Goal: Task Accomplishment & Management: Manage account settings

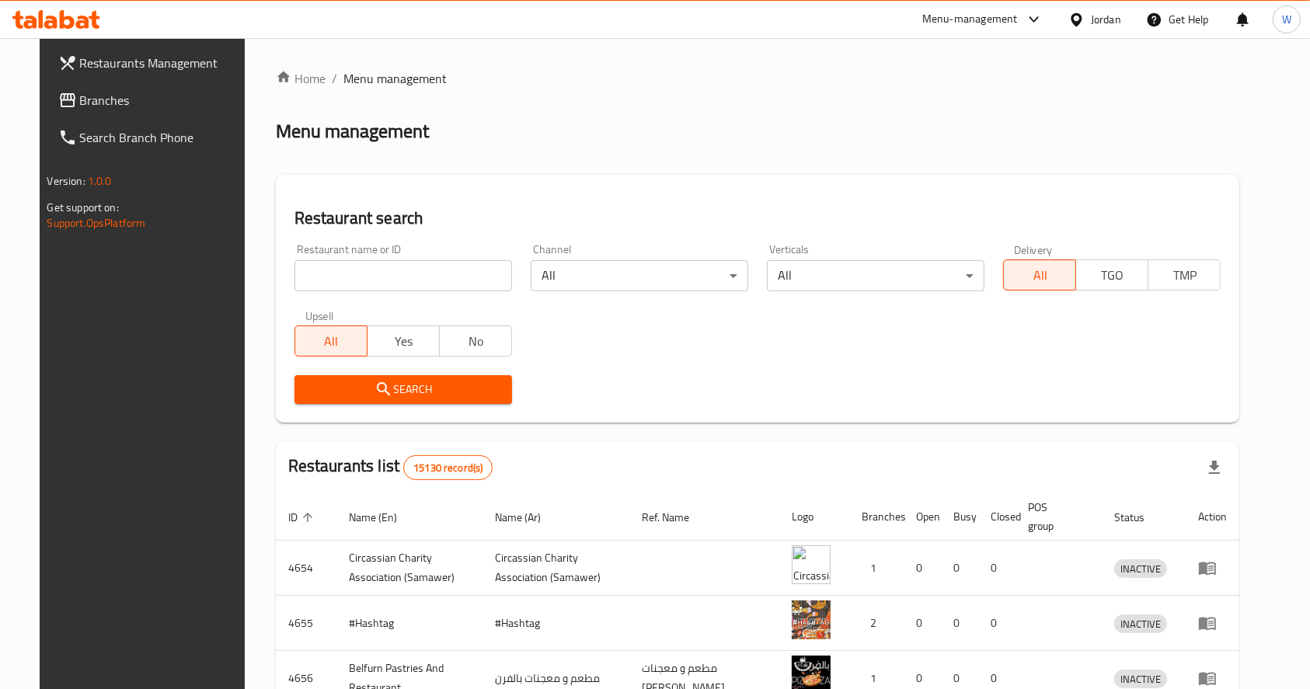
click at [333, 295] on div "Restaurant name or ID Restaurant name or ID" at bounding box center [403, 268] width 236 height 66
click at [332, 280] on input "search" at bounding box center [403, 275] width 218 height 31
paste input "Izhiman signature"
type input "Izhiman signature"
click button "Search" at bounding box center [403, 389] width 218 height 29
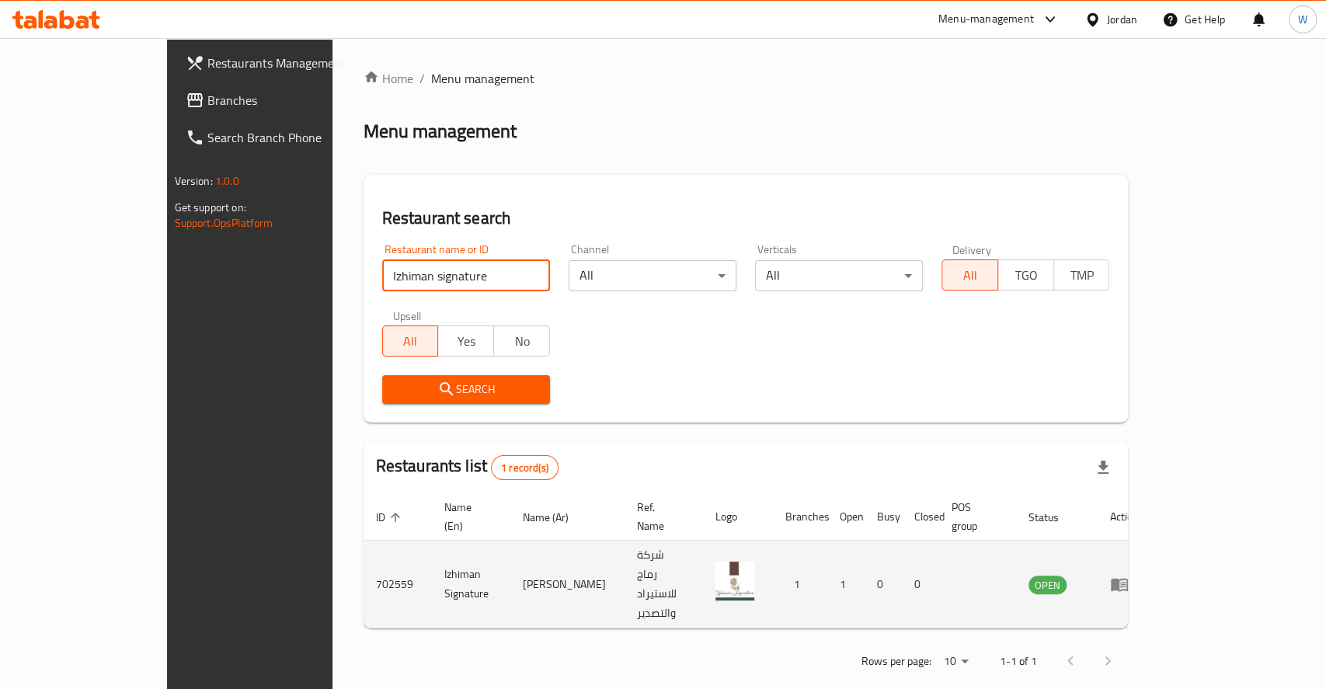
click at [1129, 575] on icon "enhanced table" at bounding box center [1119, 584] width 19 height 19
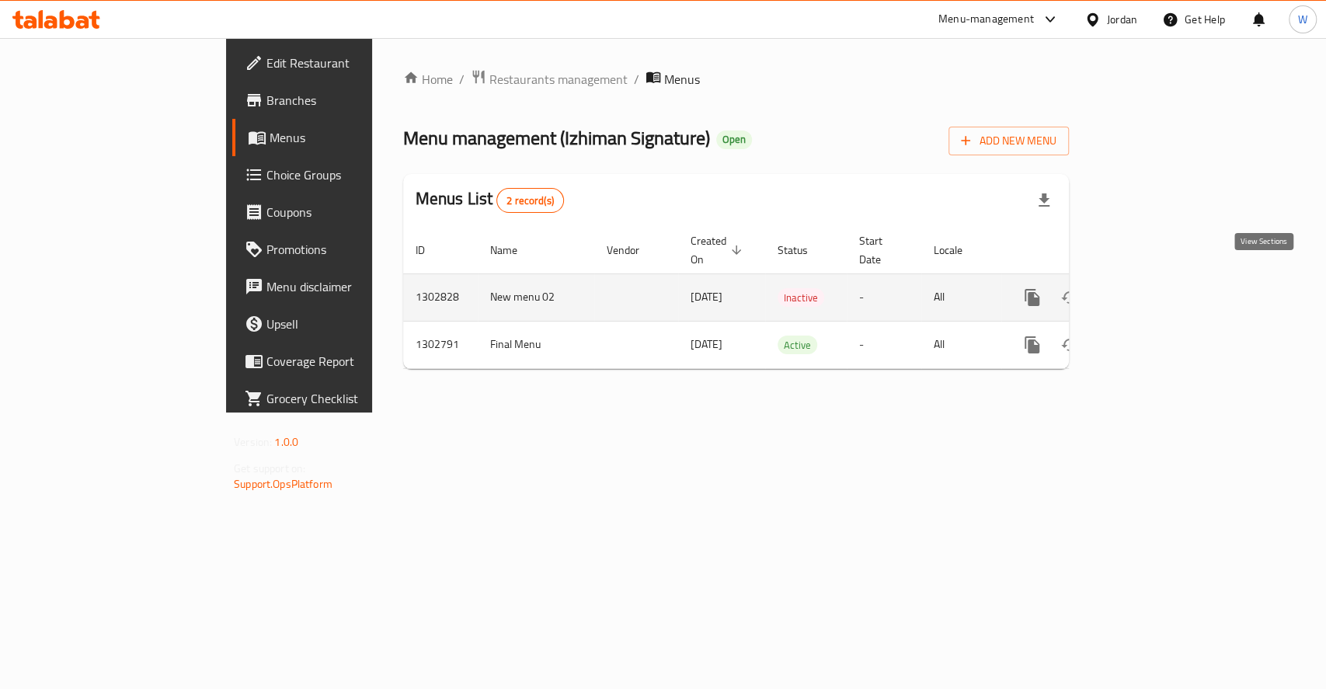
click at [1163, 280] on link "enhanced table" at bounding box center [1144, 297] width 37 height 37
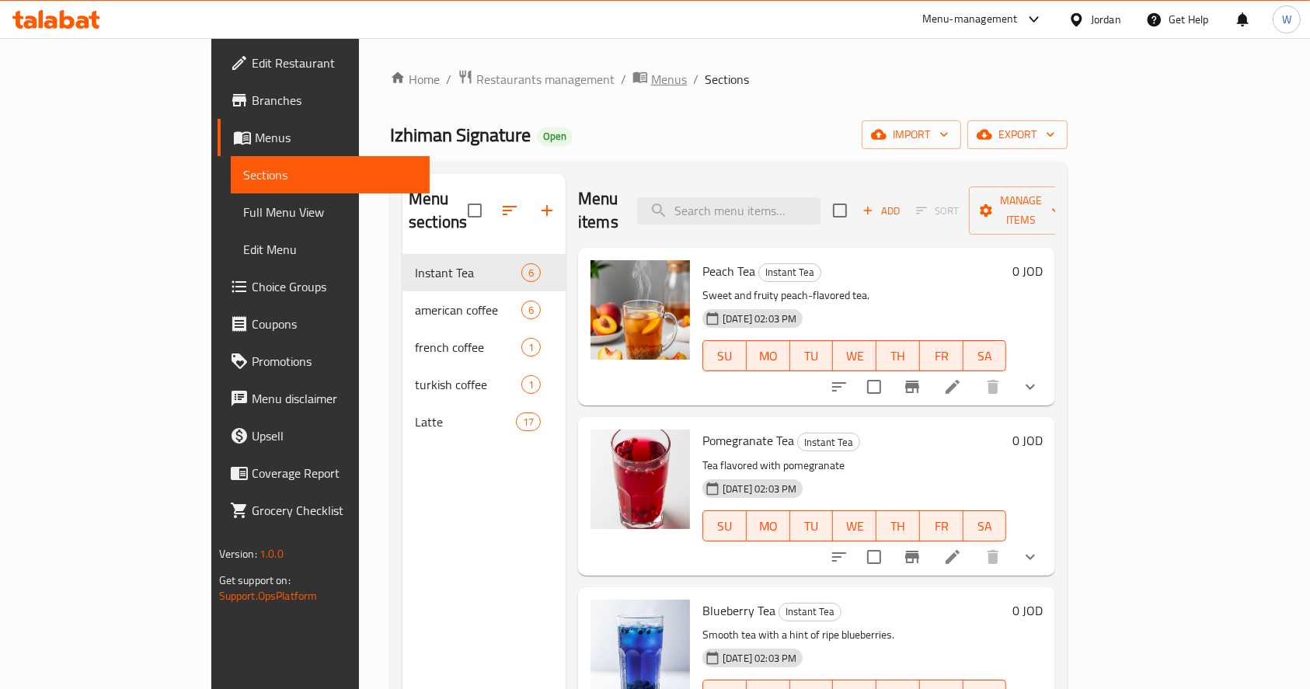
click at [651, 84] on span "Menus" at bounding box center [669, 79] width 36 height 19
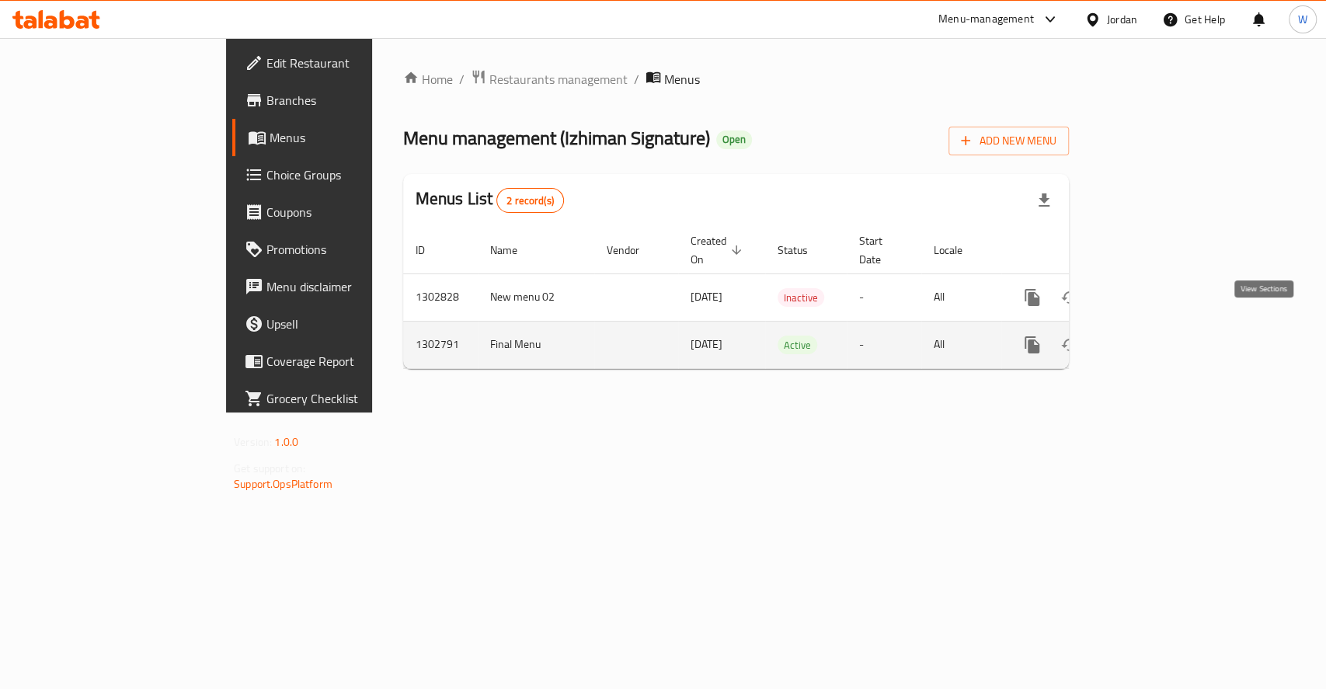
click at [1154, 336] on icon "enhanced table" at bounding box center [1144, 345] width 19 height 19
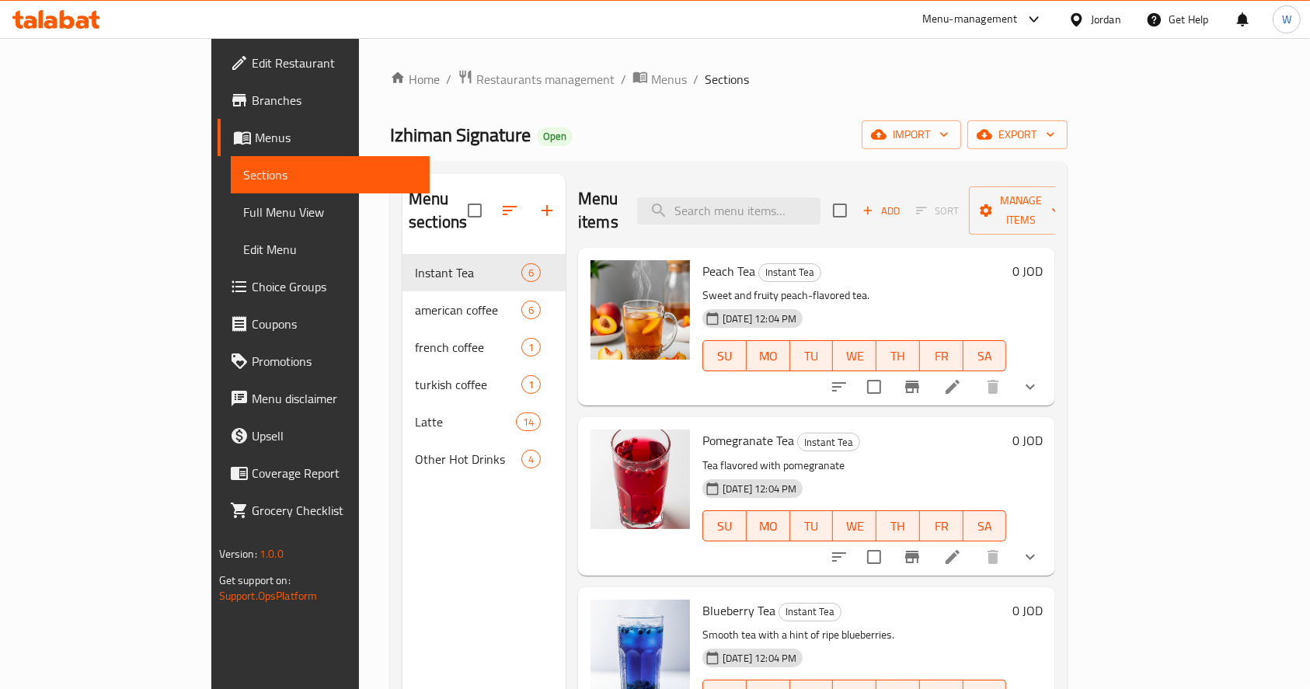
click at [889, 156] on div "Home / Restaurants management / Menus / Sections Izhiman Signature Open import …" at bounding box center [728, 472] width 677 height 806
click at [801, 113] on div "Home / Restaurants management / Menus / Sections Izhiman Signature Open import …" at bounding box center [728, 472] width 677 height 806
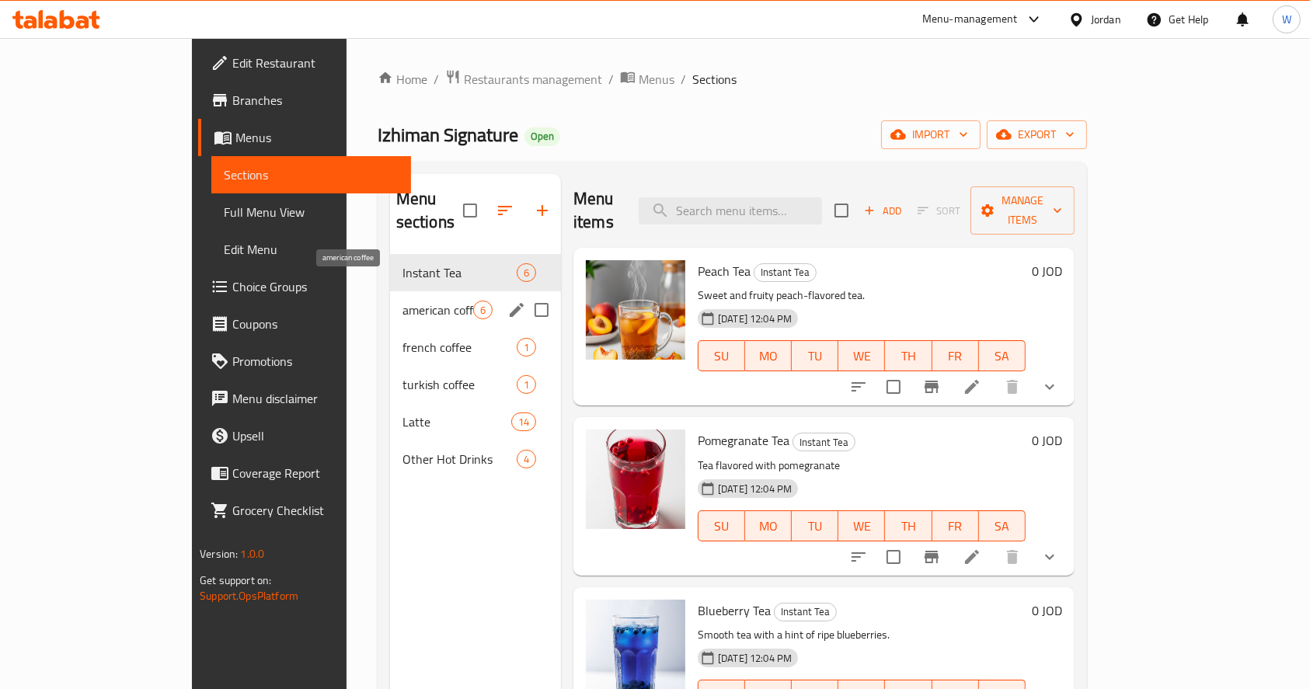
click at [402, 301] on span "american coffee" at bounding box center [437, 310] width 71 height 19
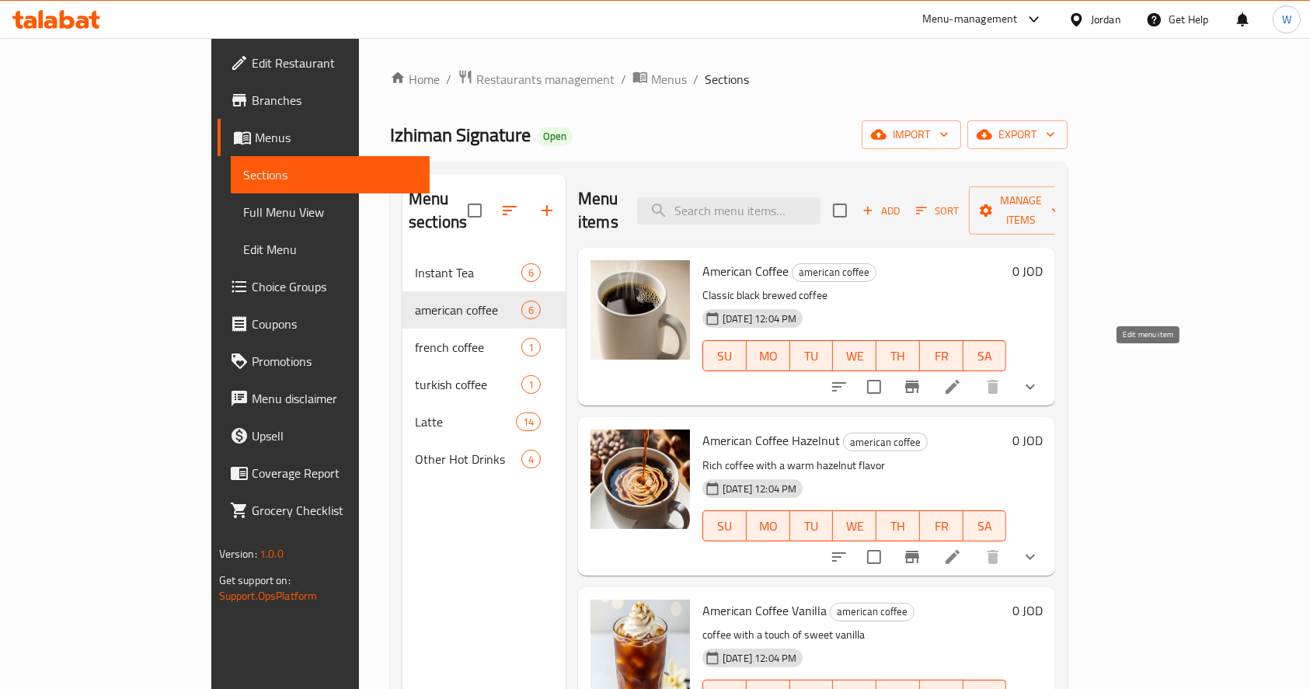
click at [962, 378] on icon at bounding box center [952, 387] width 19 height 19
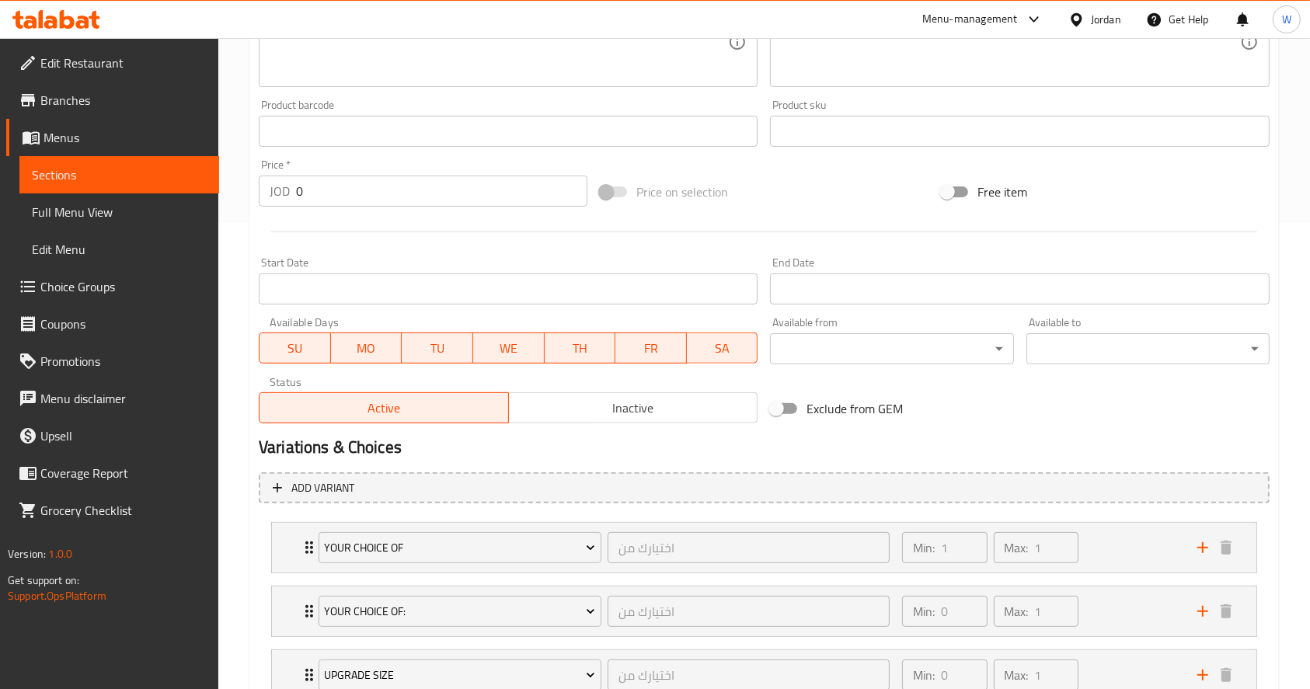
scroll to position [583, 0]
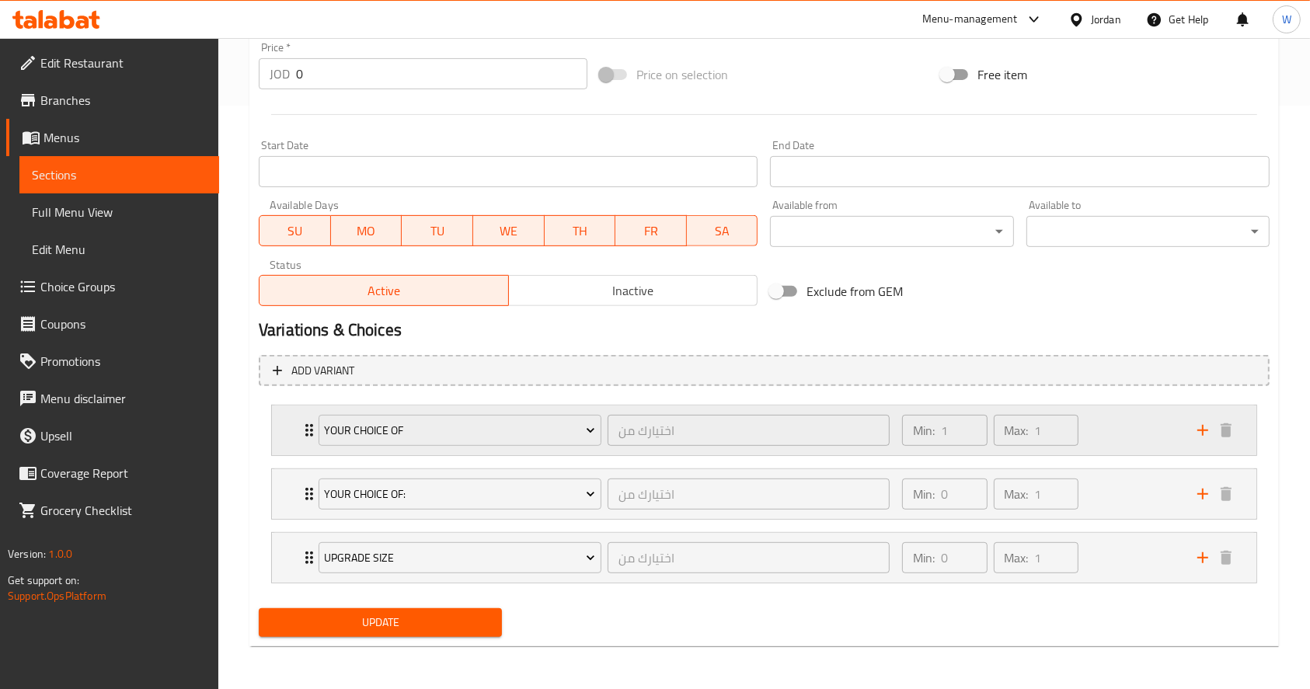
click at [1138, 440] on div "Min: 1 ​ Max: 1 ​" at bounding box center [1040, 431] width 295 height 50
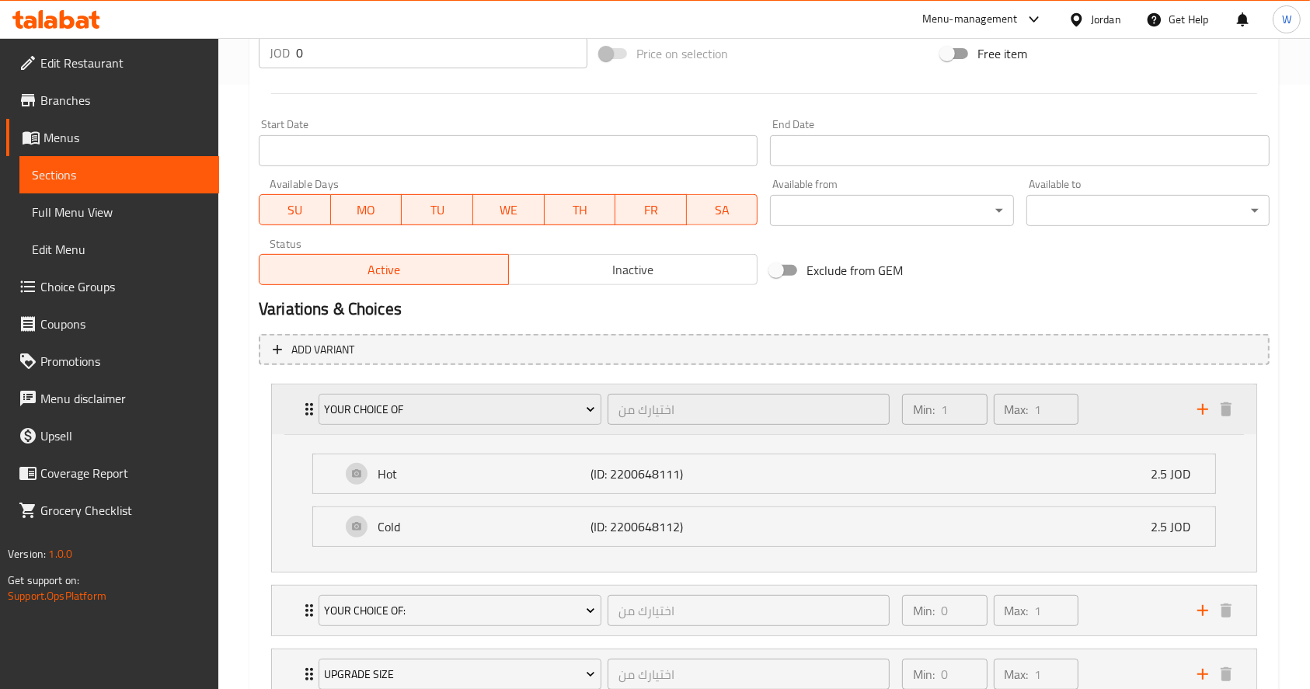
scroll to position [721, 0]
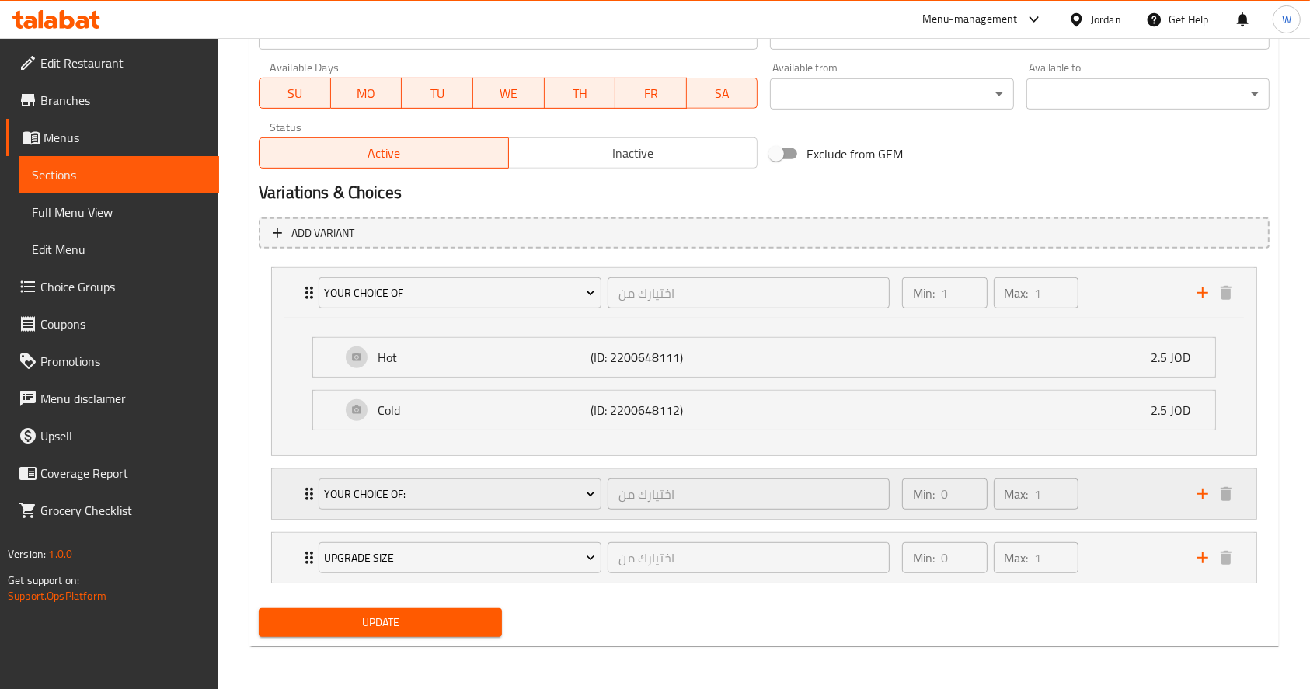
click at [1130, 505] on div "Min: 0 ​ Max: 1 ​" at bounding box center [1040, 494] width 295 height 50
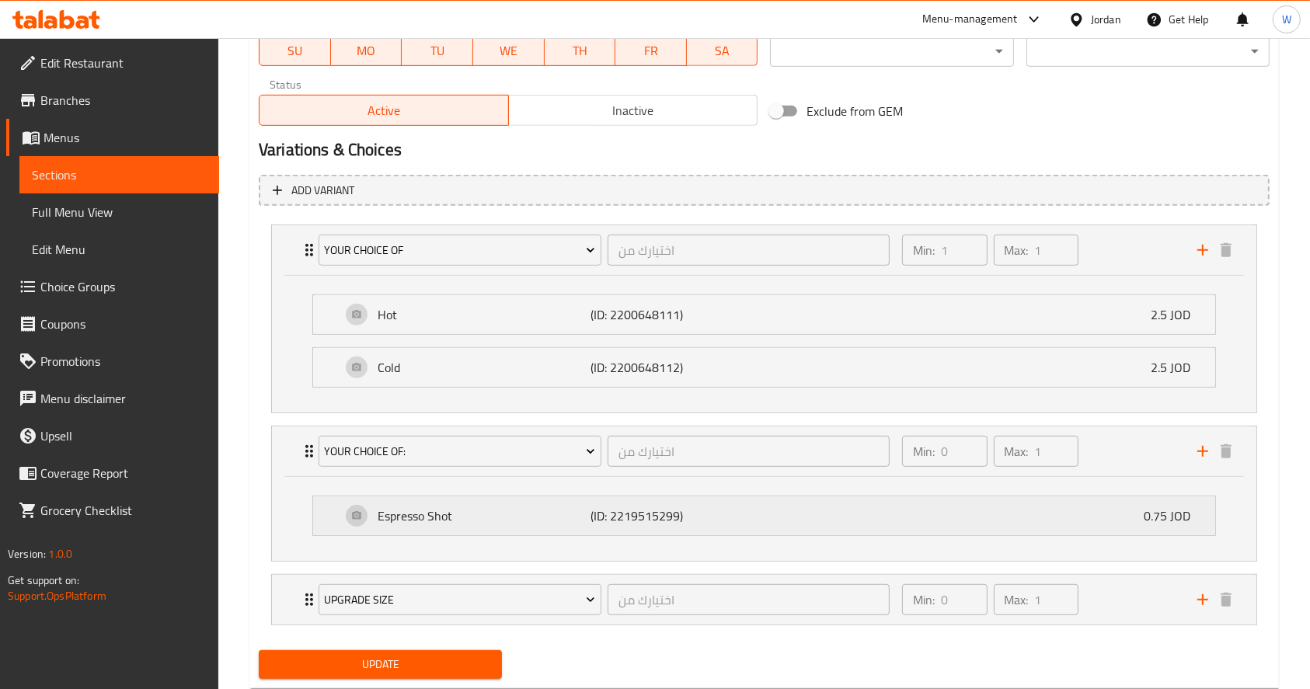
scroll to position [805, 0]
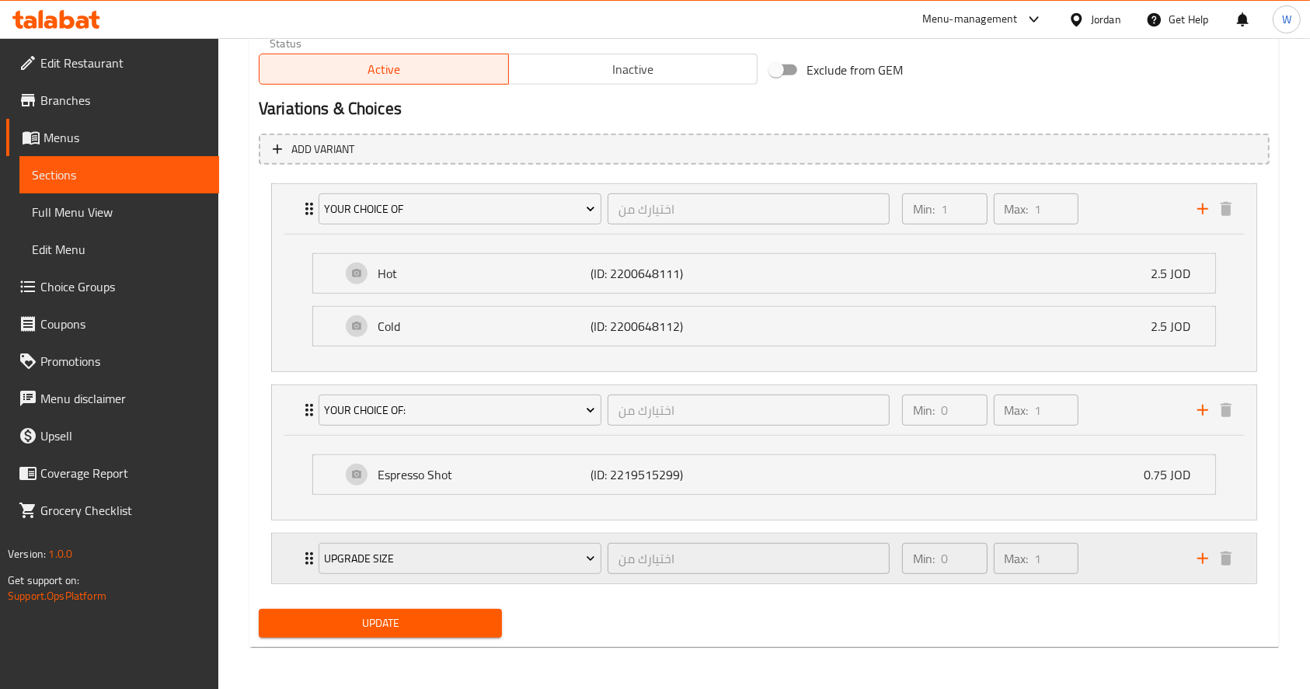
click at [1126, 548] on div "Min: 0 ​ Max: 1 ​" at bounding box center [1040, 559] width 295 height 50
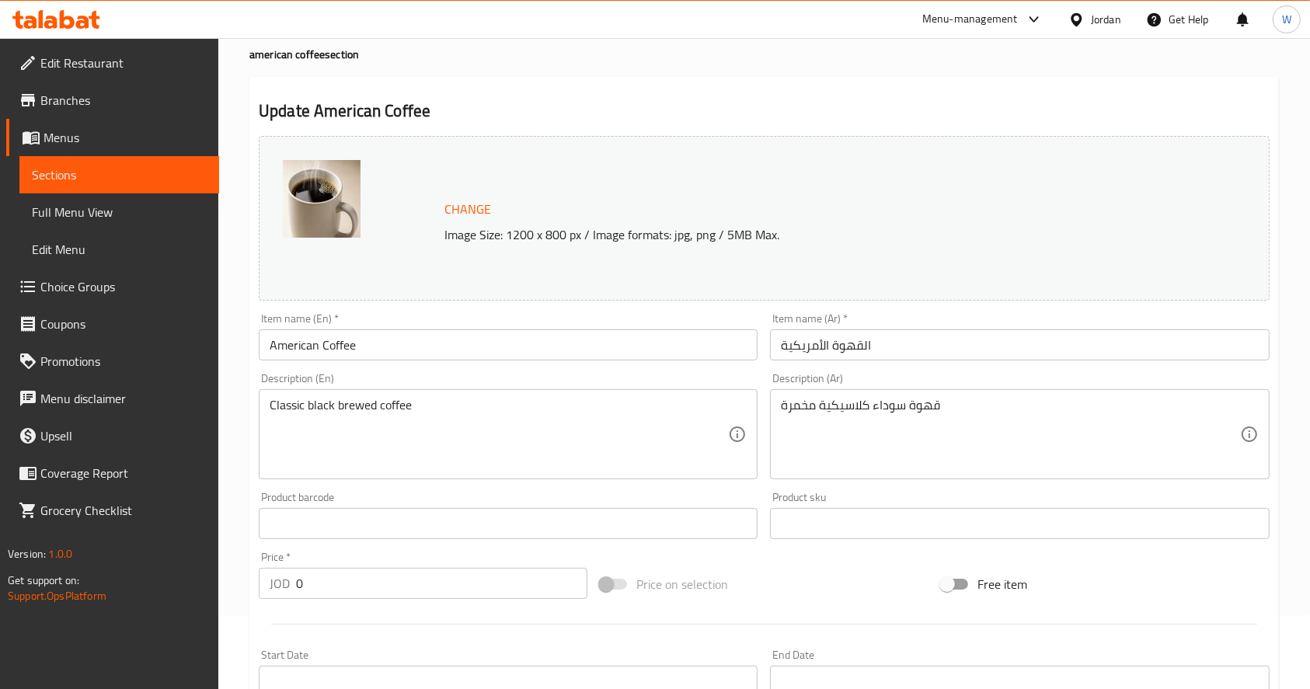
scroll to position [0, 0]
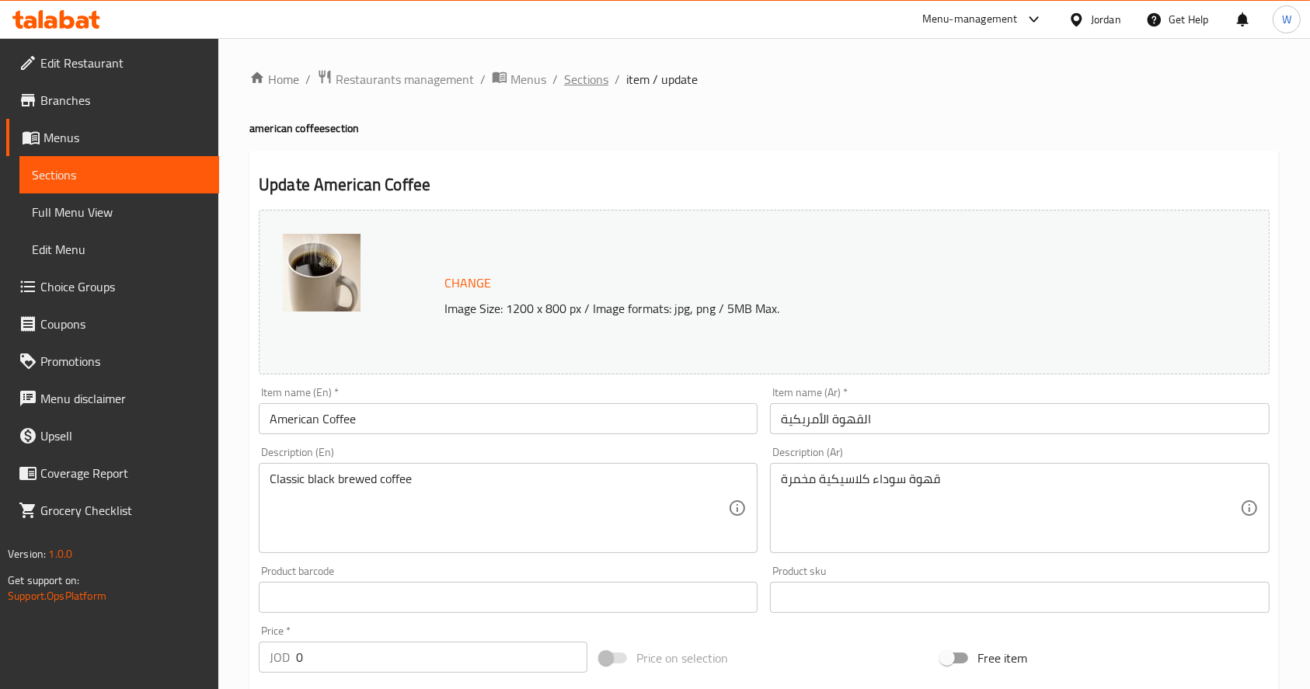
click at [587, 78] on span "Sections" at bounding box center [586, 79] width 44 height 19
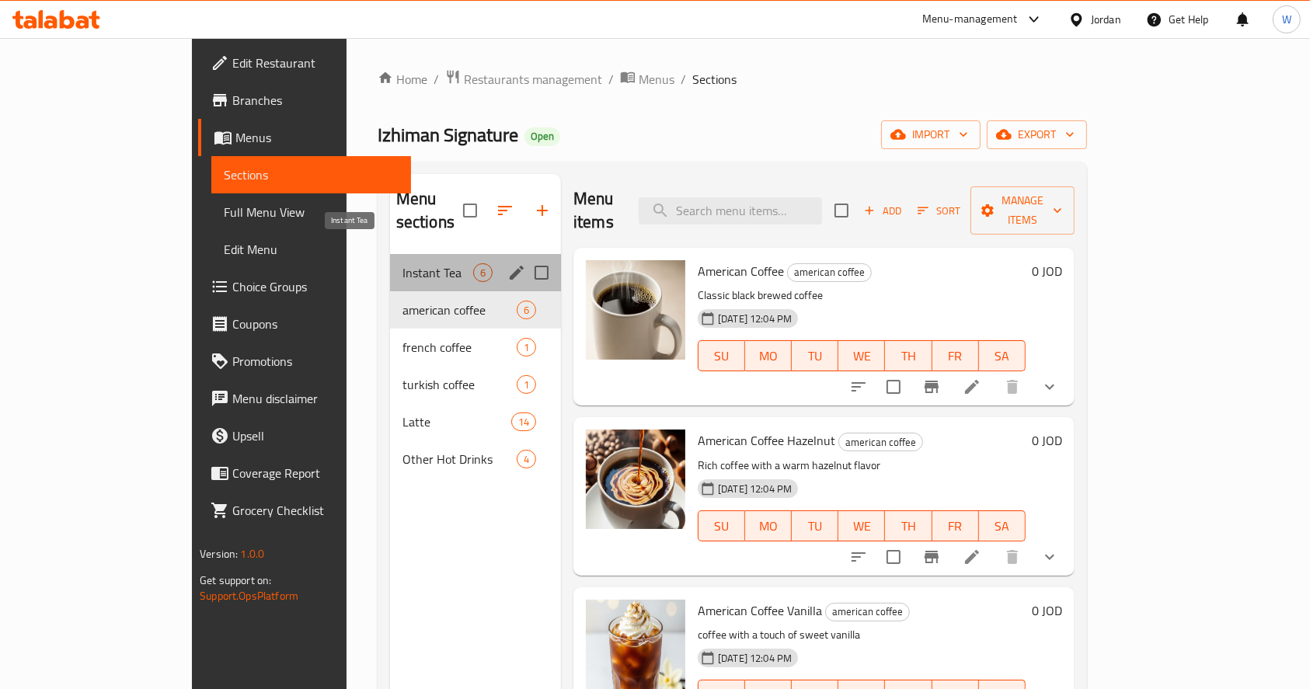
click at [402, 263] on span "Instant Tea" at bounding box center [437, 272] width 71 height 19
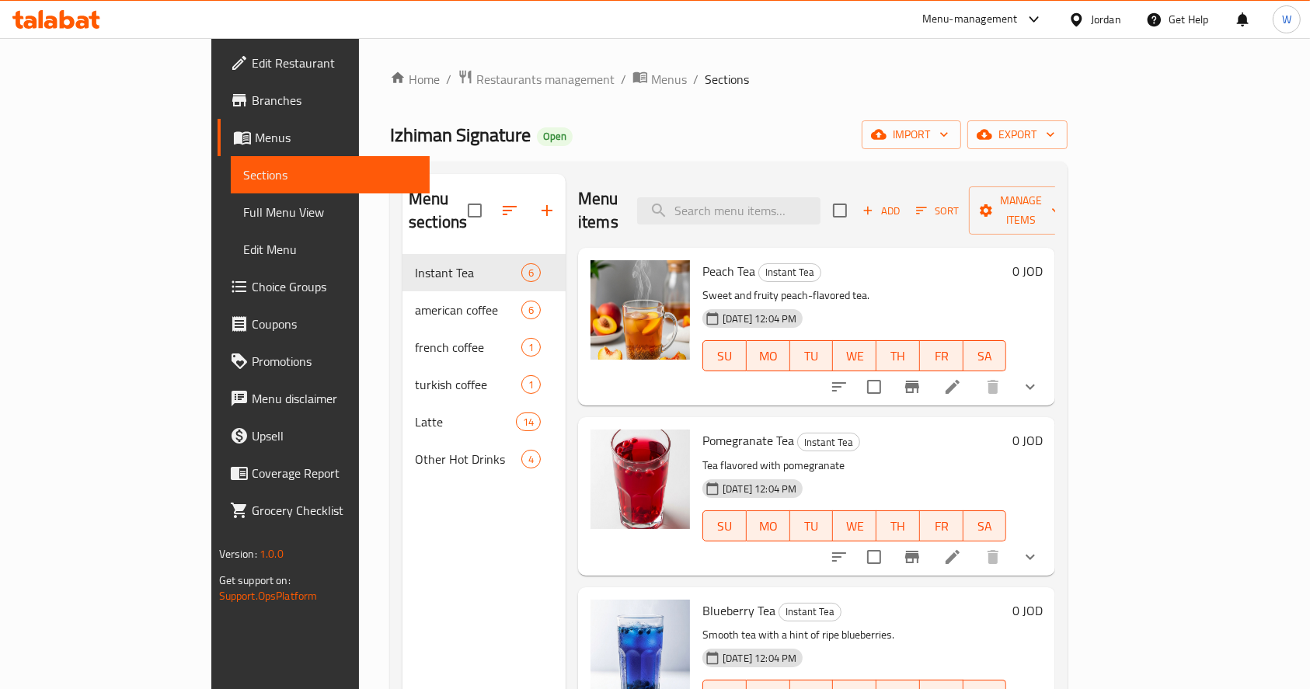
click at [252, 96] on span "Branches" at bounding box center [335, 100] width 166 height 19
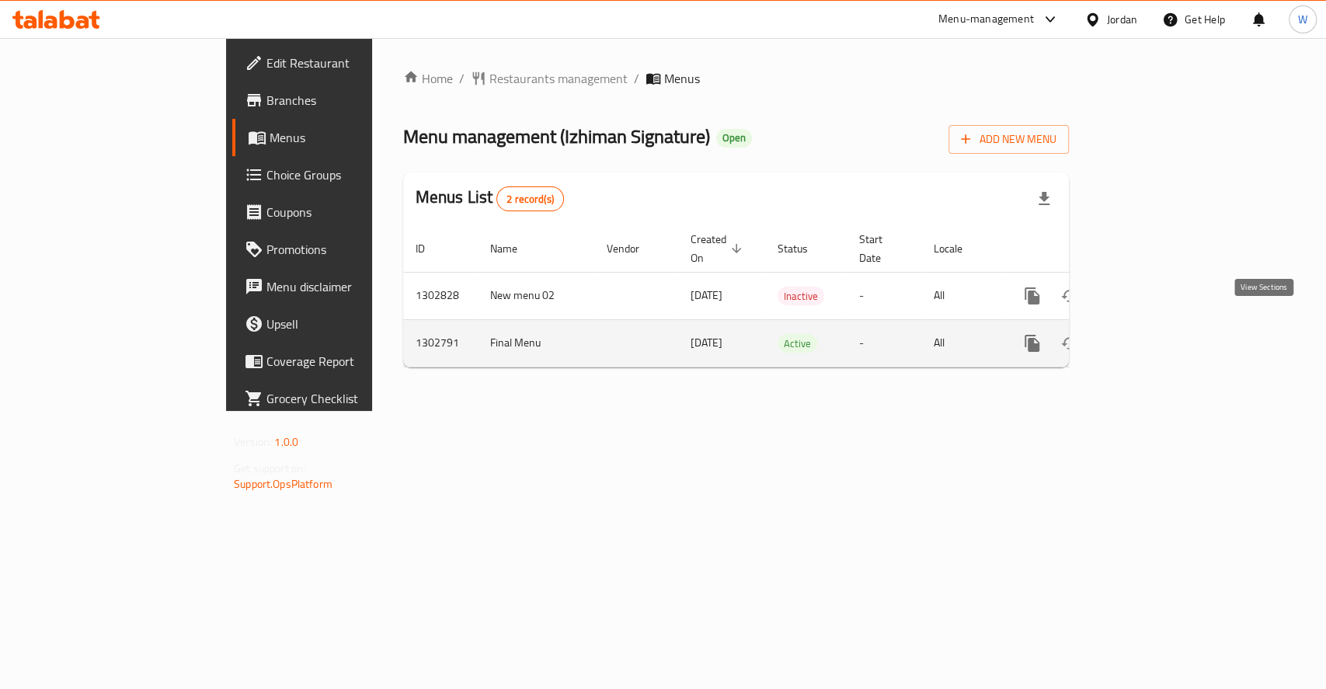
click at [1163, 325] on link "enhanced table" at bounding box center [1144, 343] width 37 height 37
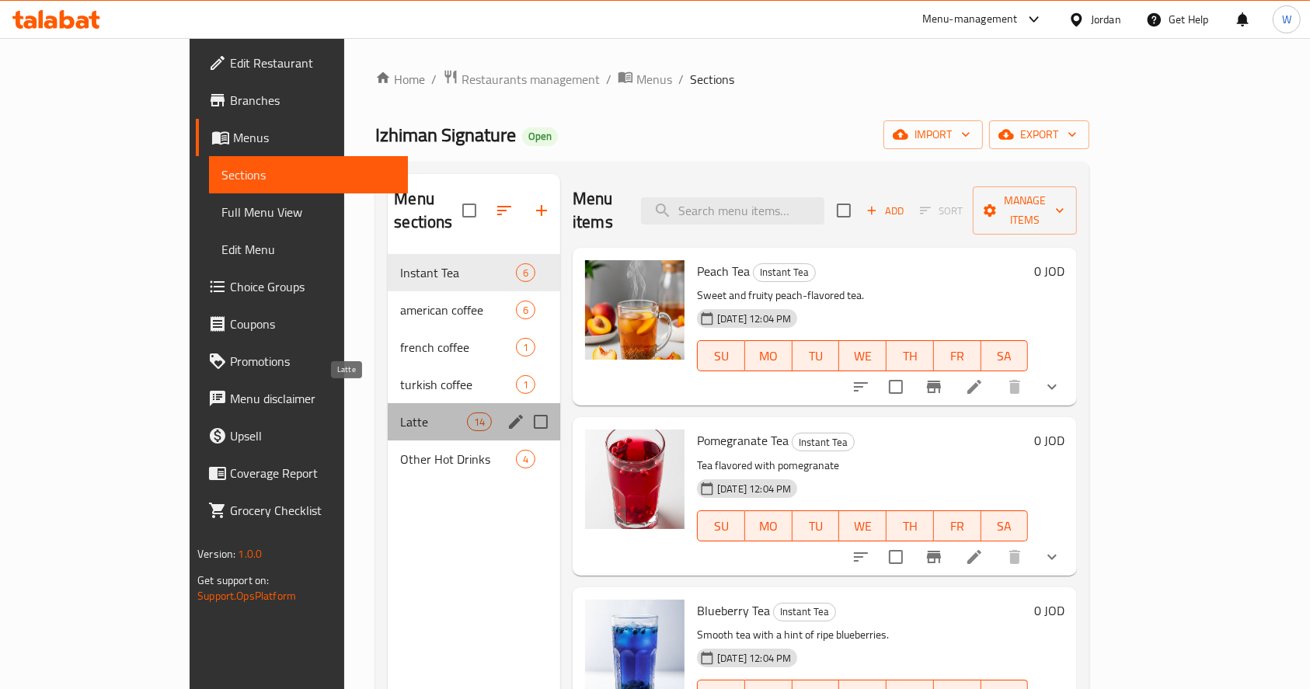
click at [400, 413] on span "Latte" at bounding box center [433, 422] width 66 height 19
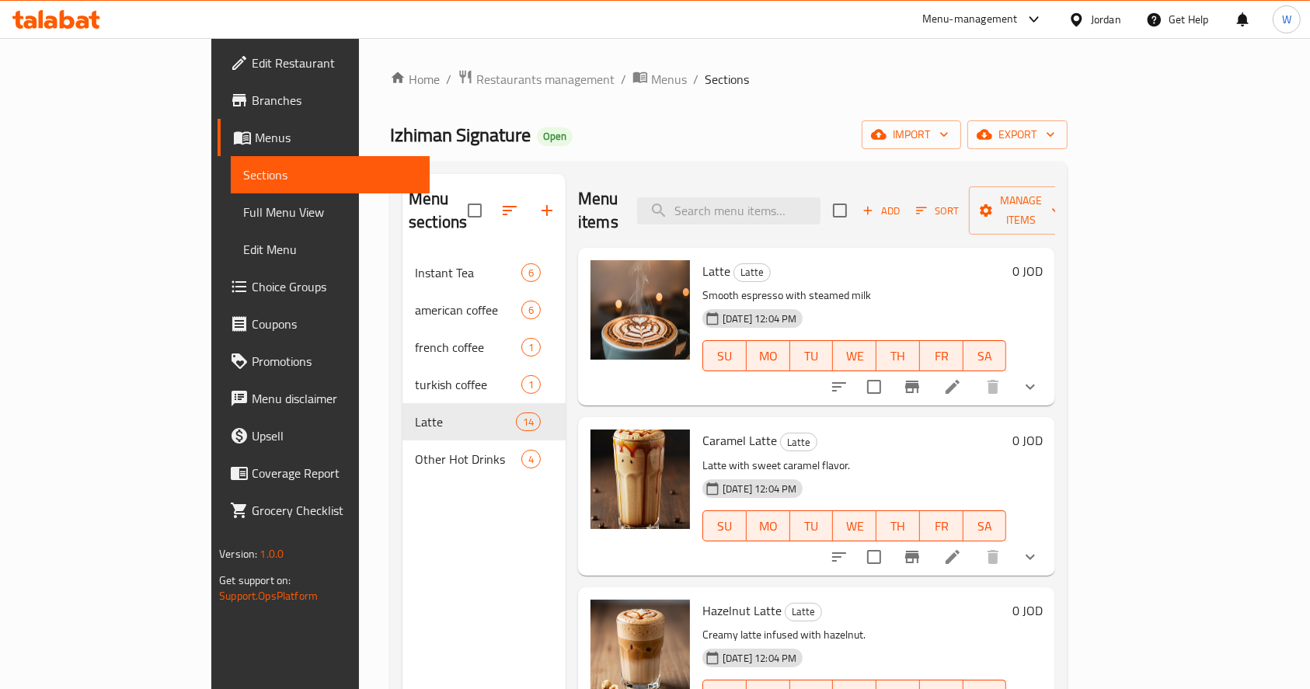
click at [851, 122] on div "Izhiman Signature Open import export" at bounding box center [728, 134] width 677 height 29
click at [962, 378] on icon at bounding box center [952, 387] width 19 height 19
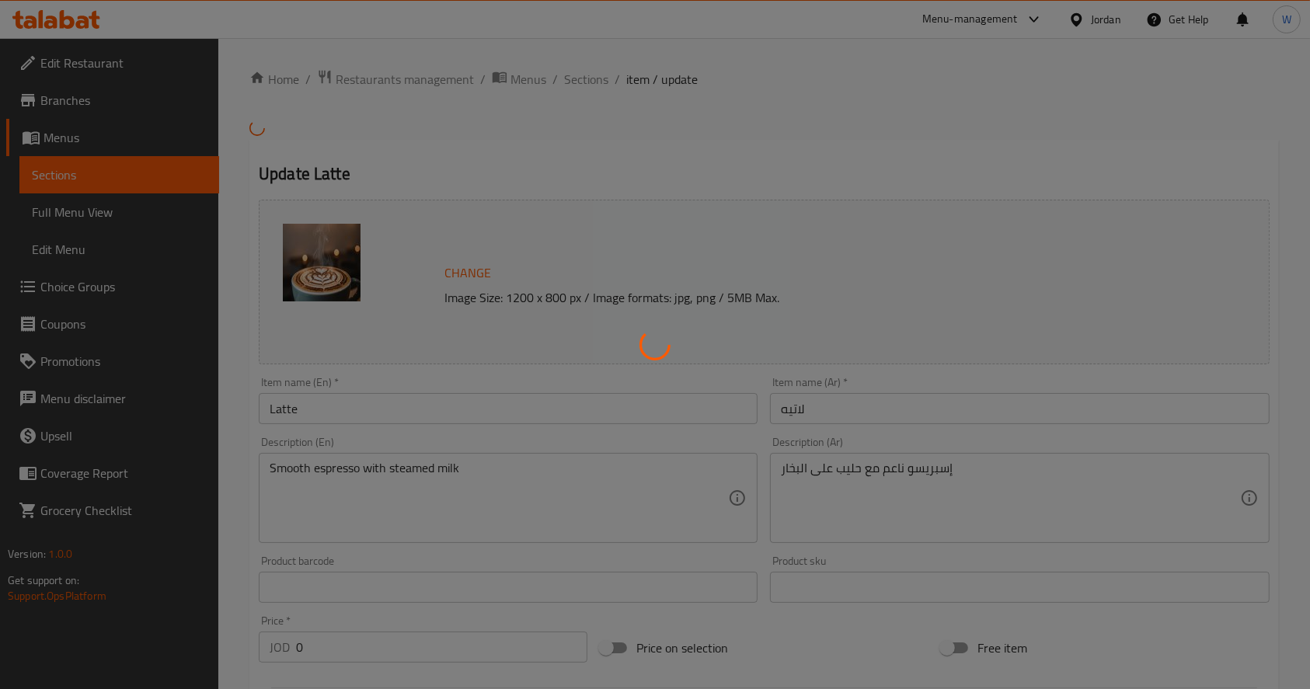
scroll to position [456, 0]
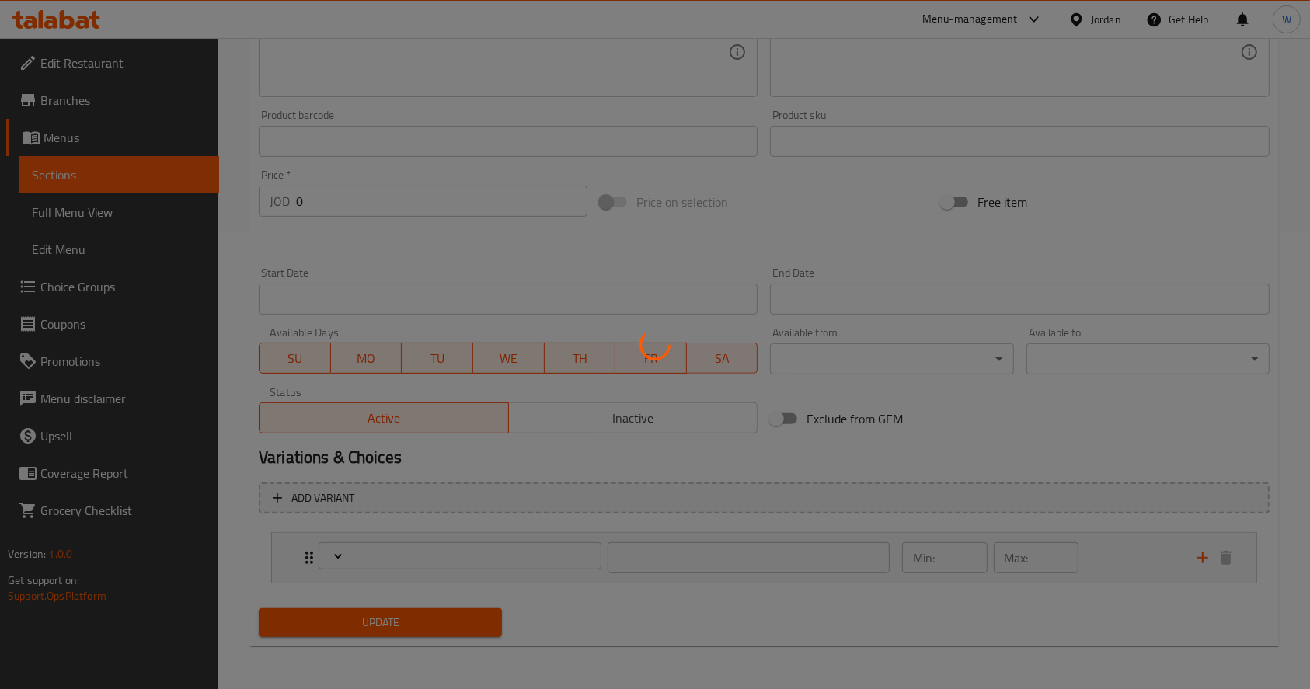
type input "اختيارك من"
type input "1"
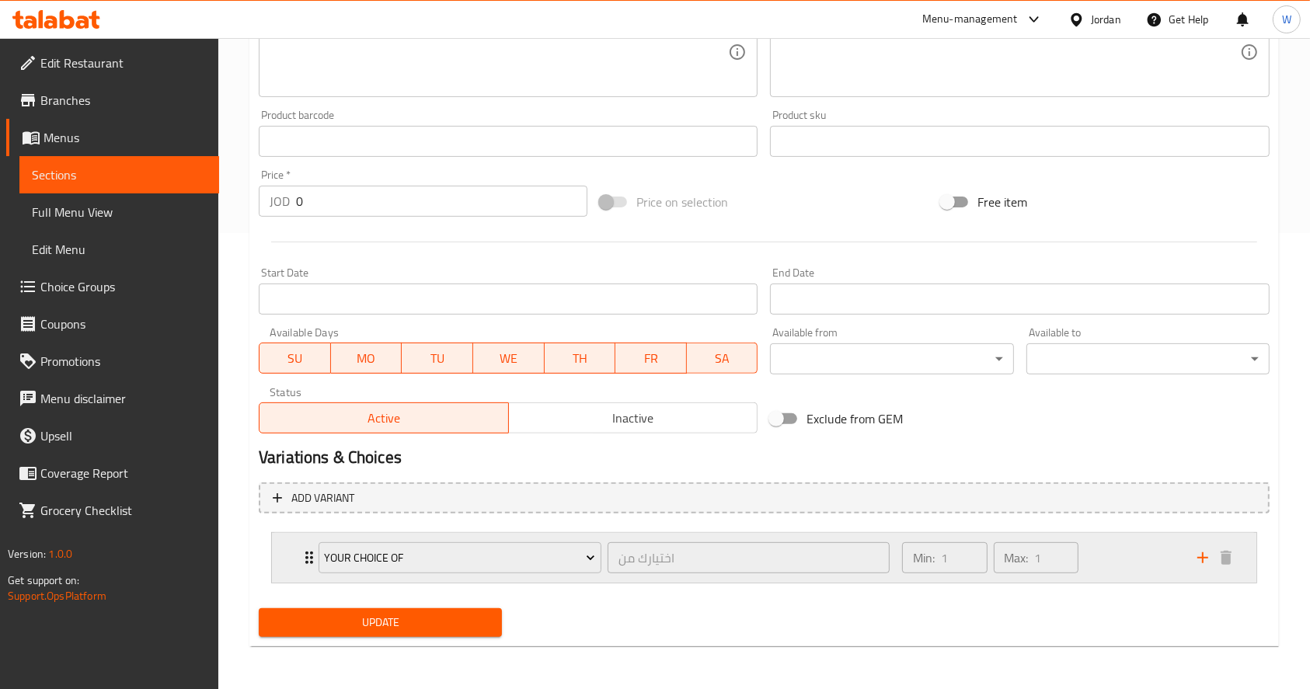
click at [1123, 573] on div "Min: 1 ​ Max: 1 ​" at bounding box center [1040, 558] width 295 height 50
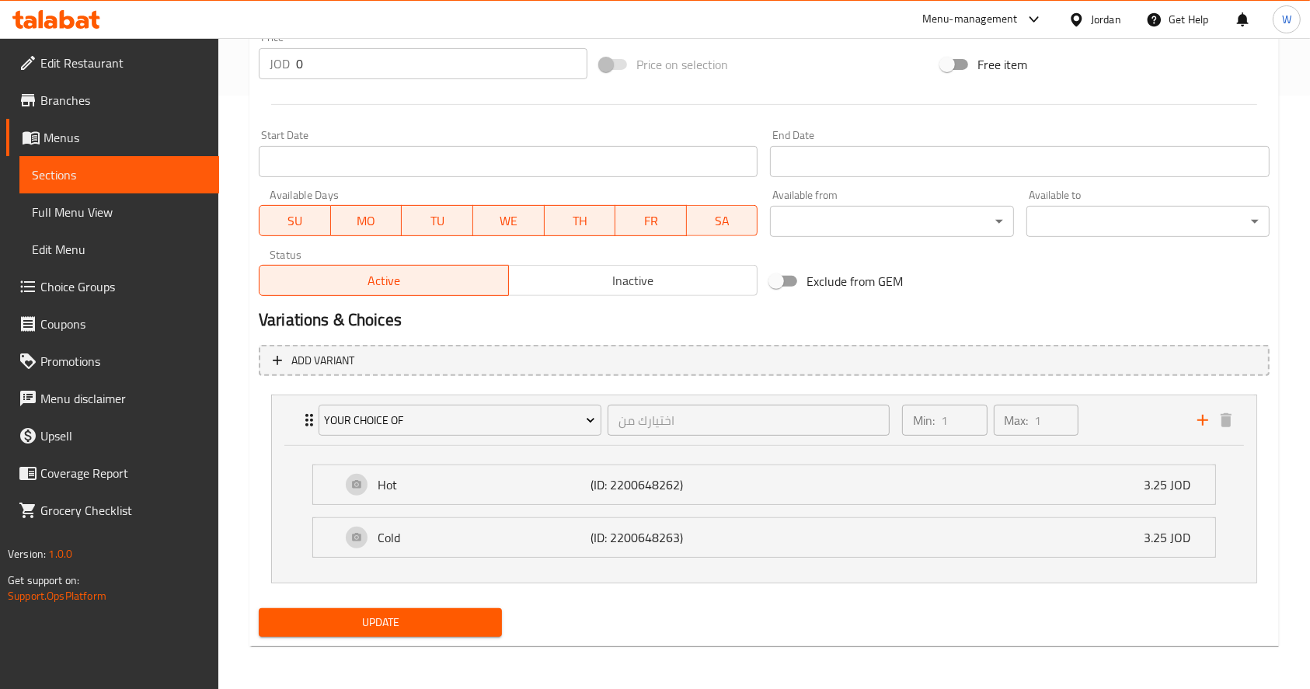
scroll to position [0, 0]
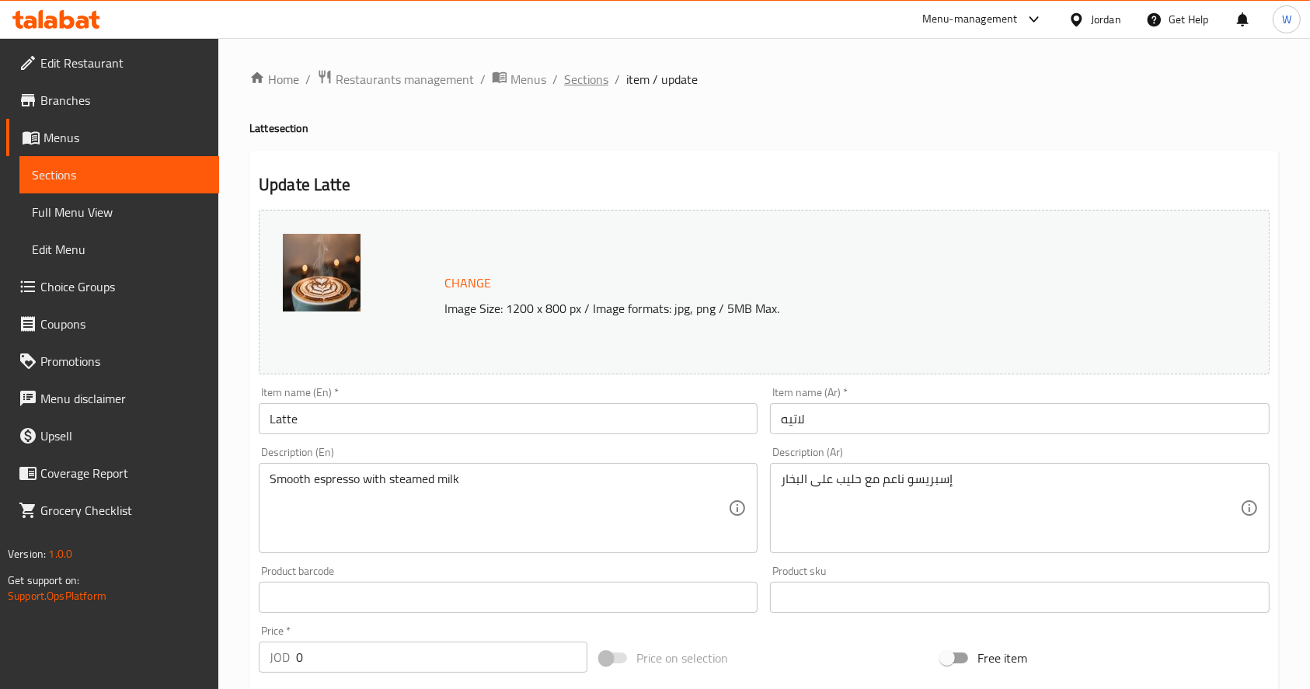
click at [585, 86] on span "Sections" at bounding box center [586, 79] width 44 height 19
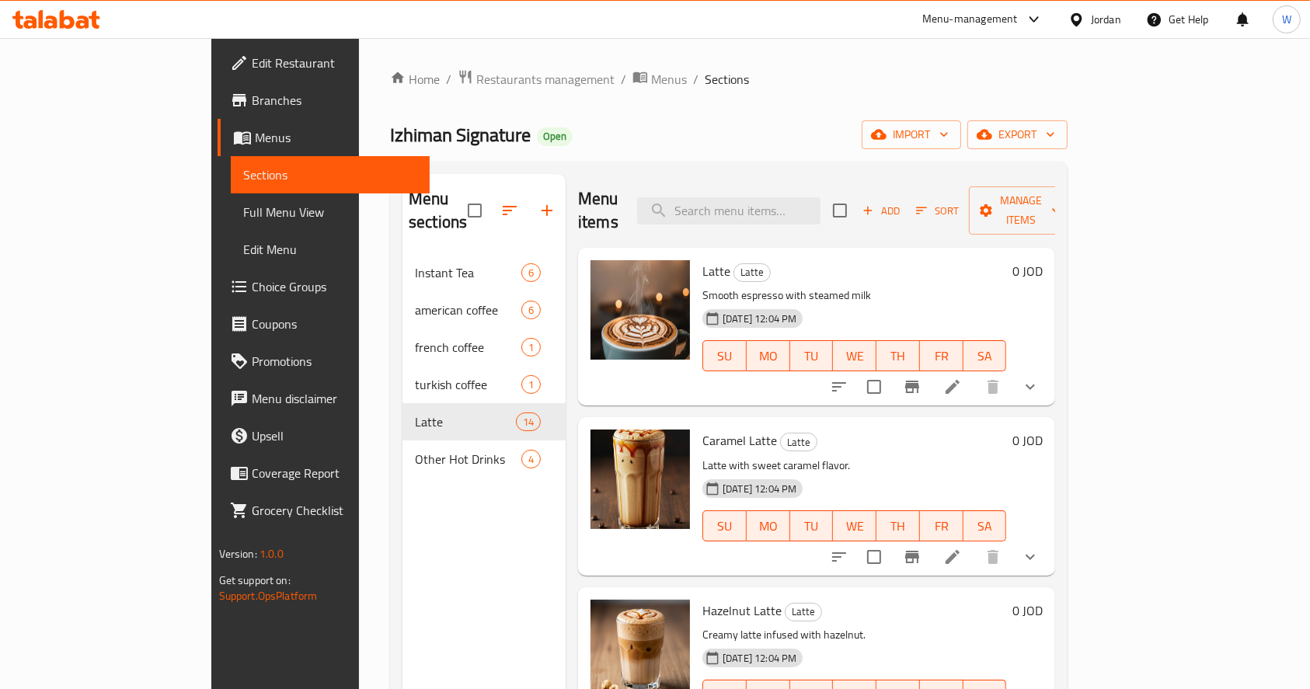
click at [740, 64] on div "Home / Restaurants management / Menus / Sections Izhiman Signature Open import …" at bounding box center [729, 472] width 740 height 869
click at [962, 378] on icon at bounding box center [952, 387] width 19 height 19
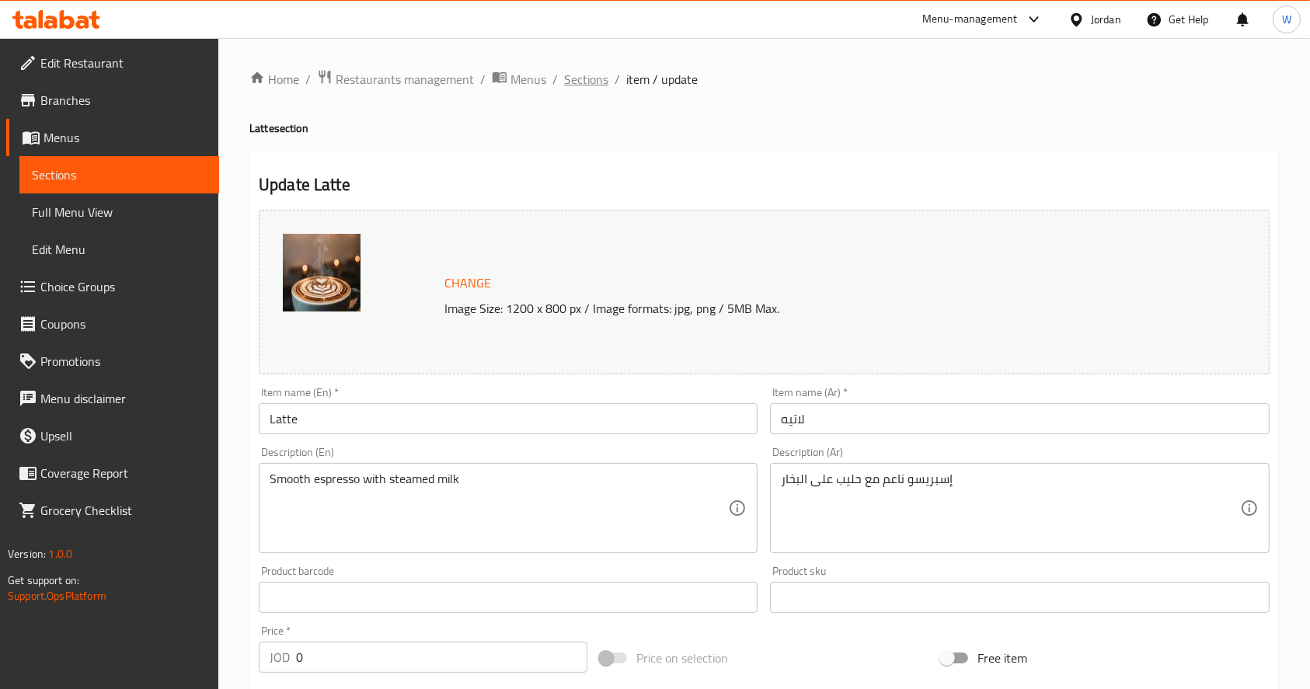
click at [591, 71] on span "Sections" at bounding box center [586, 79] width 44 height 19
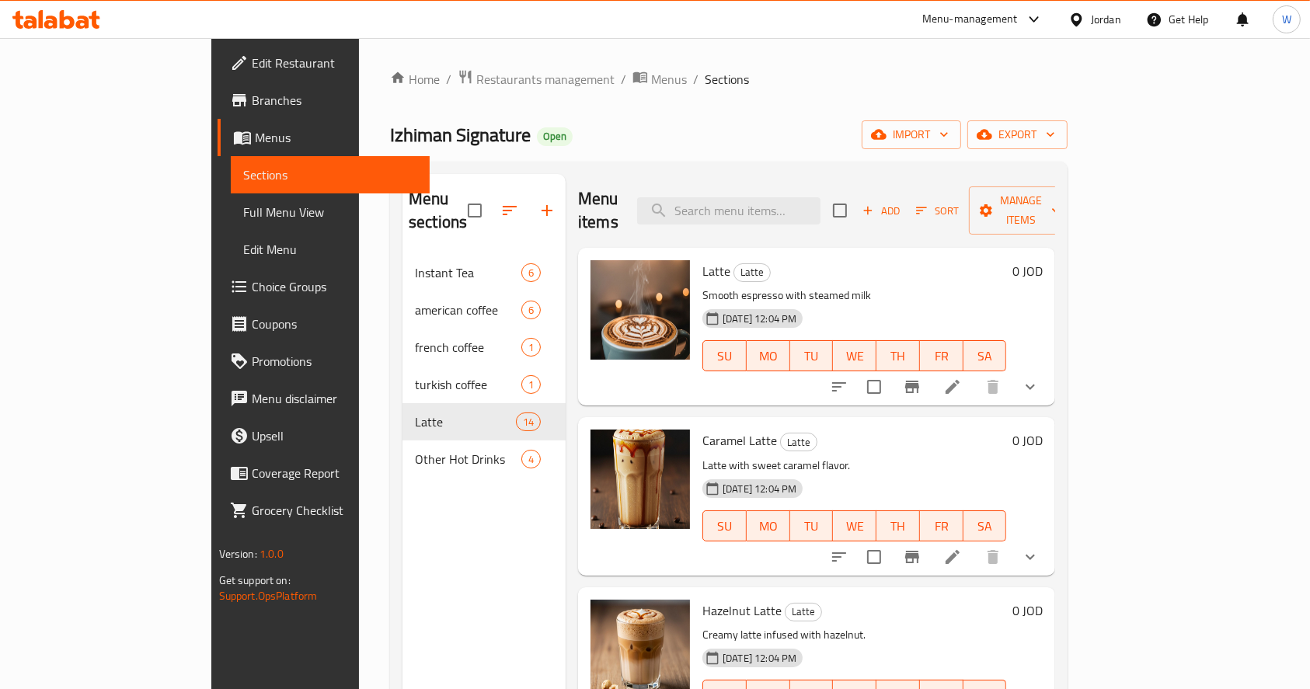
click at [789, 121] on div "Izhiman Signature Open import export" at bounding box center [728, 134] width 677 height 29
click at [959, 380] on icon at bounding box center [952, 387] width 14 height 14
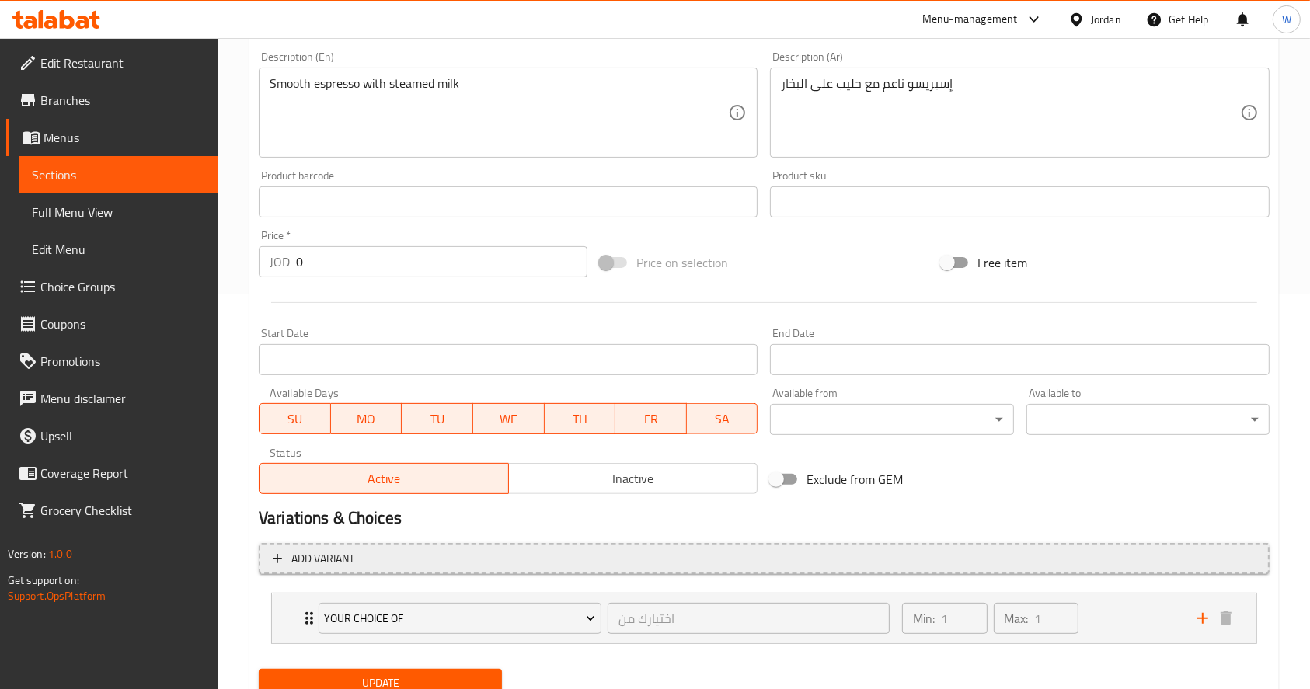
scroll to position [456, 0]
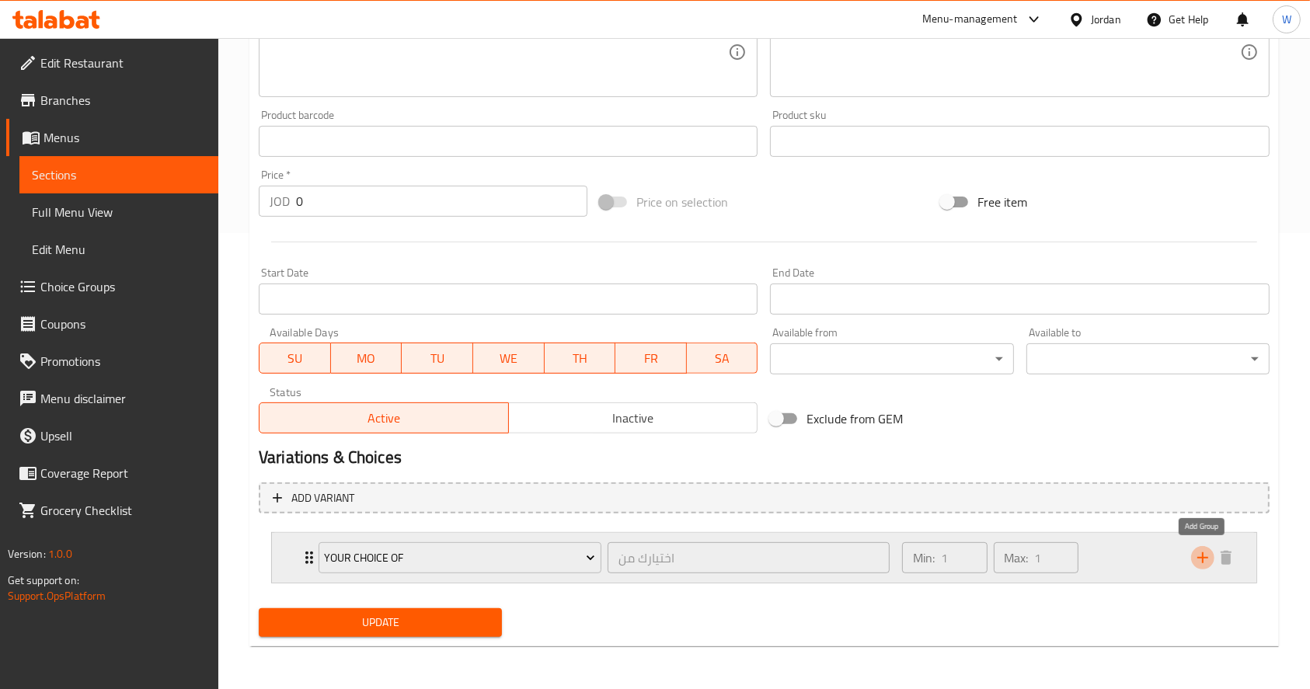
click at [1202, 567] on button "add" at bounding box center [1202, 557] width 23 height 23
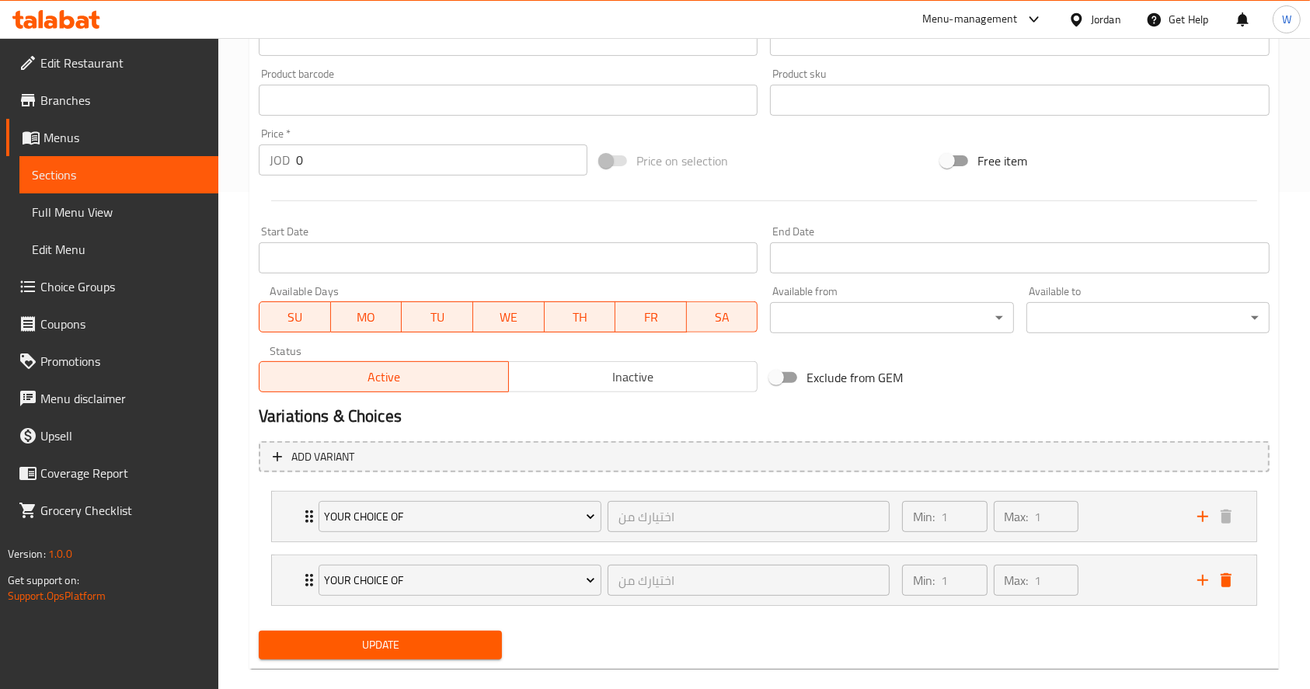
scroll to position [520, 0]
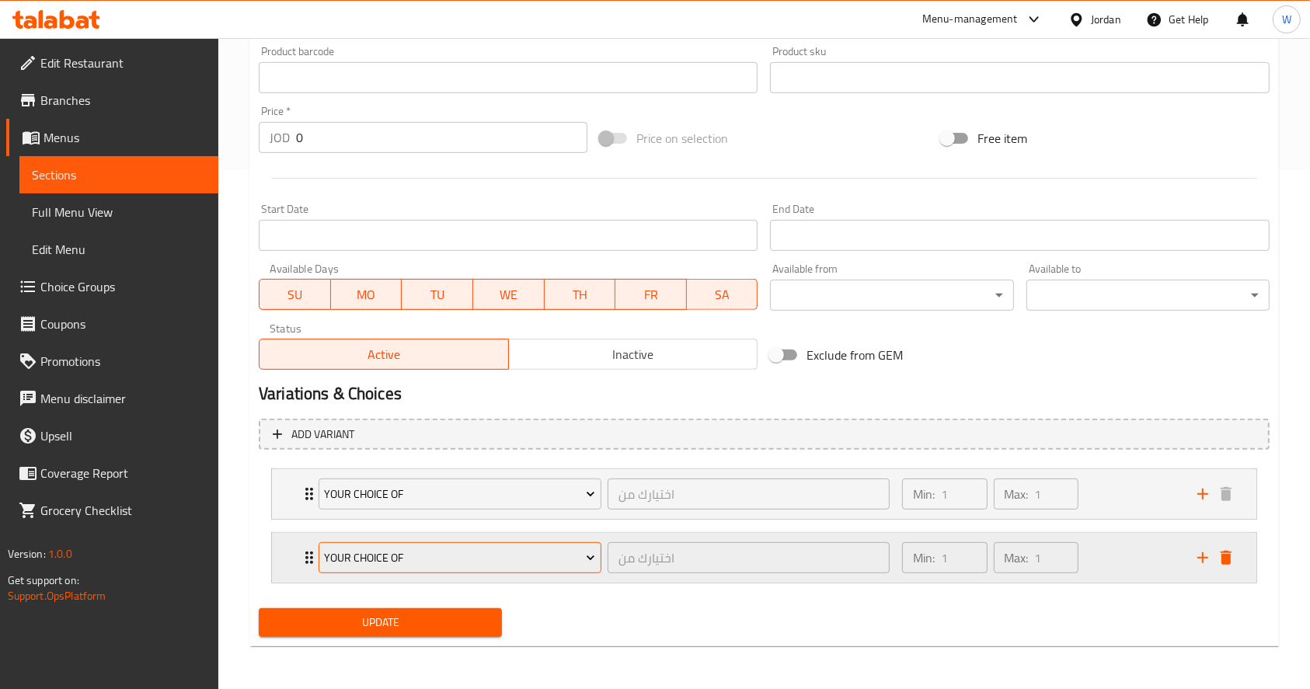
click at [398, 548] on span "Your Choice Of" at bounding box center [459, 557] width 271 height 19
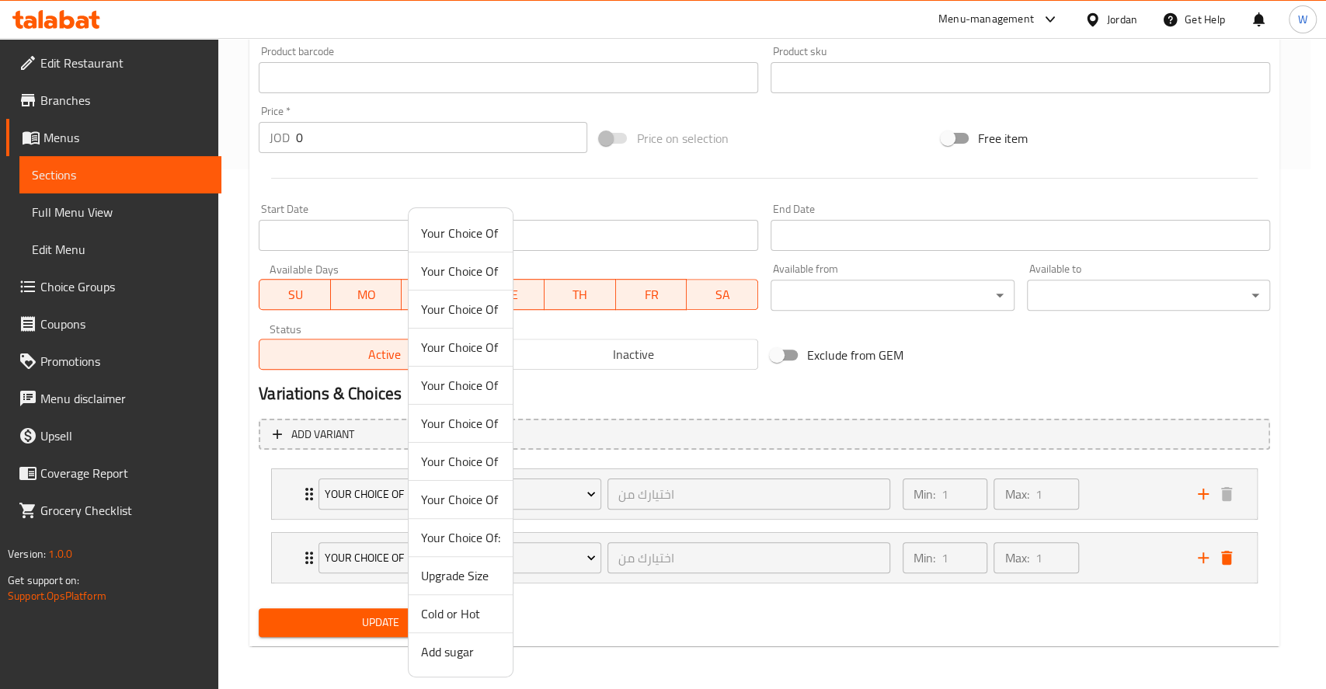
click at [471, 239] on span "Your Choice Of" at bounding box center [460, 233] width 79 height 19
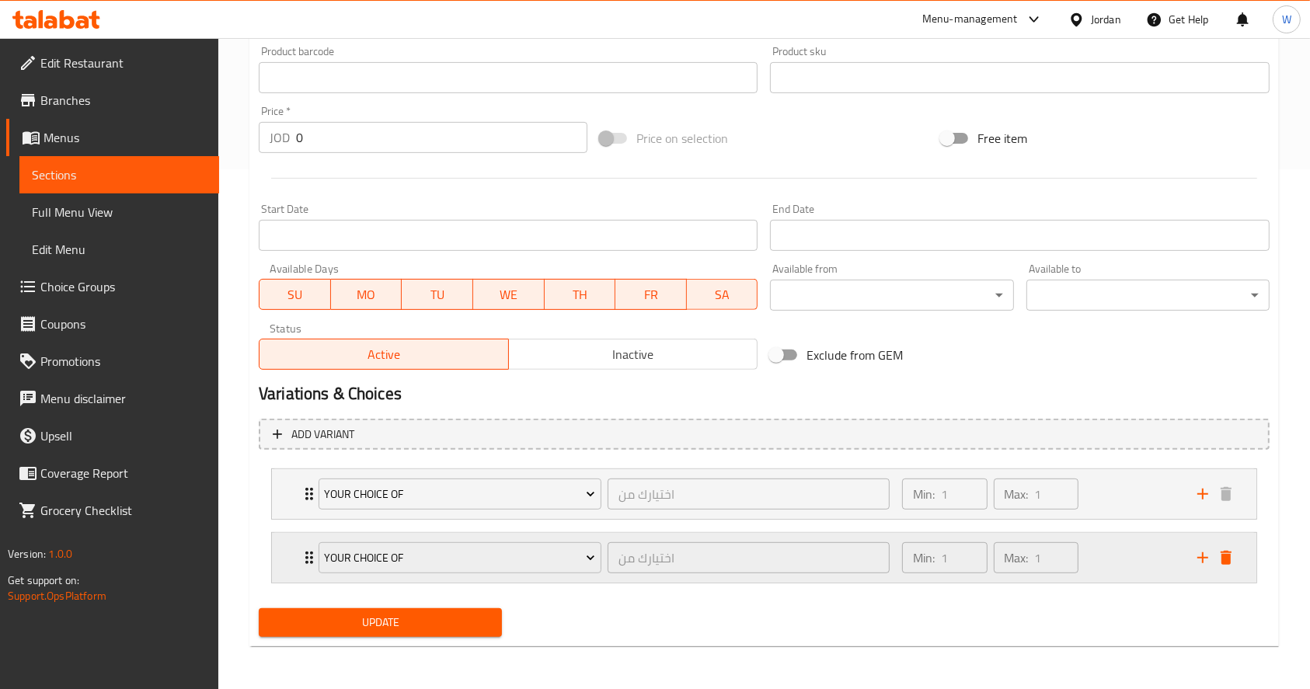
click at [1106, 573] on div "Min: 1 ​ Max: 1 ​" at bounding box center [1040, 558] width 295 height 50
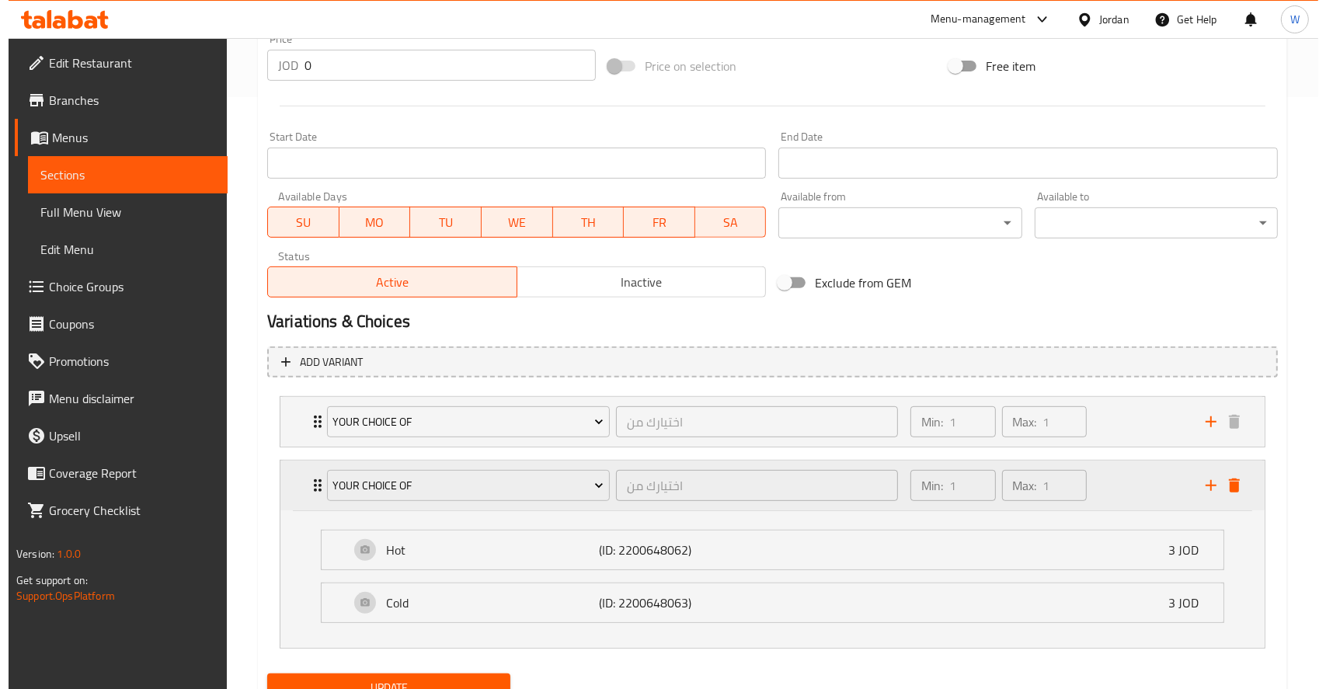
scroll to position [657, 0]
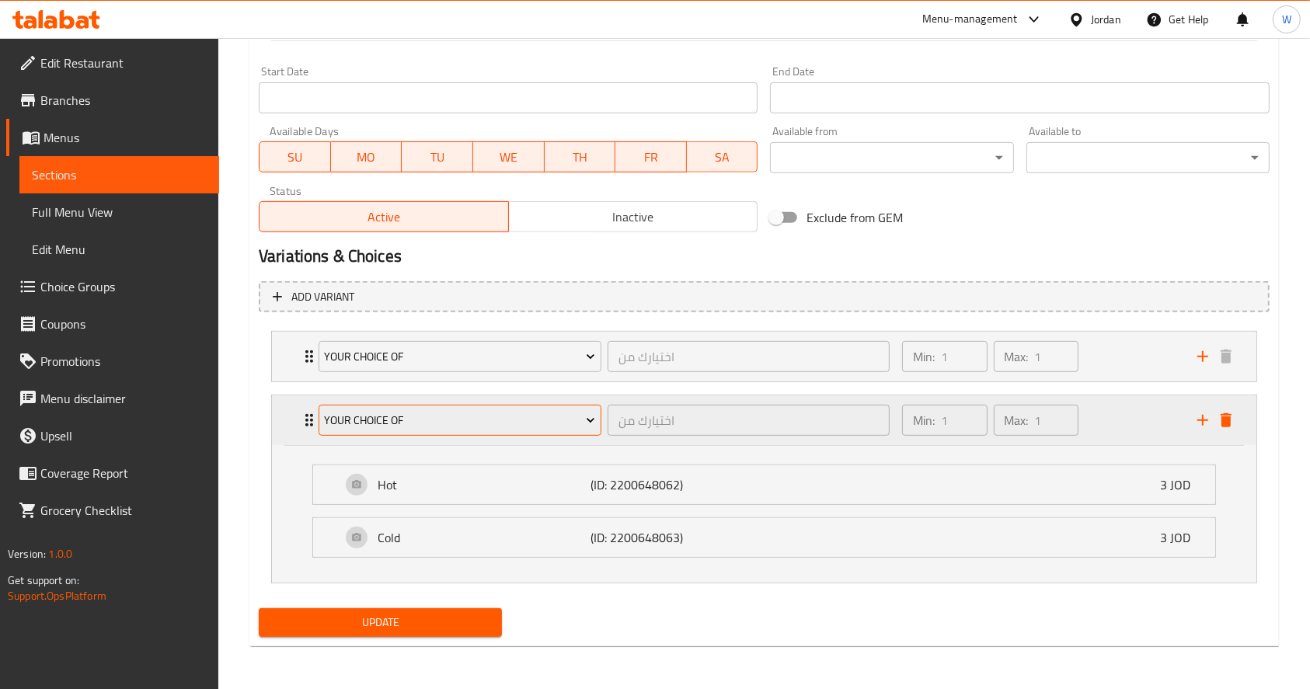
click at [452, 430] on button "Your Choice Of" at bounding box center [460, 420] width 283 height 31
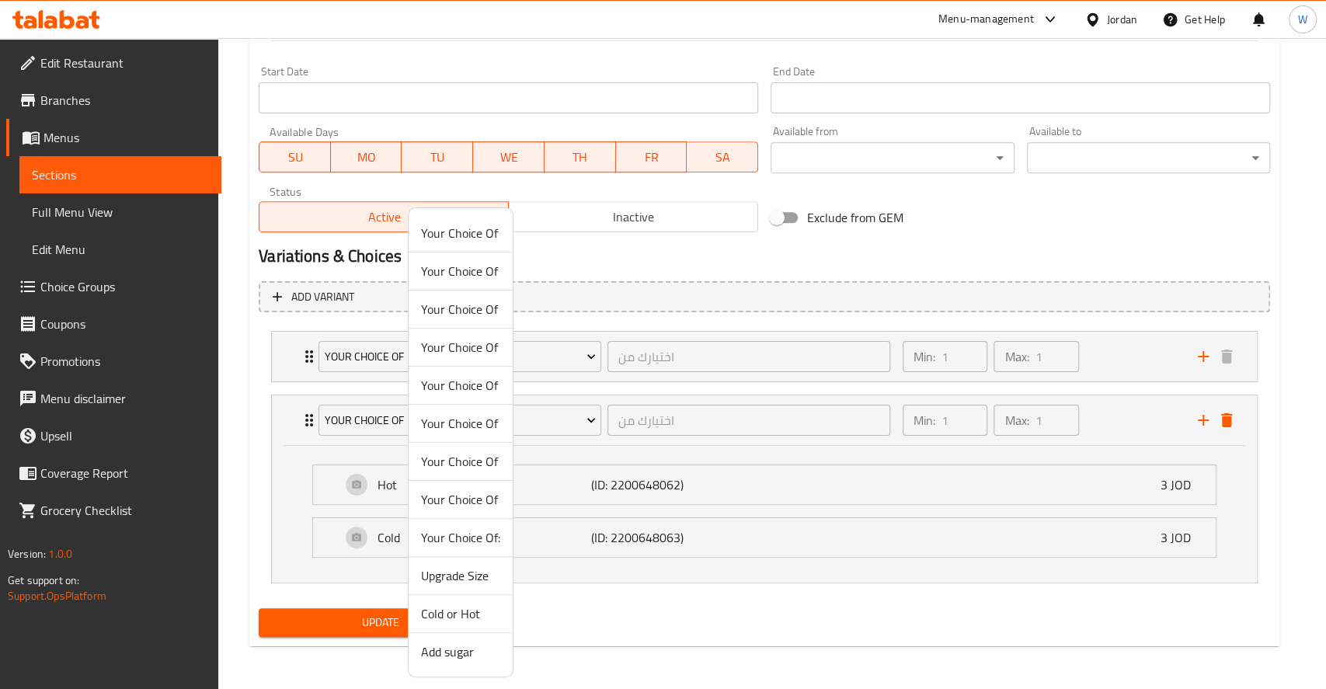
click at [447, 276] on span "Your Choice Of" at bounding box center [460, 271] width 79 height 19
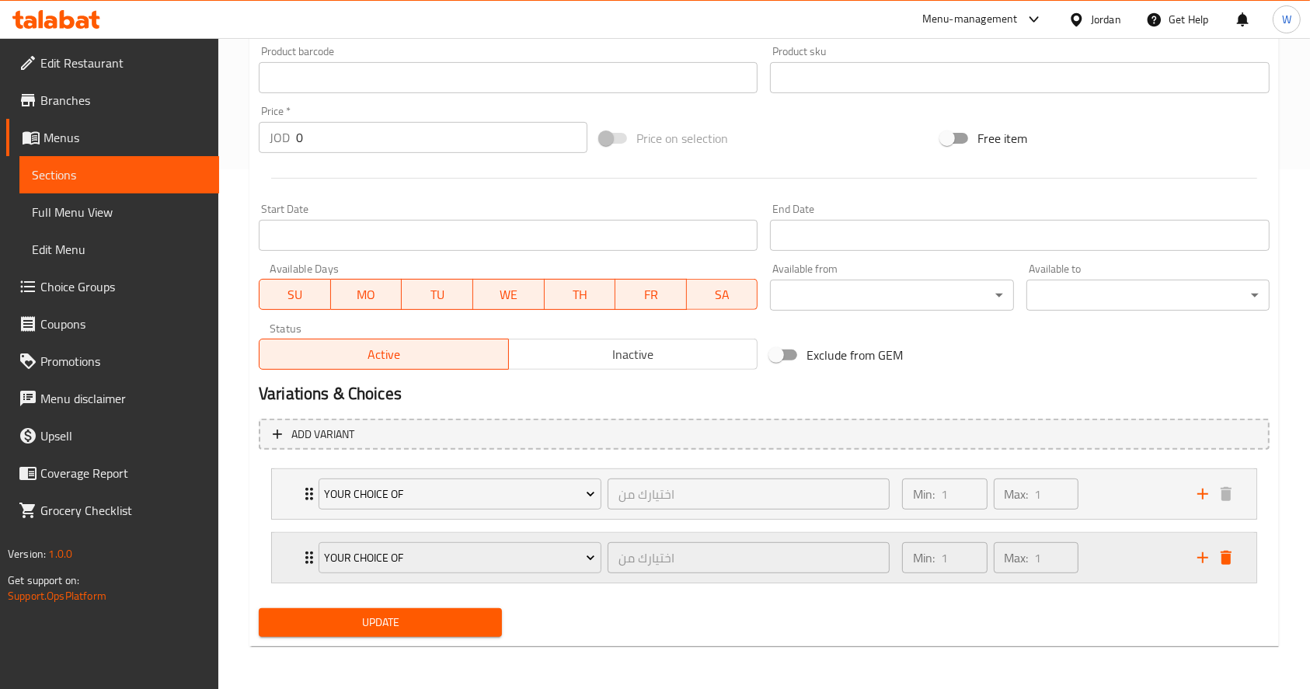
click at [1122, 543] on div "Min: 1 ​ Max: 1 ​" at bounding box center [1040, 558] width 295 height 50
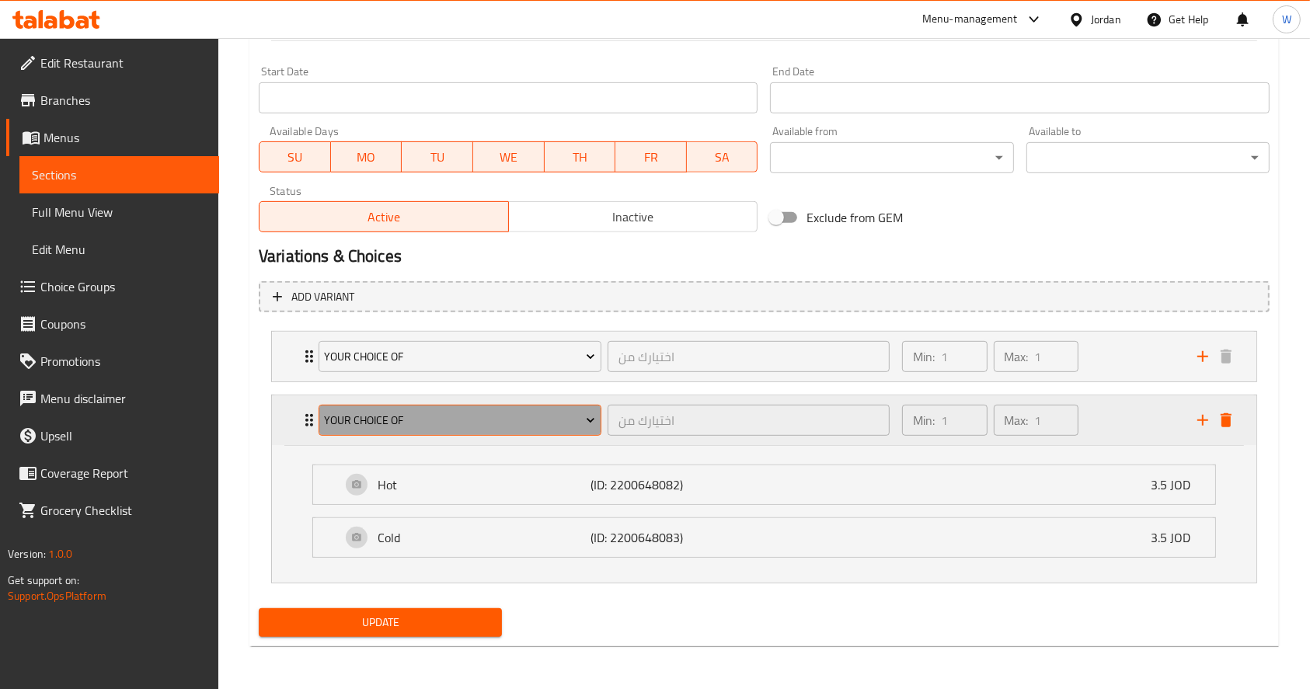
click at [406, 407] on button "Your Choice Of" at bounding box center [460, 420] width 283 height 31
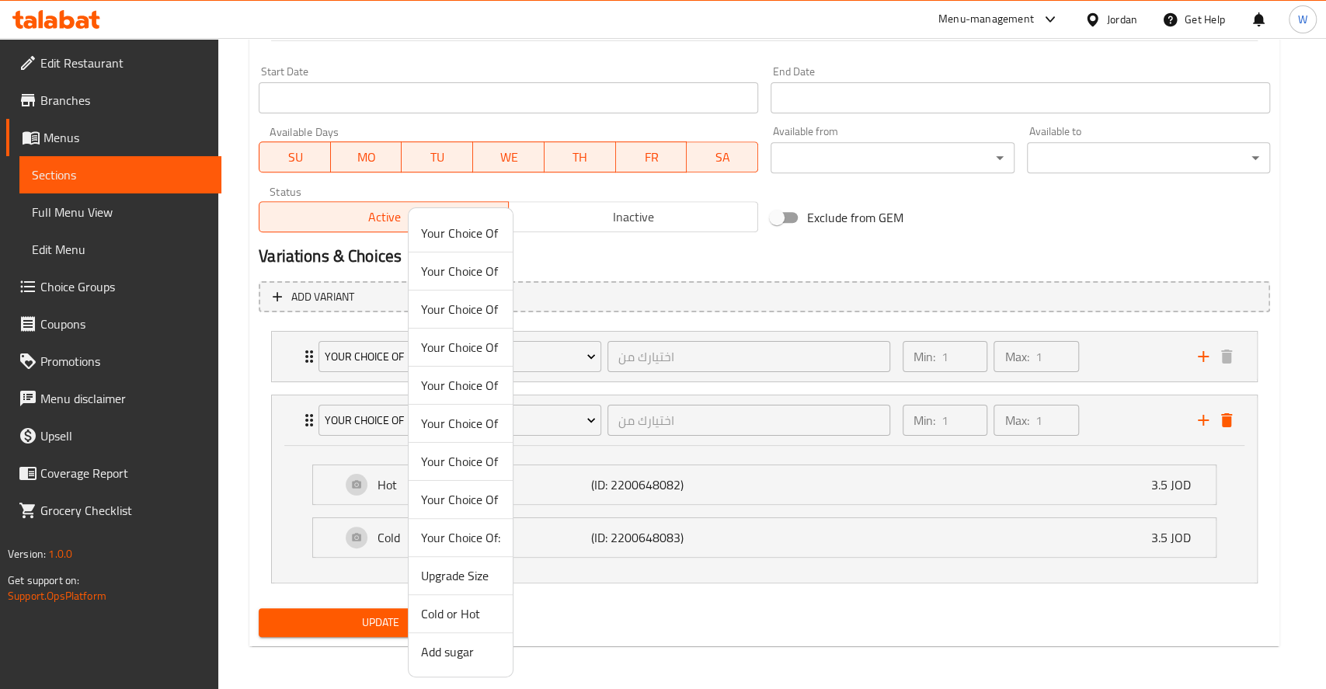
click at [430, 312] on span "Your Choice Of" at bounding box center [460, 309] width 79 height 19
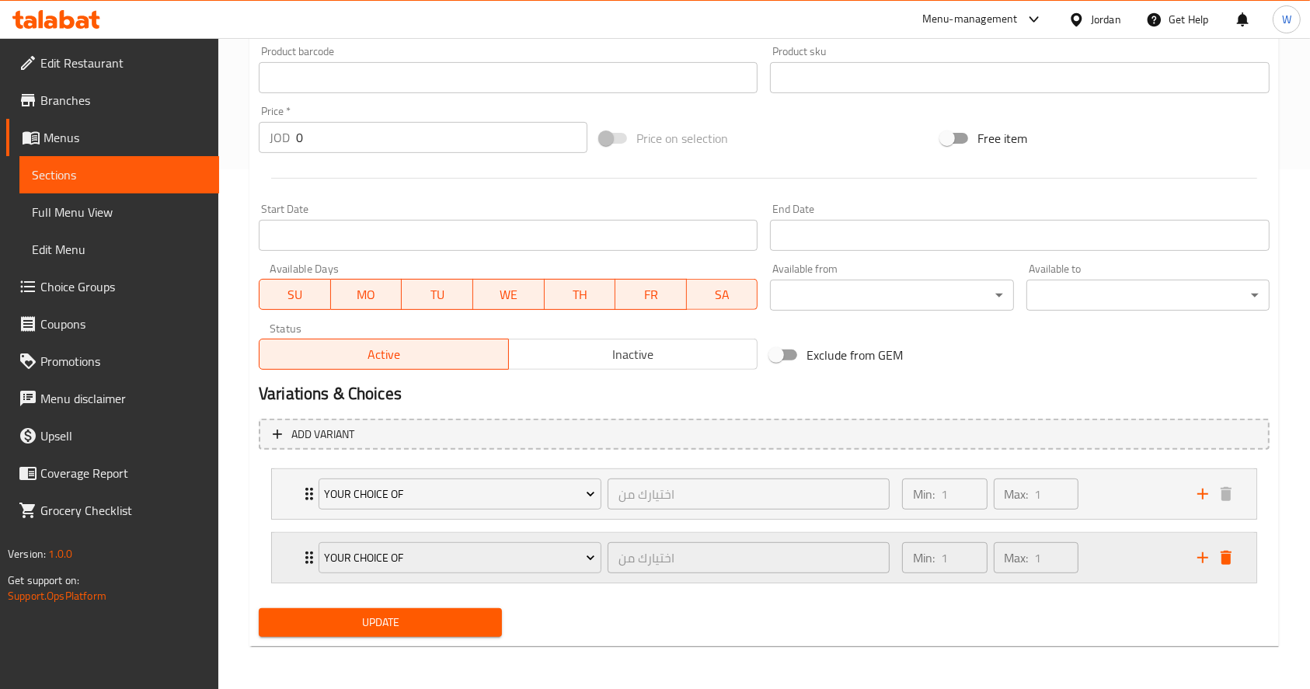
click at [1137, 554] on div "Min: 1 ​ Max: 1 ​" at bounding box center [1040, 558] width 295 height 50
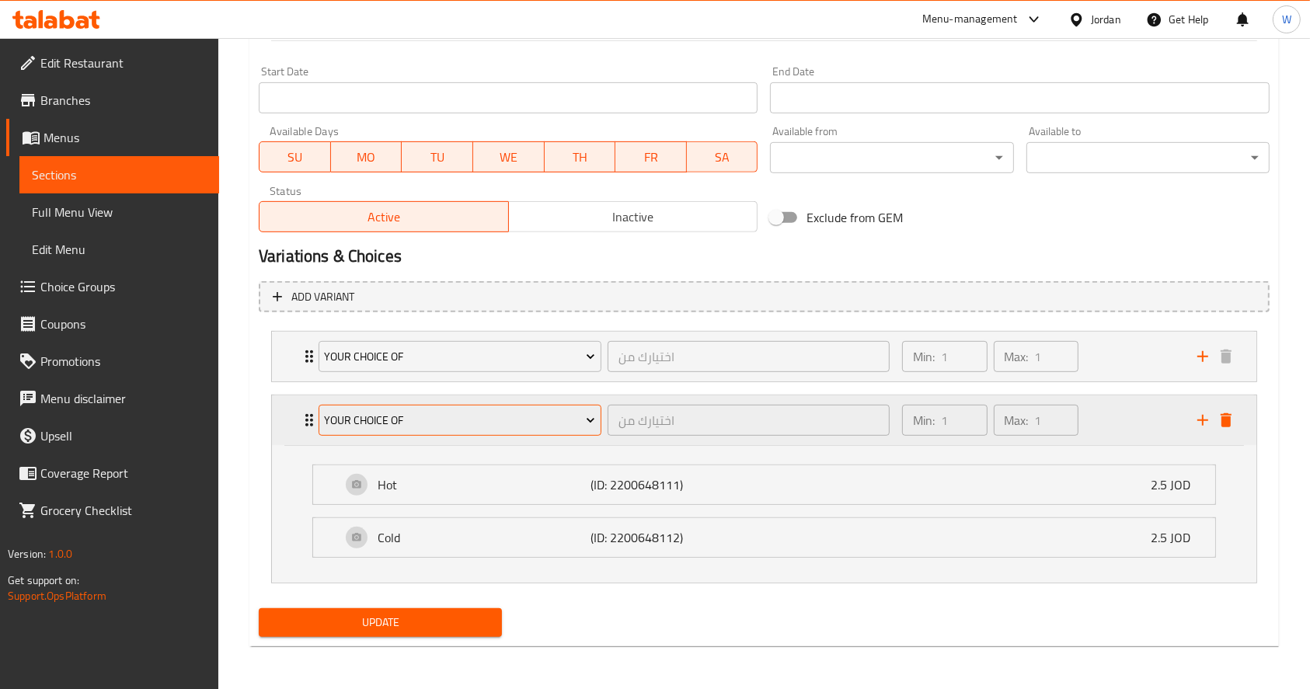
click at [430, 420] on span "Your Choice Of" at bounding box center [459, 420] width 271 height 19
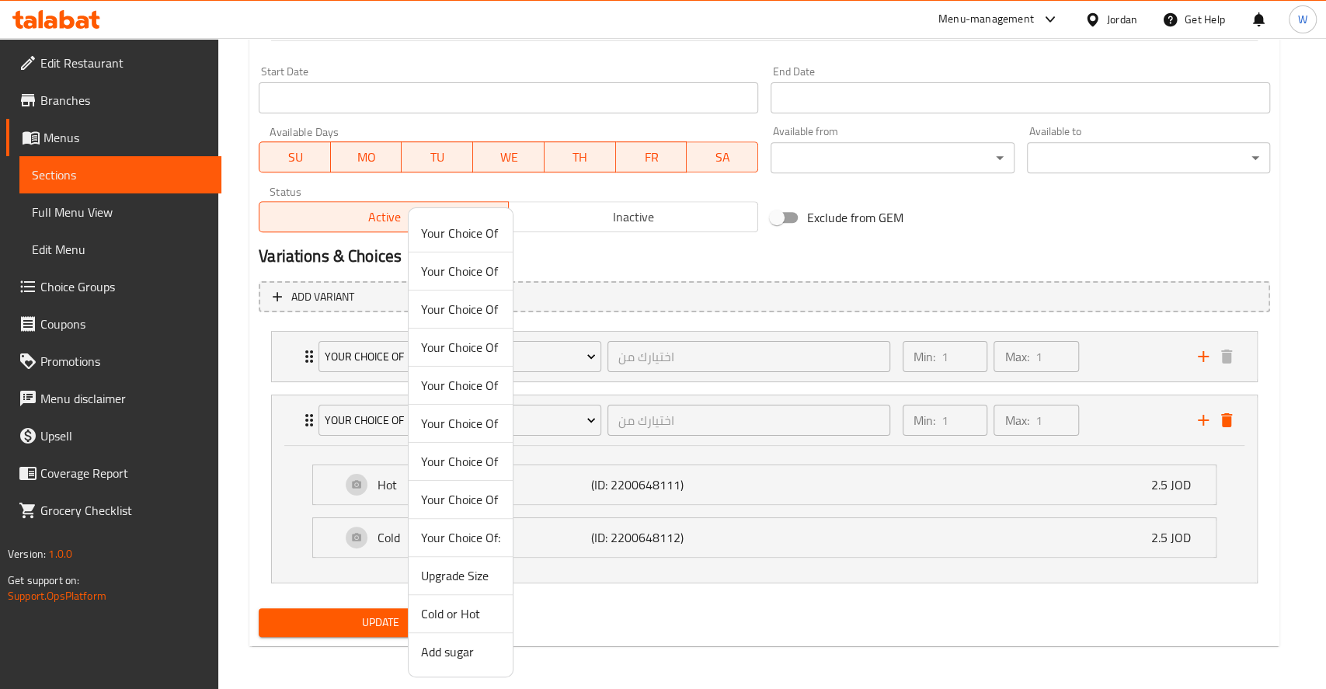
click at [460, 391] on span "Your Choice Of" at bounding box center [460, 385] width 79 height 19
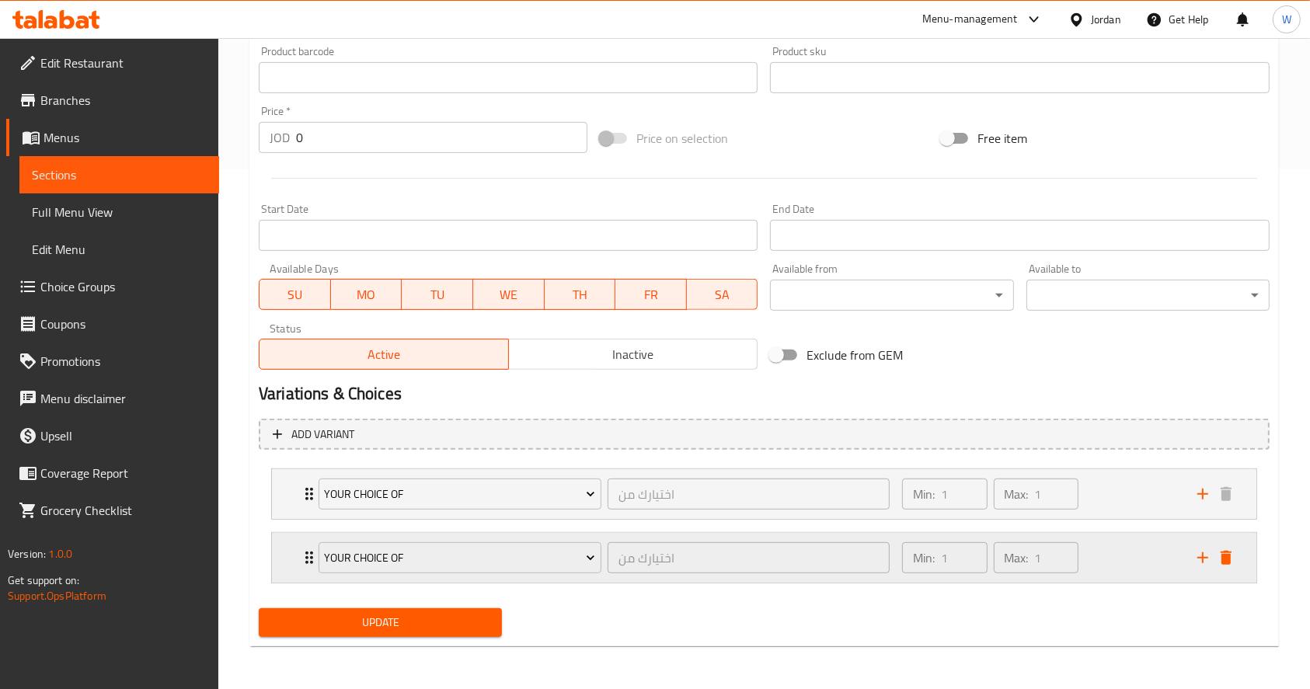
click at [1130, 569] on div "Min: 1 ​ Max: 1 ​" at bounding box center [1040, 558] width 295 height 50
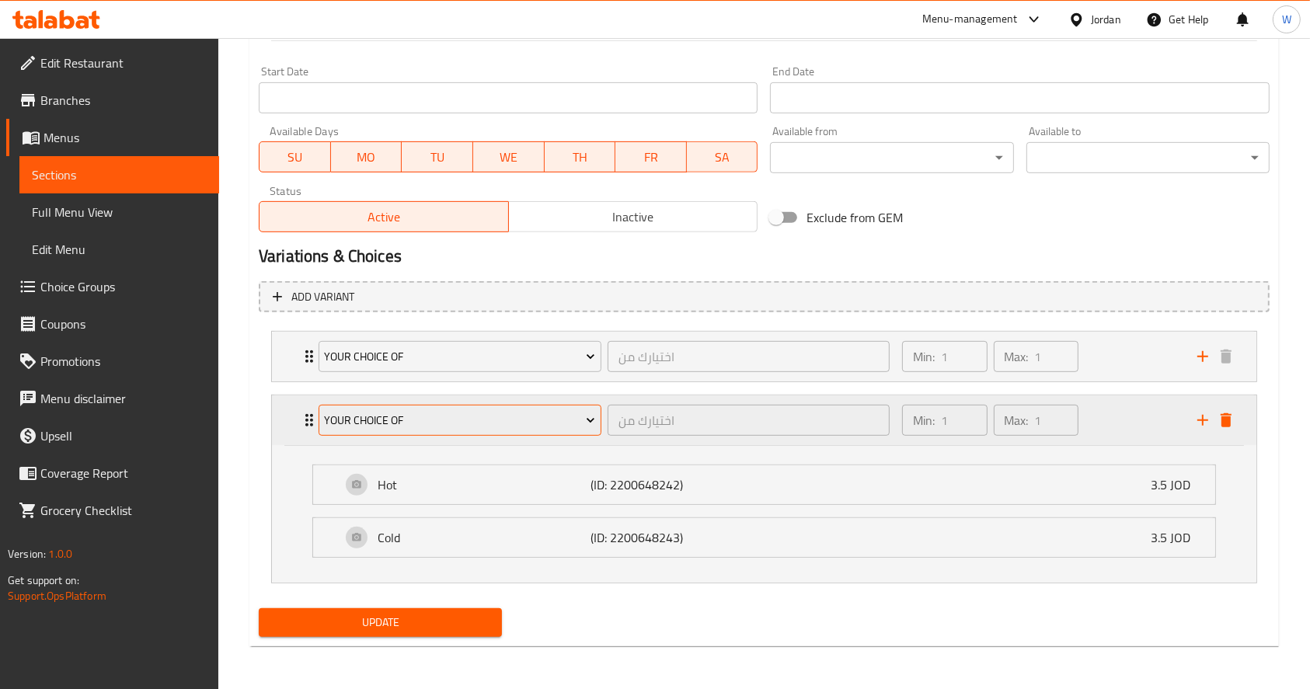
click at [501, 417] on span "Your Choice Of" at bounding box center [459, 420] width 271 height 19
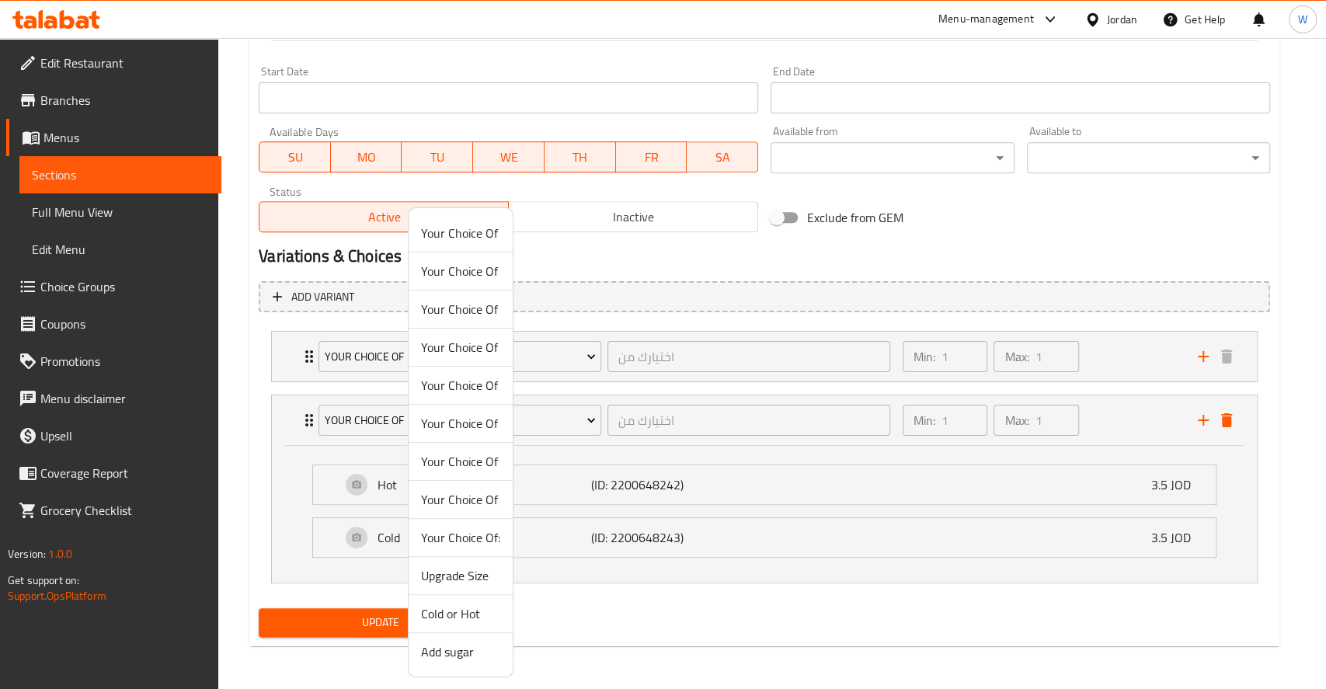
click at [462, 619] on span "Cold or Hot" at bounding box center [460, 613] width 79 height 19
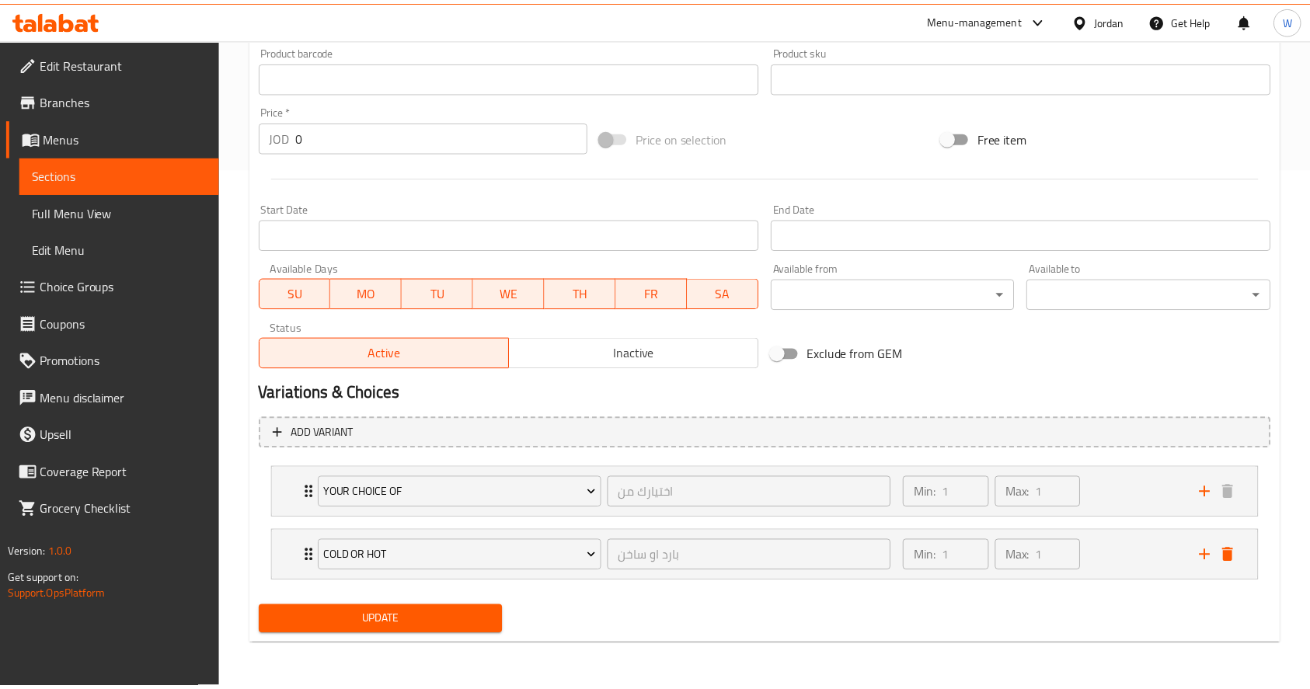
scroll to position [520, 0]
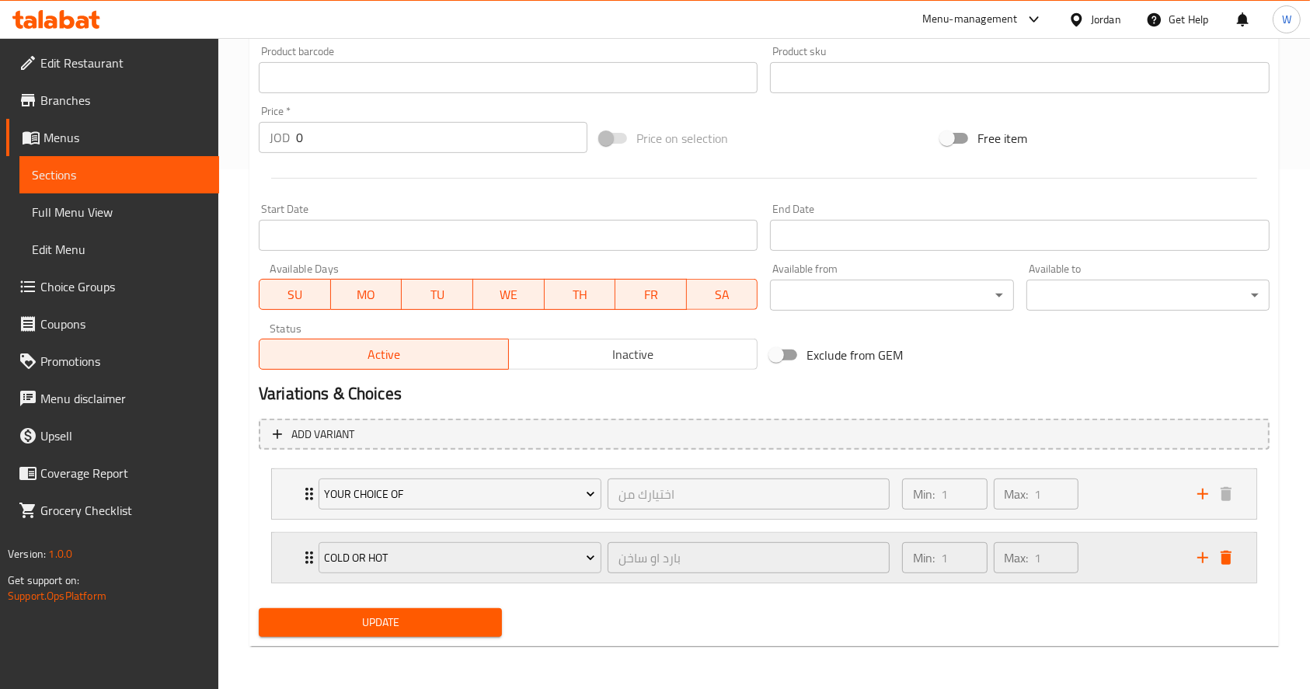
click at [1108, 550] on div "Min: 1 ​ Max: 1 ​" at bounding box center [1040, 558] width 295 height 50
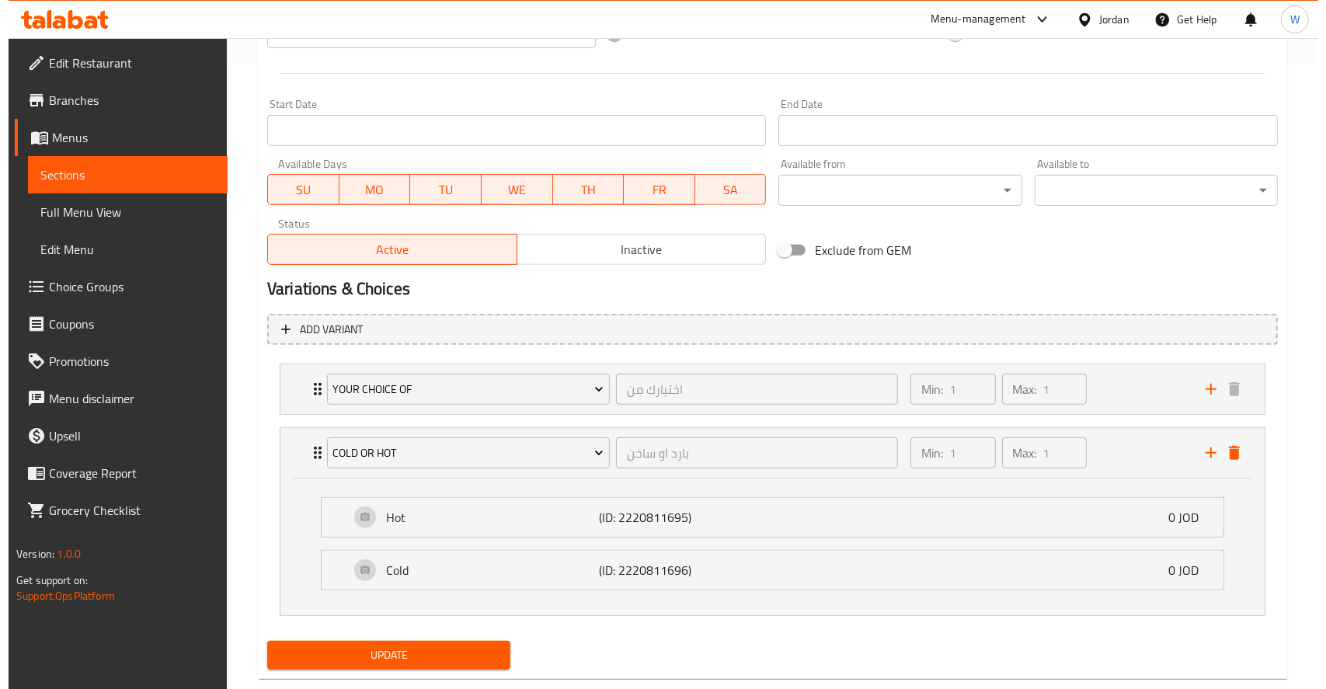
scroll to position [657, 0]
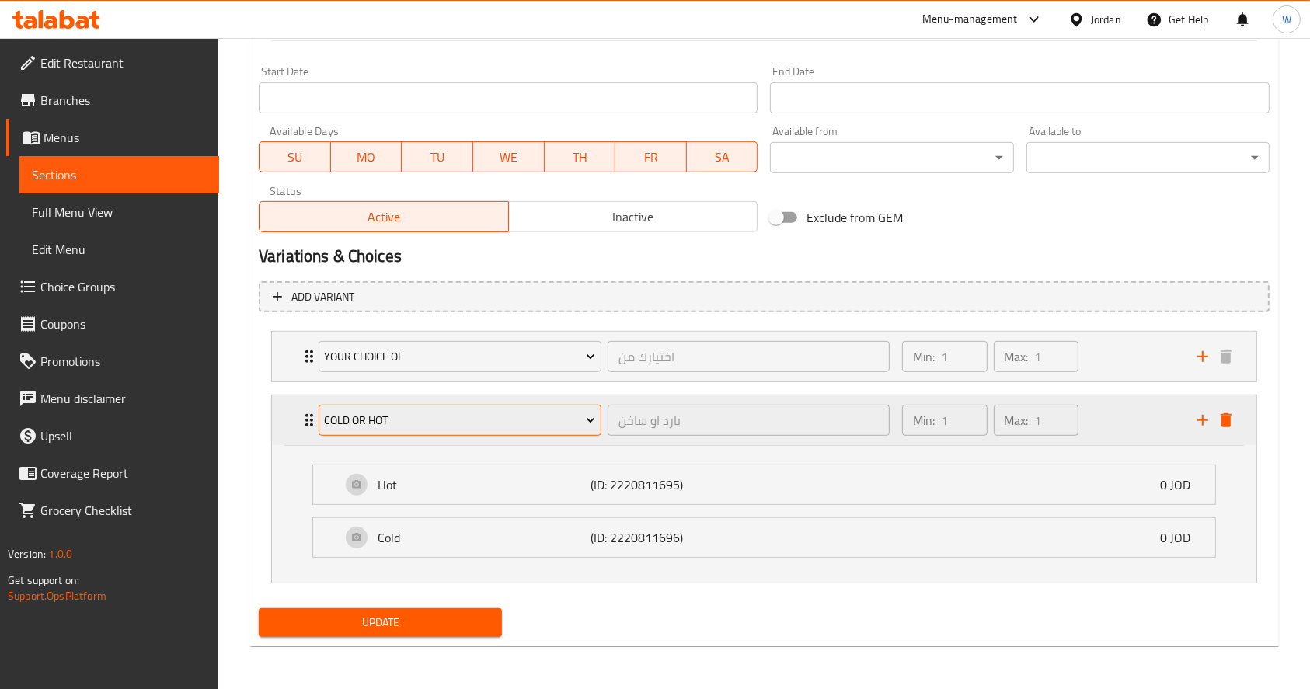
click at [483, 426] on span "Cold or Hot" at bounding box center [459, 420] width 271 height 19
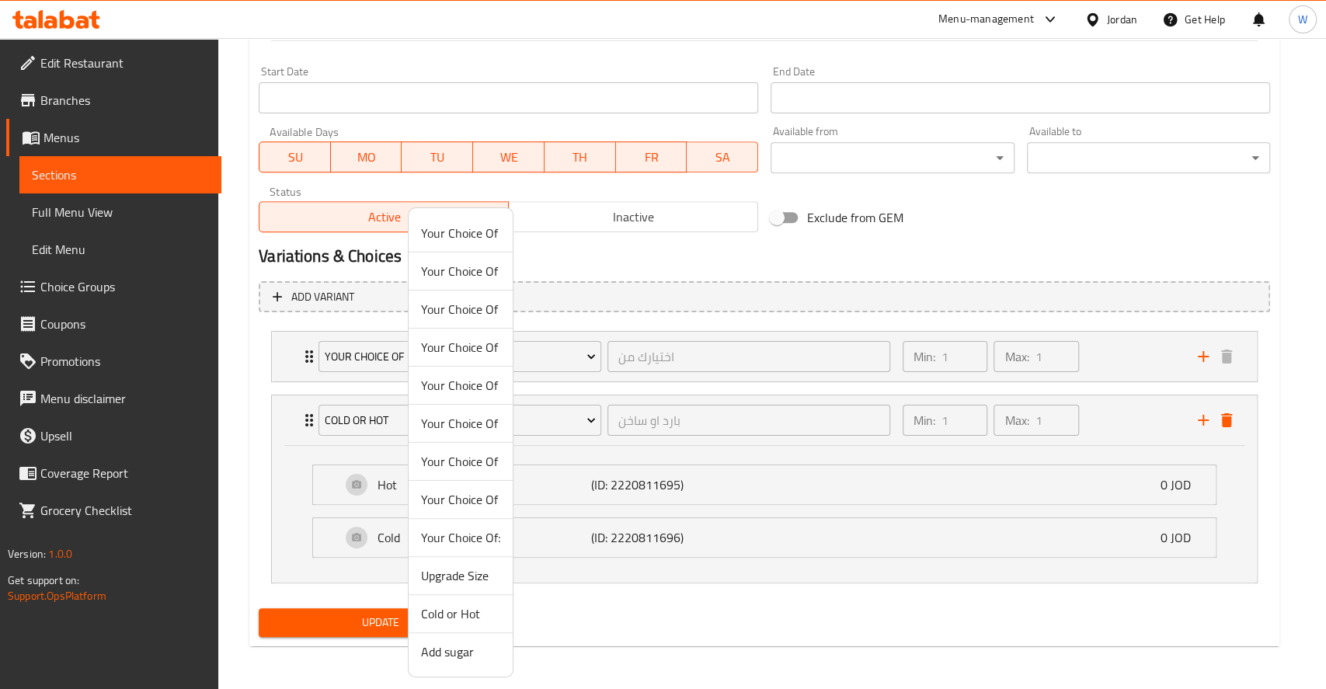
click at [433, 649] on span "Add sugar" at bounding box center [460, 651] width 79 height 19
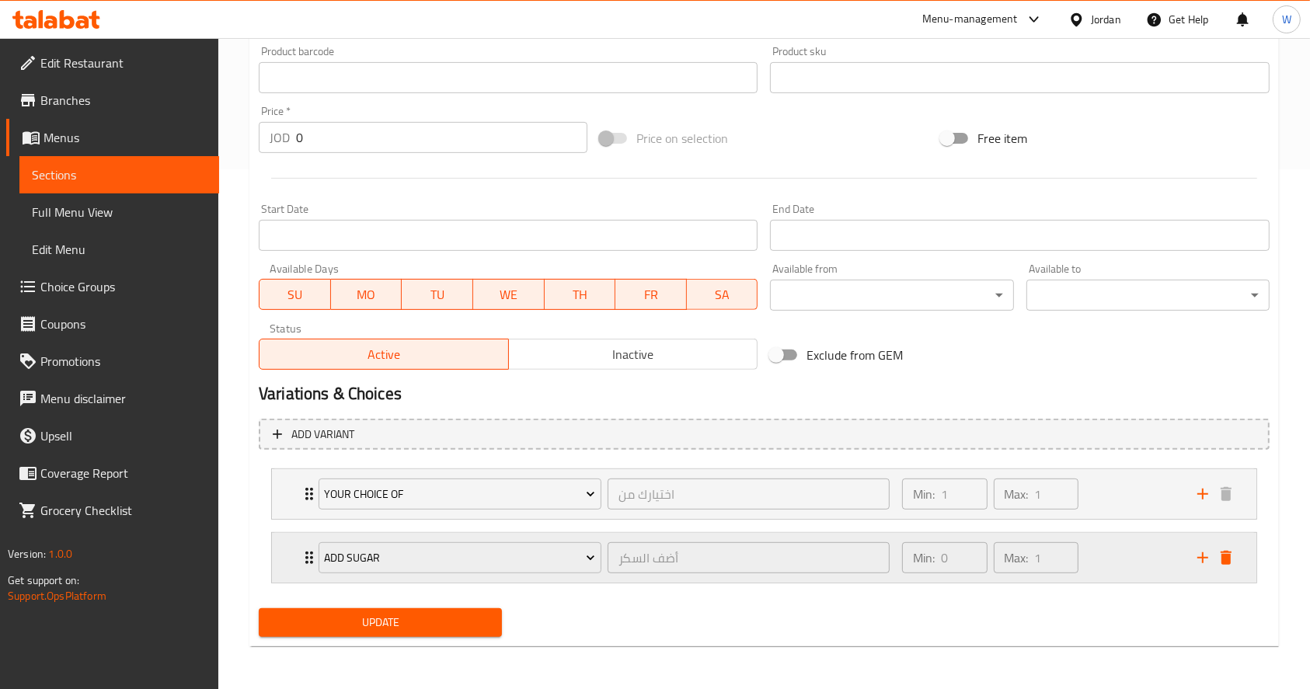
click at [1168, 562] on div "Min: 0 ​ Max: 1 ​" at bounding box center [1040, 558] width 295 height 50
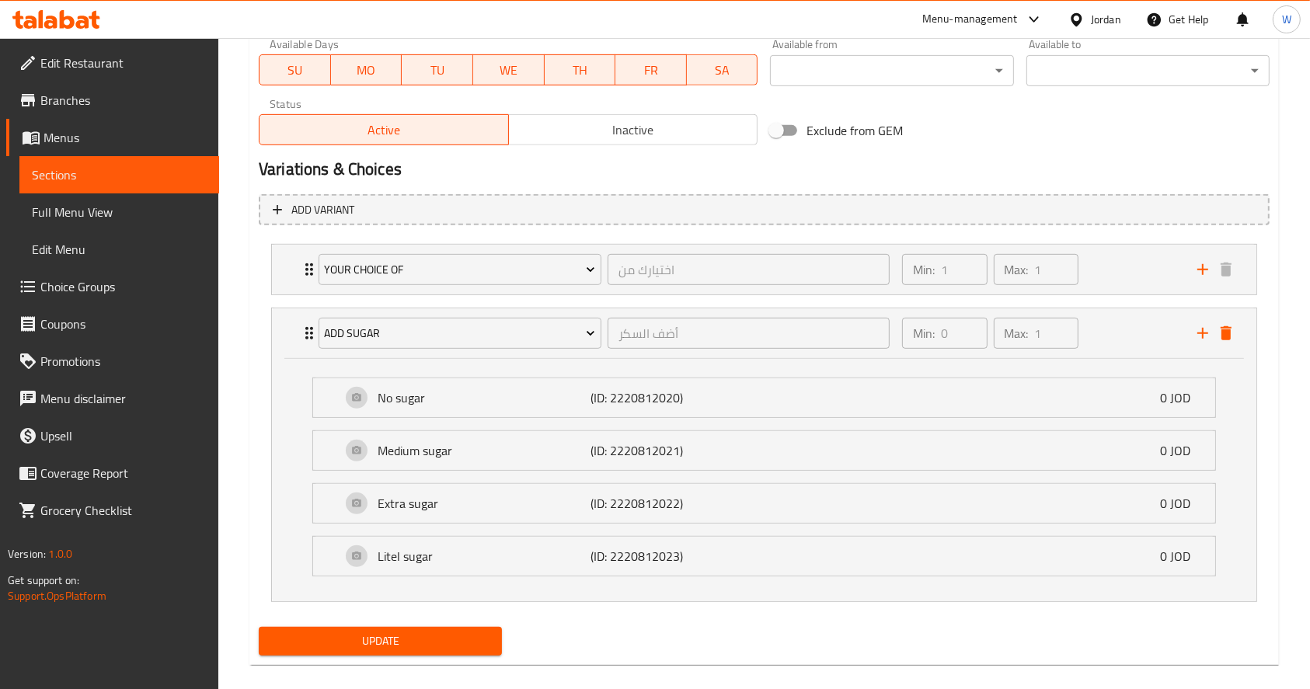
scroll to position [756, 0]
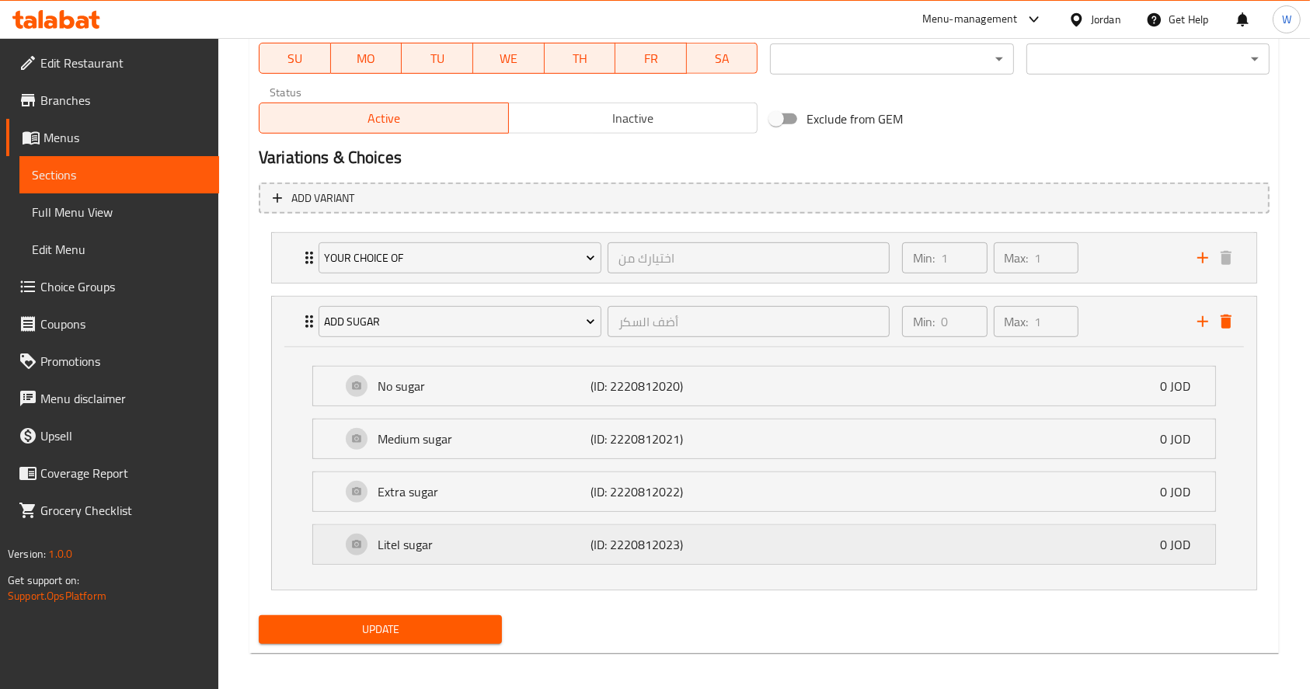
click at [557, 556] on div "Litel sugar (ID: 2220812023) 0 JOD" at bounding box center [768, 544] width 855 height 39
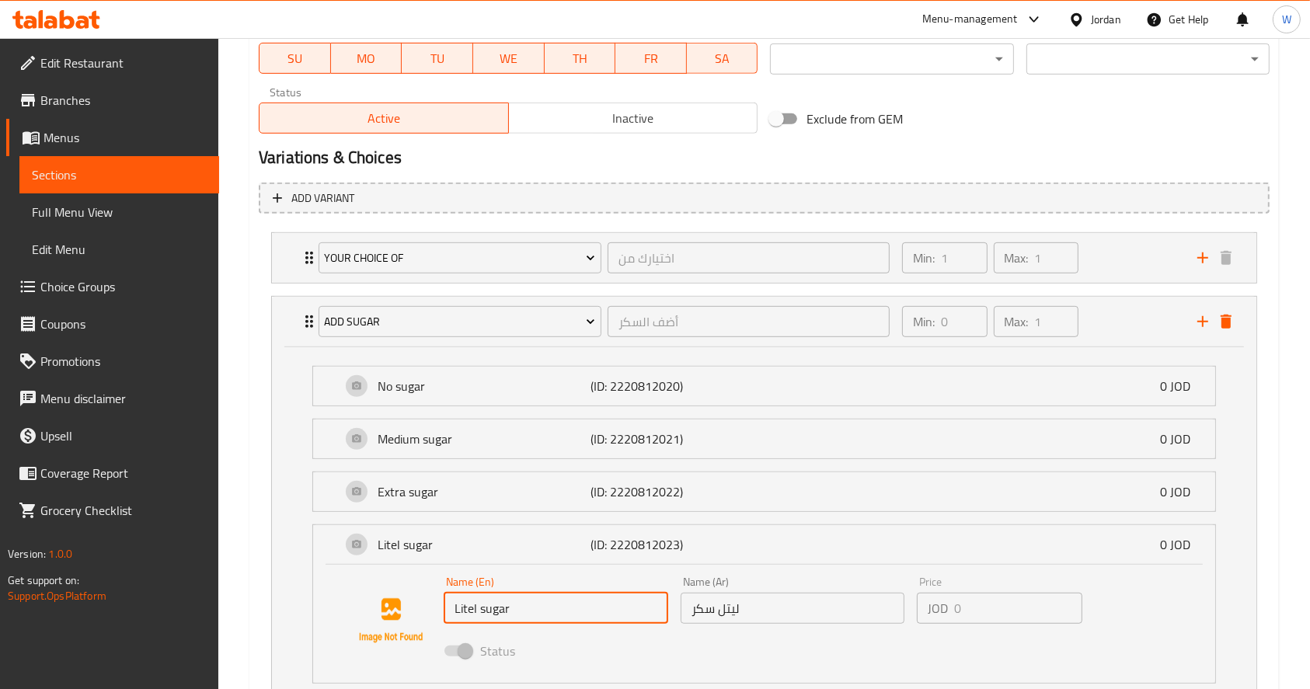
click at [503, 604] on input "Litel sugar" at bounding box center [556, 608] width 225 height 31
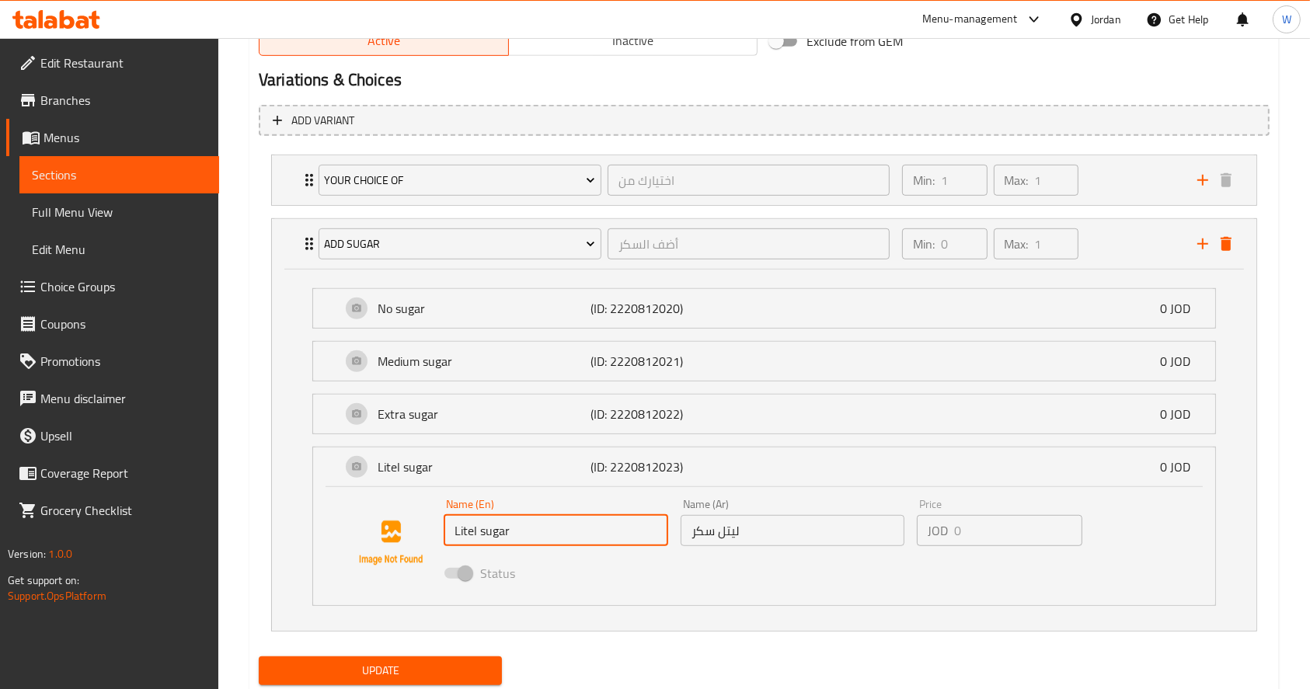
scroll to position [881, 0]
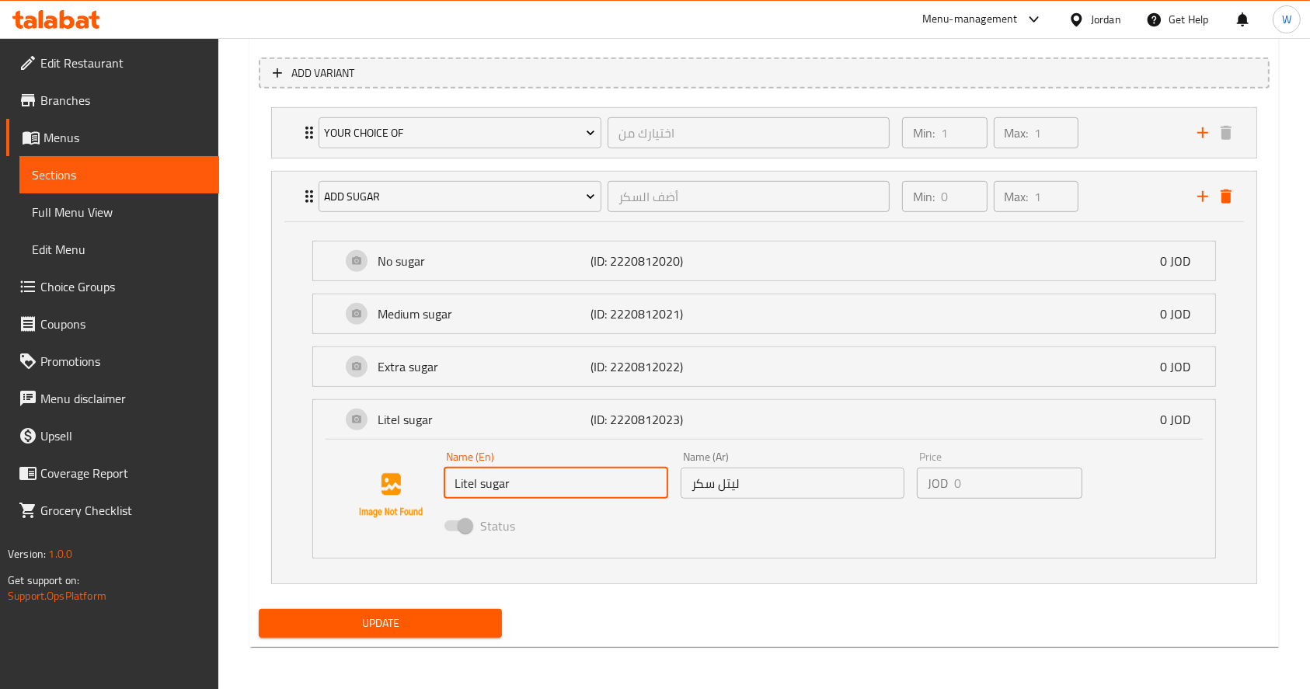
click at [1029, 440] on div "Name (En) Litel sugar Name (En) Name (Ar) ليتل سكر Name (Ar) Price JOD 0 Price …" at bounding box center [764, 499] width 902 height 118
click at [990, 432] on div "Litel sugar (ID: 2220812023) 0 JOD" at bounding box center [768, 419] width 855 height 39
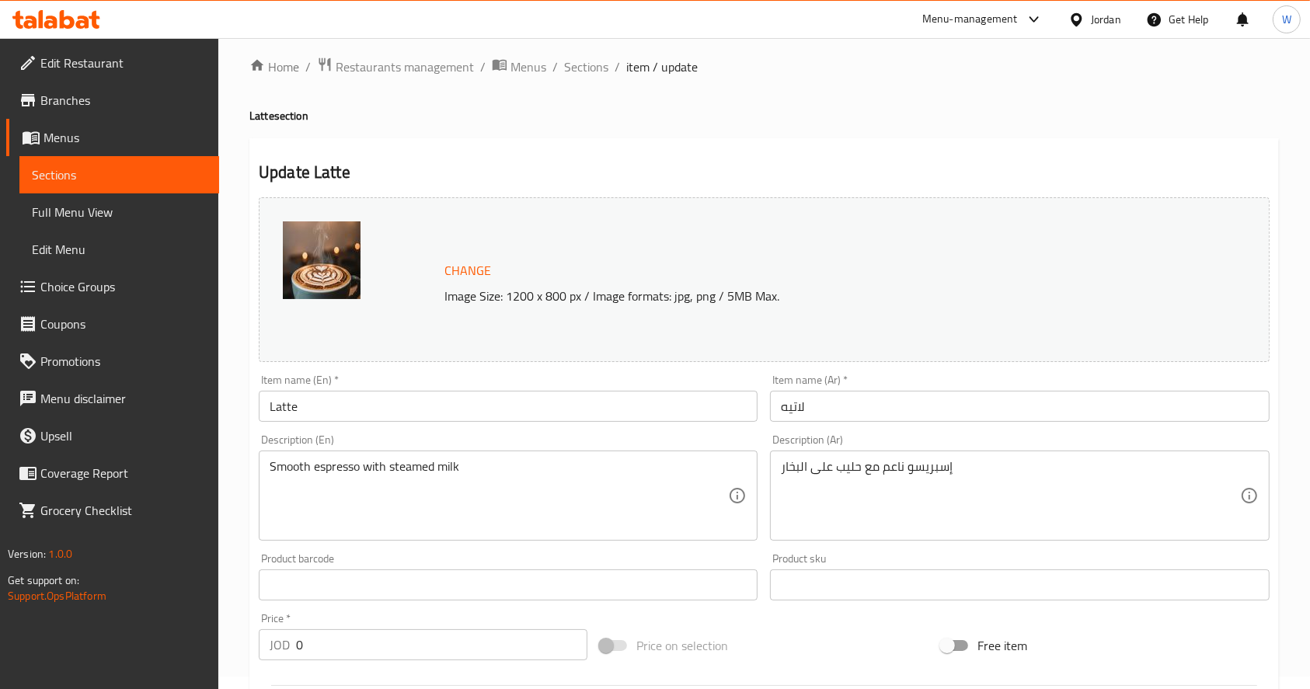
scroll to position [0, 0]
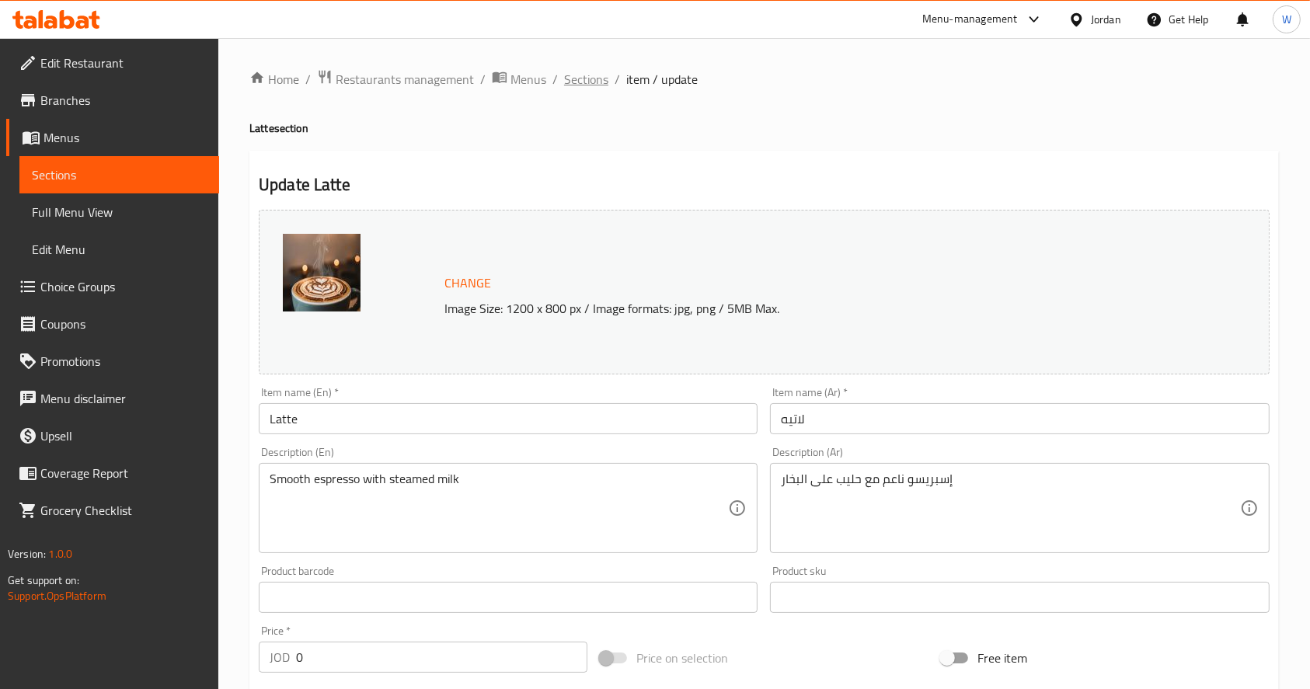
click at [564, 78] on span "Sections" at bounding box center [586, 79] width 44 height 19
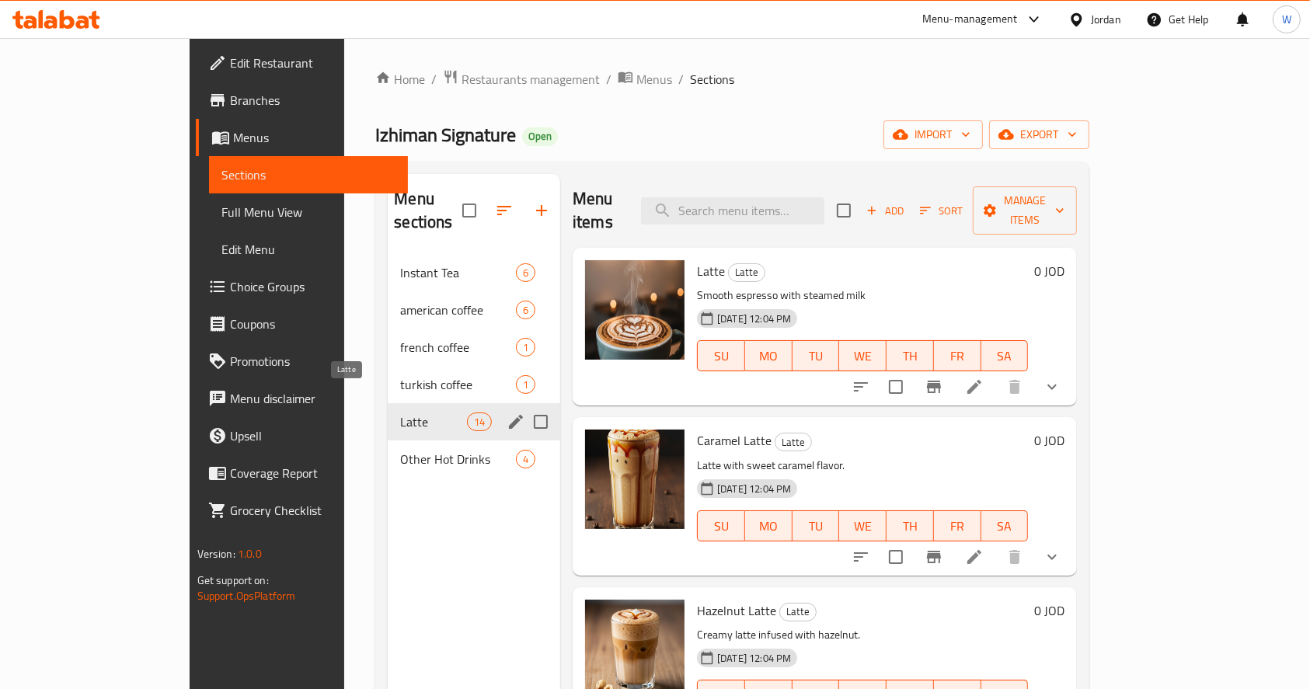
click at [400, 413] on span "Latte" at bounding box center [433, 422] width 66 height 19
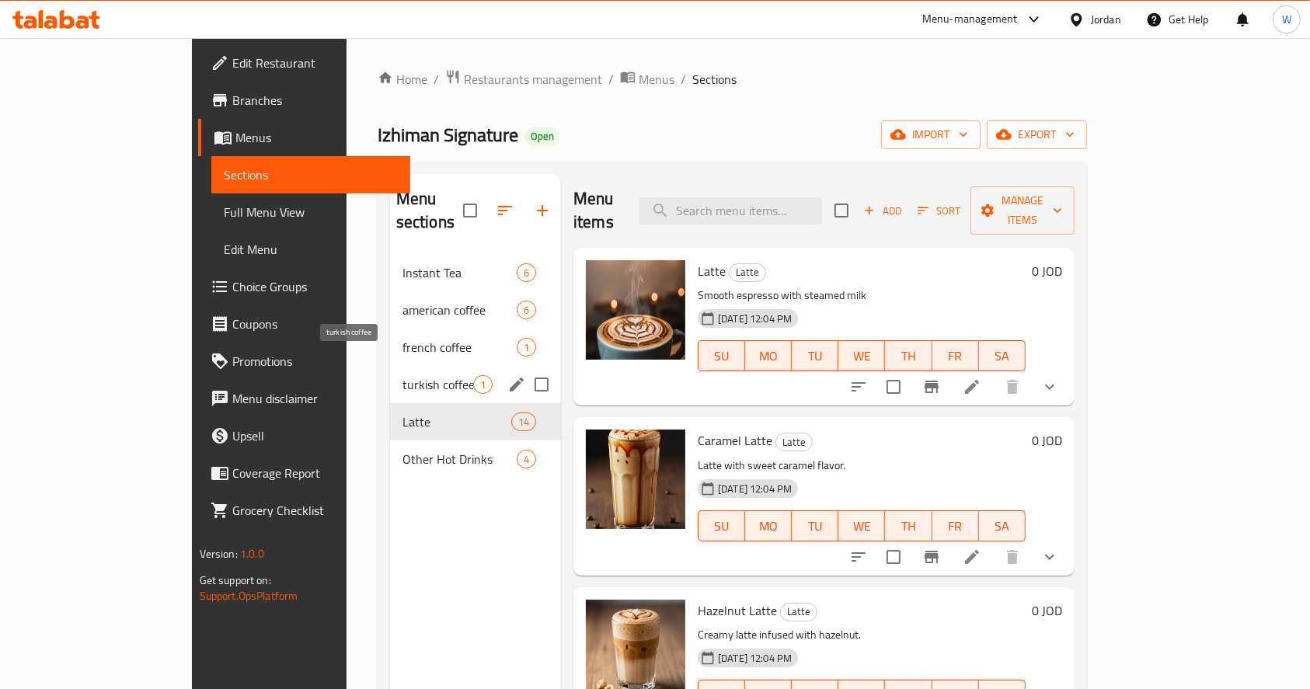
click at [402, 375] on span "turkish coffee" at bounding box center [437, 384] width 71 height 19
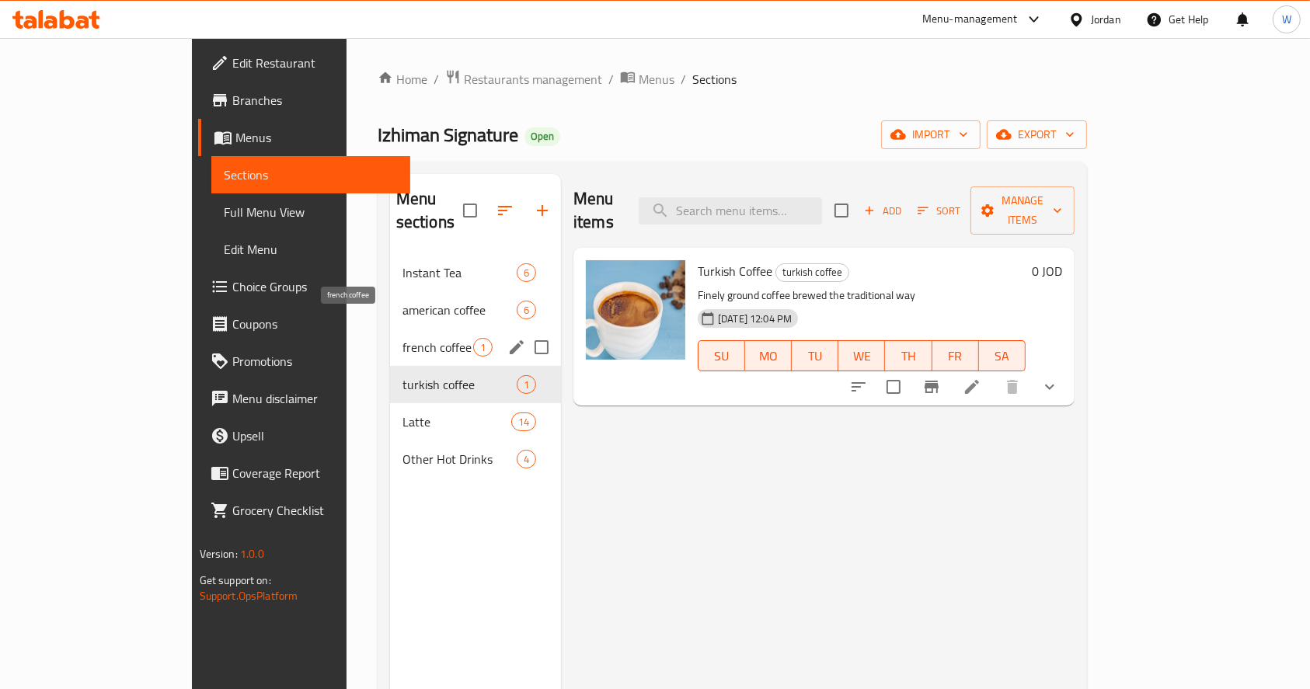
click at [402, 338] on span "french coffee" at bounding box center [437, 347] width 71 height 19
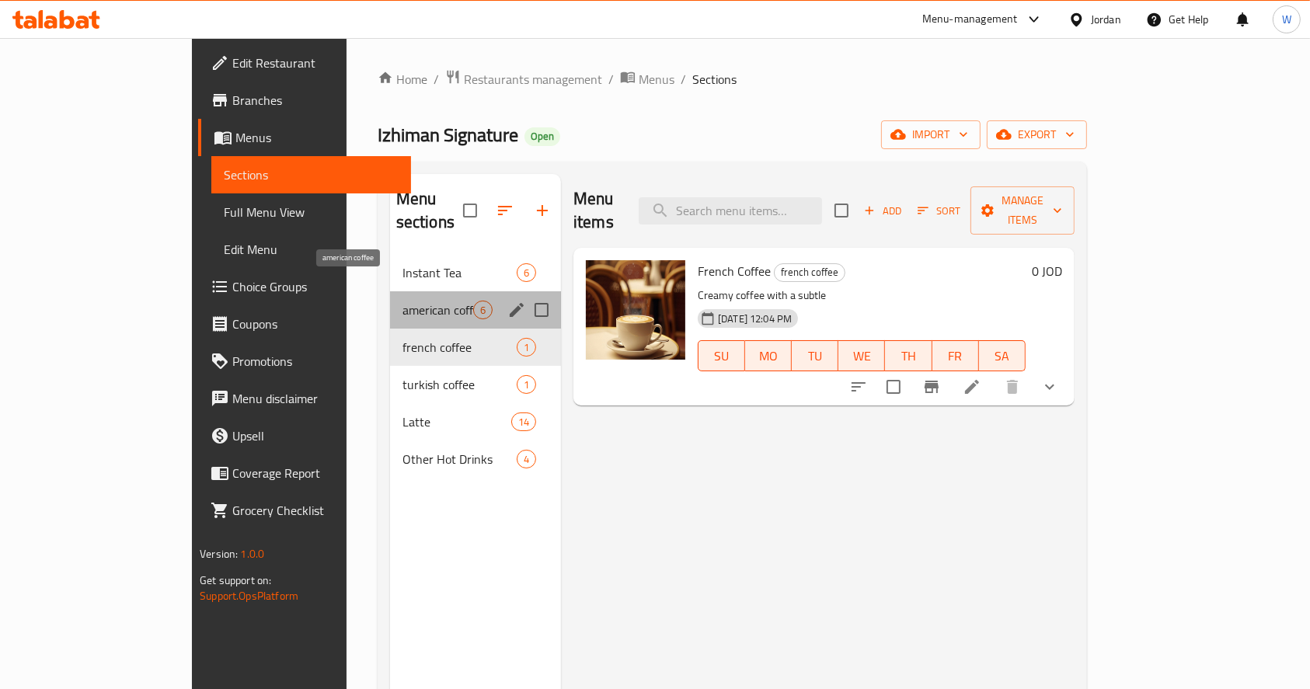
click at [402, 301] on span "american coffee" at bounding box center [437, 310] width 71 height 19
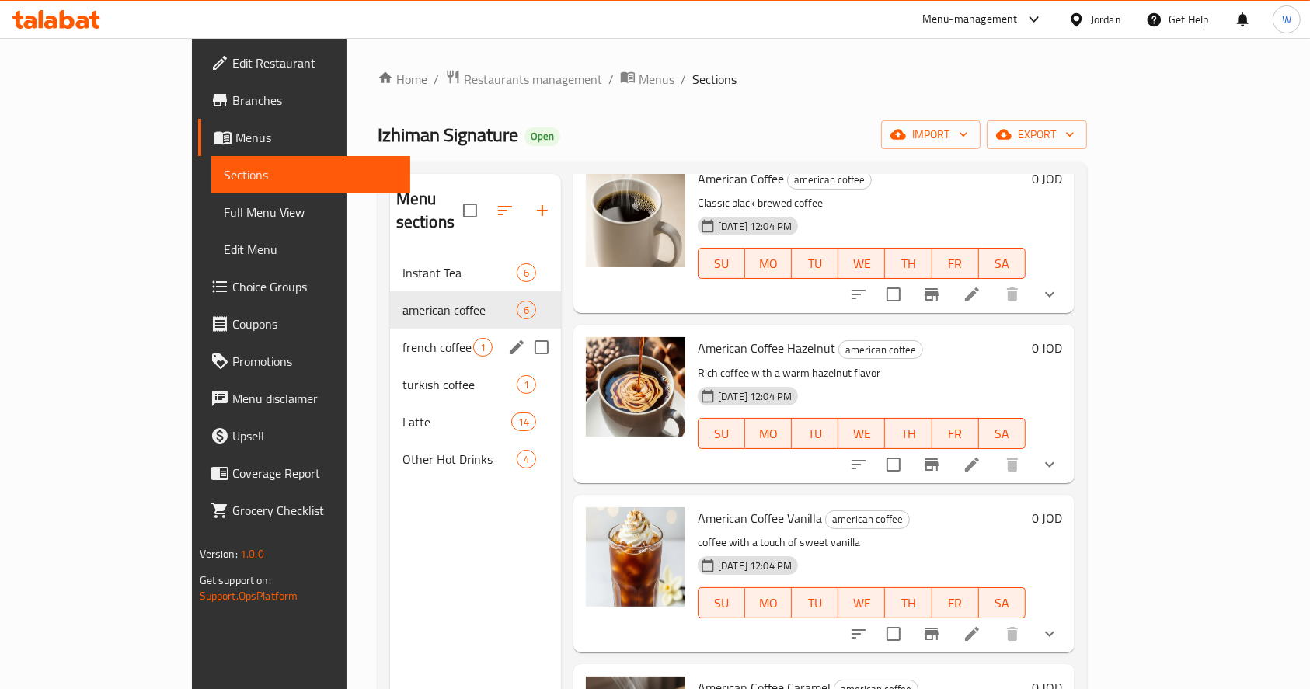
scroll to position [57, 0]
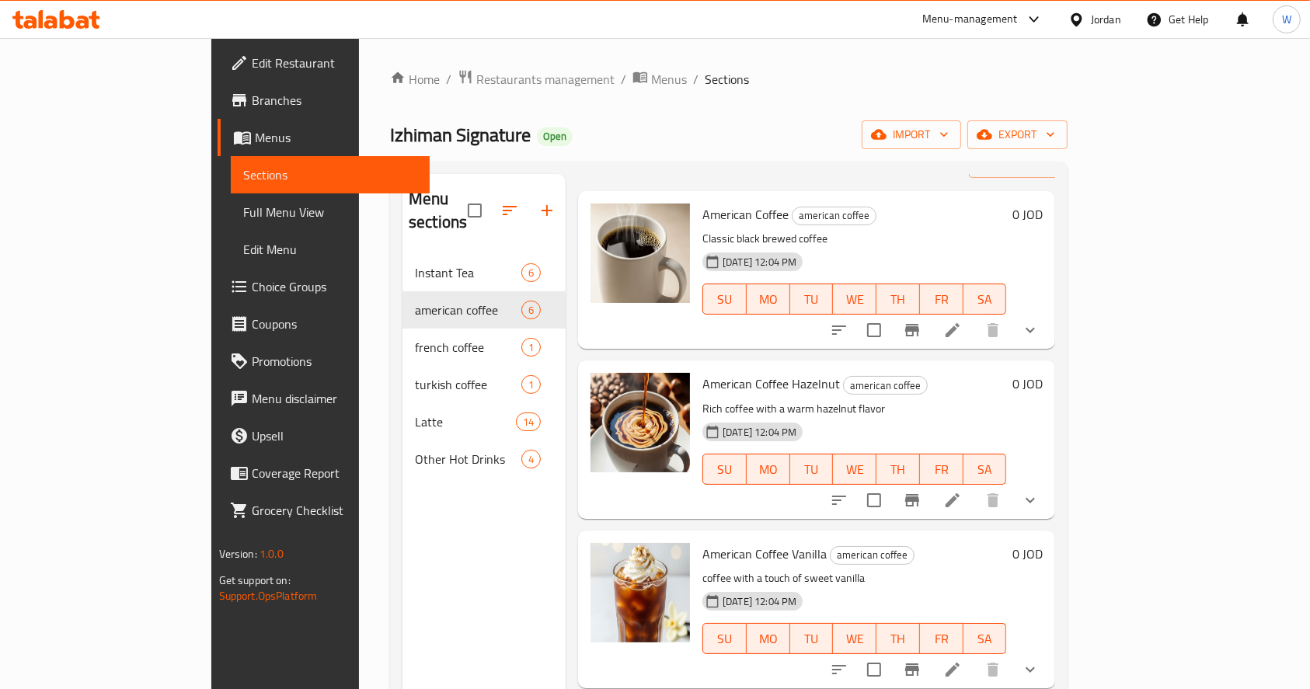
click at [402, 523] on div "Menu sections Instant Tea 6 american coffee 6 french coffee 1 turkish coffee 1 …" at bounding box center [483, 518] width 163 height 689
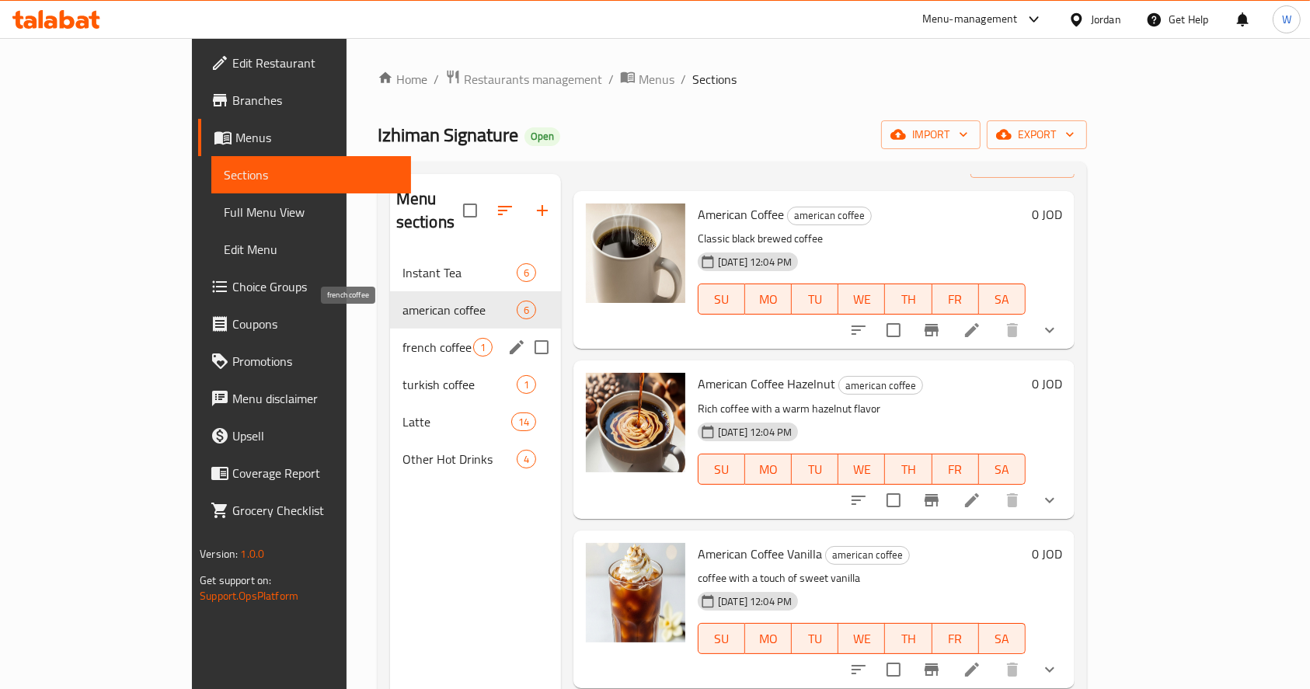
click at [402, 338] on span "french coffee" at bounding box center [437, 347] width 71 height 19
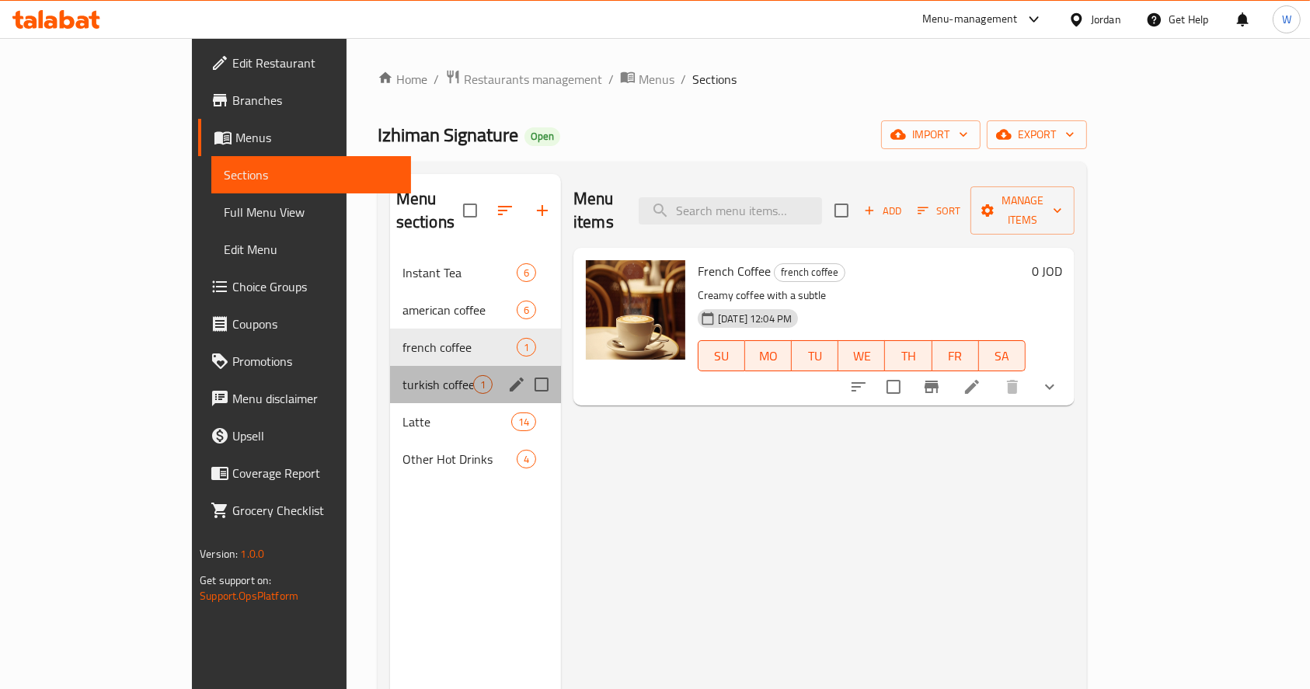
click at [390, 371] on div "turkish coffee 1" at bounding box center [475, 384] width 171 height 37
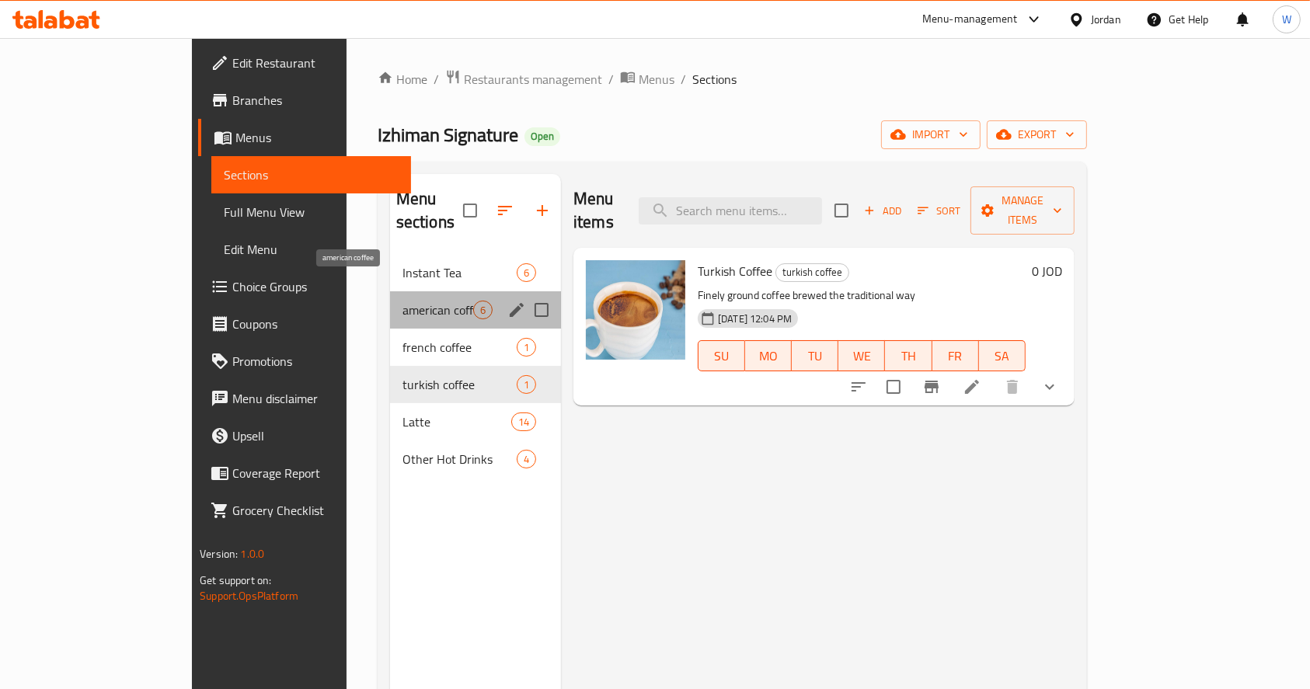
click at [402, 301] on span "american coffee" at bounding box center [437, 310] width 71 height 19
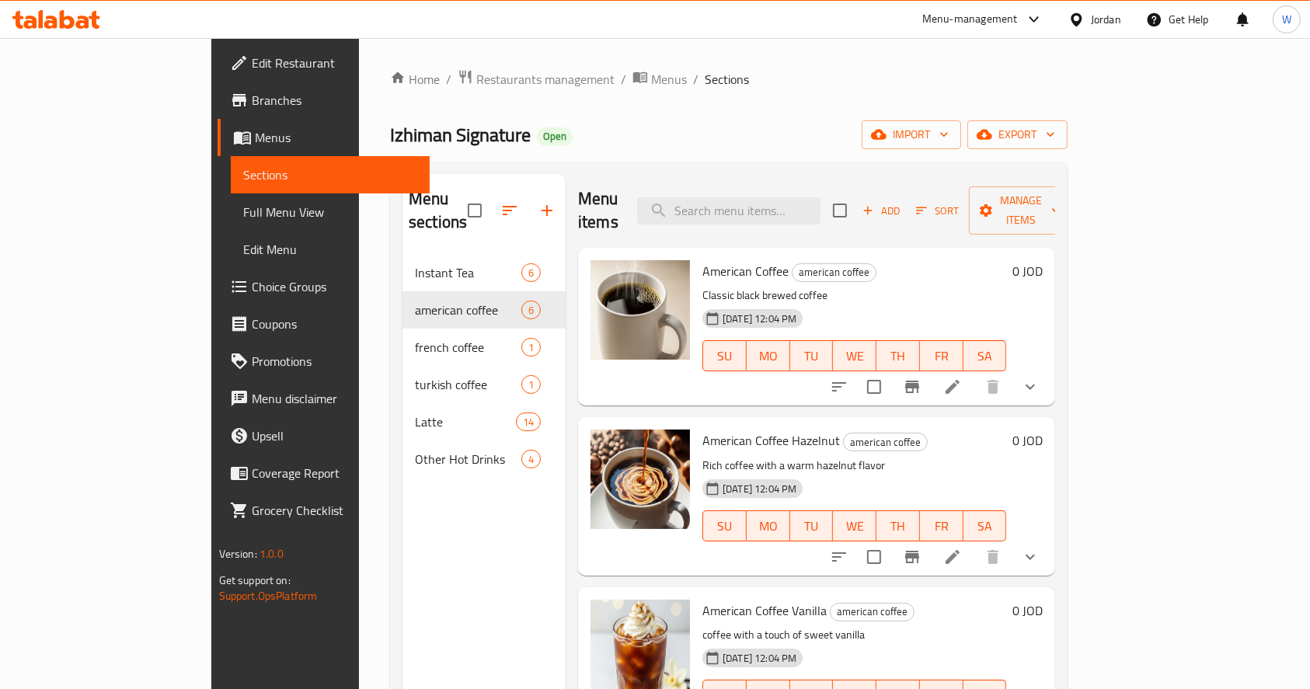
click at [410, 491] on div "Menu sections Instant Tea 6 american coffee 6 french coffee 1 turkish coffee 1 …" at bounding box center [483, 518] width 163 height 689
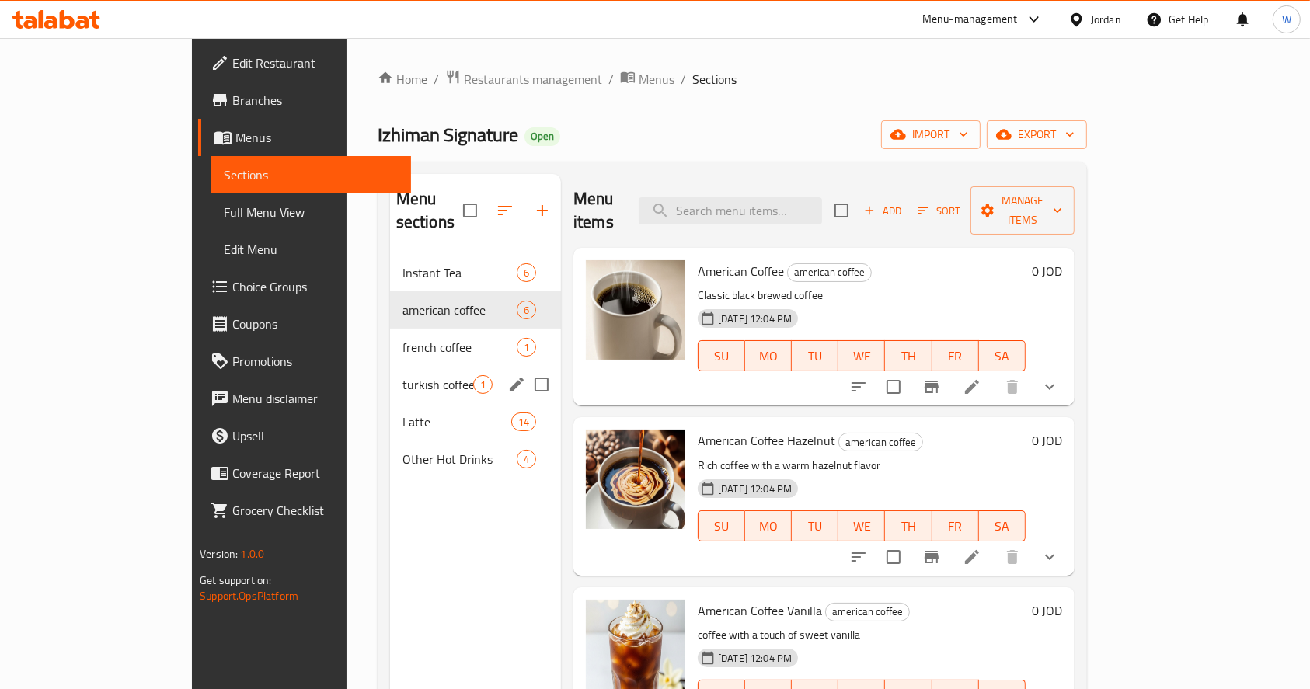
click at [402, 375] on span "turkish coffee" at bounding box center [437, 384] width 71 height 19
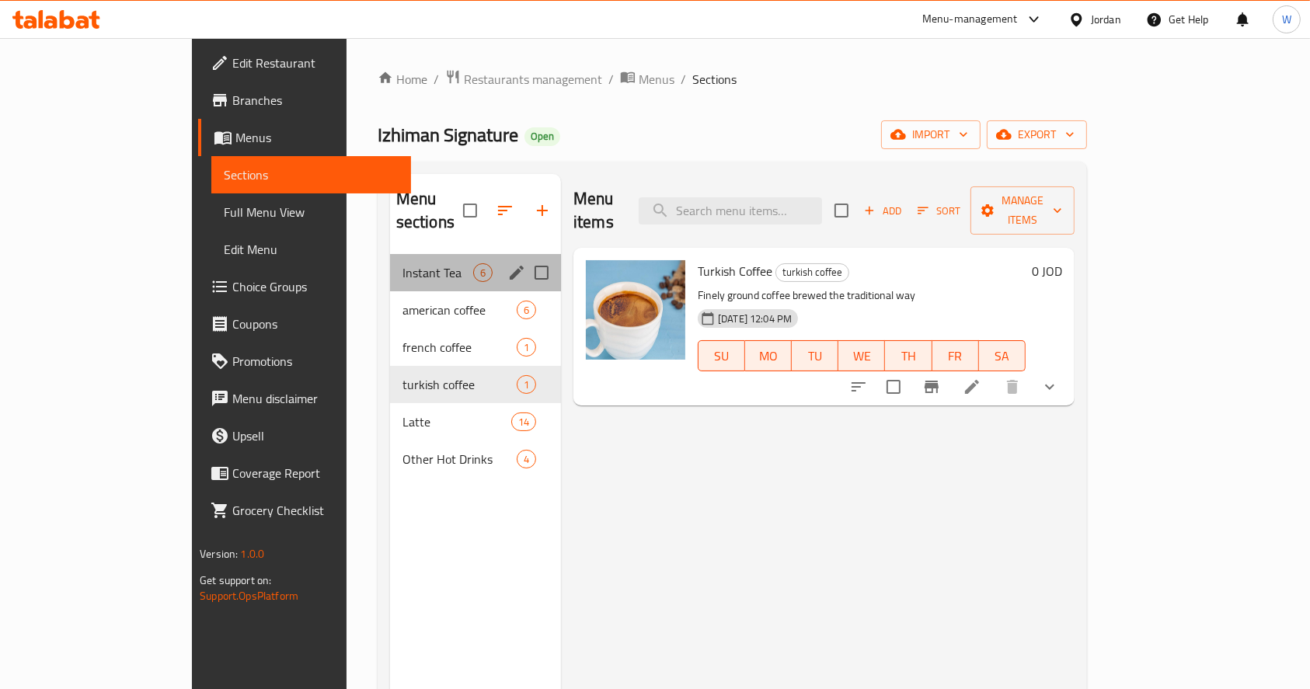
click at [390, 261] on div "Instant Tea 6" at bounding box center [475, 272] width 171 height 37
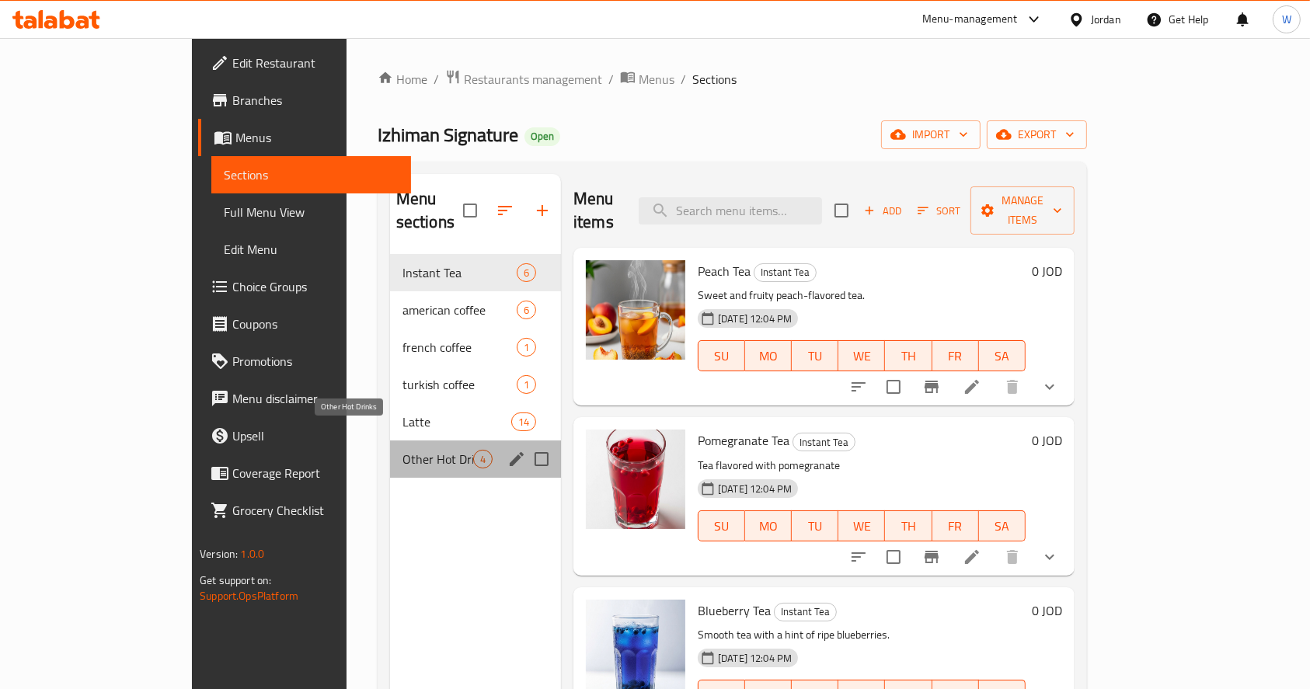
click at [402, 450] on span "Other Hot Drinks" at bounding box center [437, 459] width 71 height 19
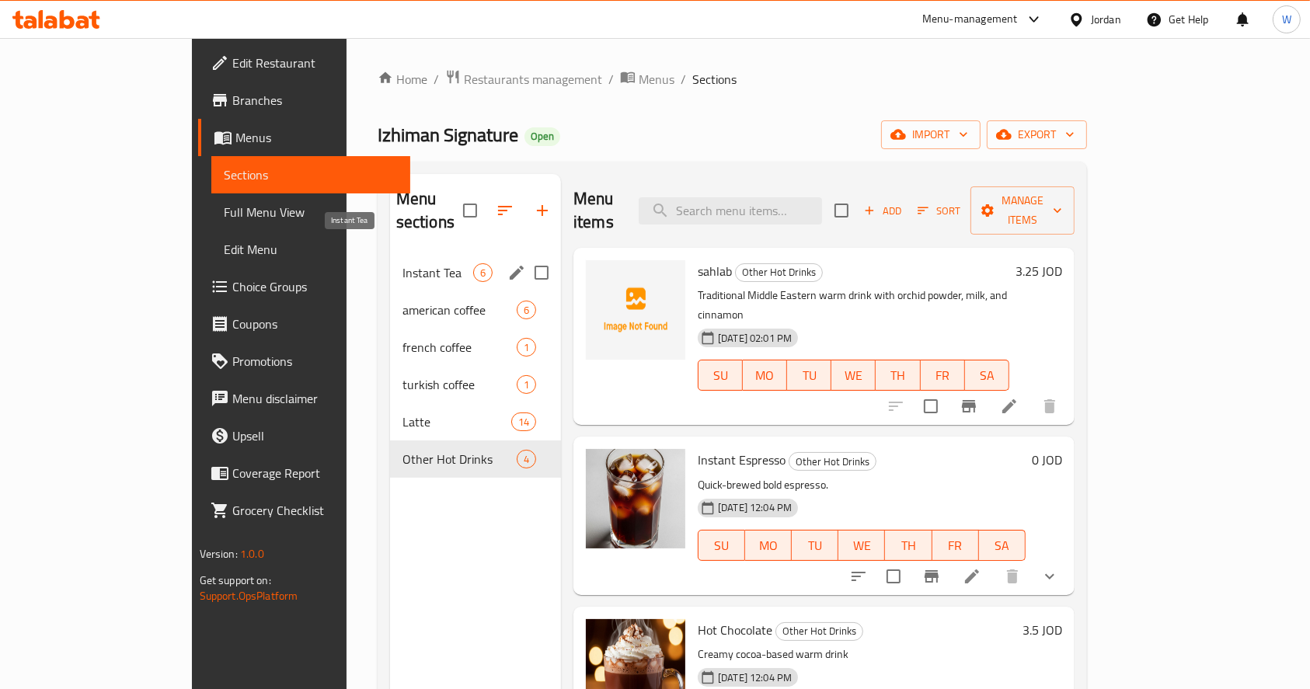
click at [402, 263] on span "Instant Tea" at bounding box center [437, 272] width 71 height 19
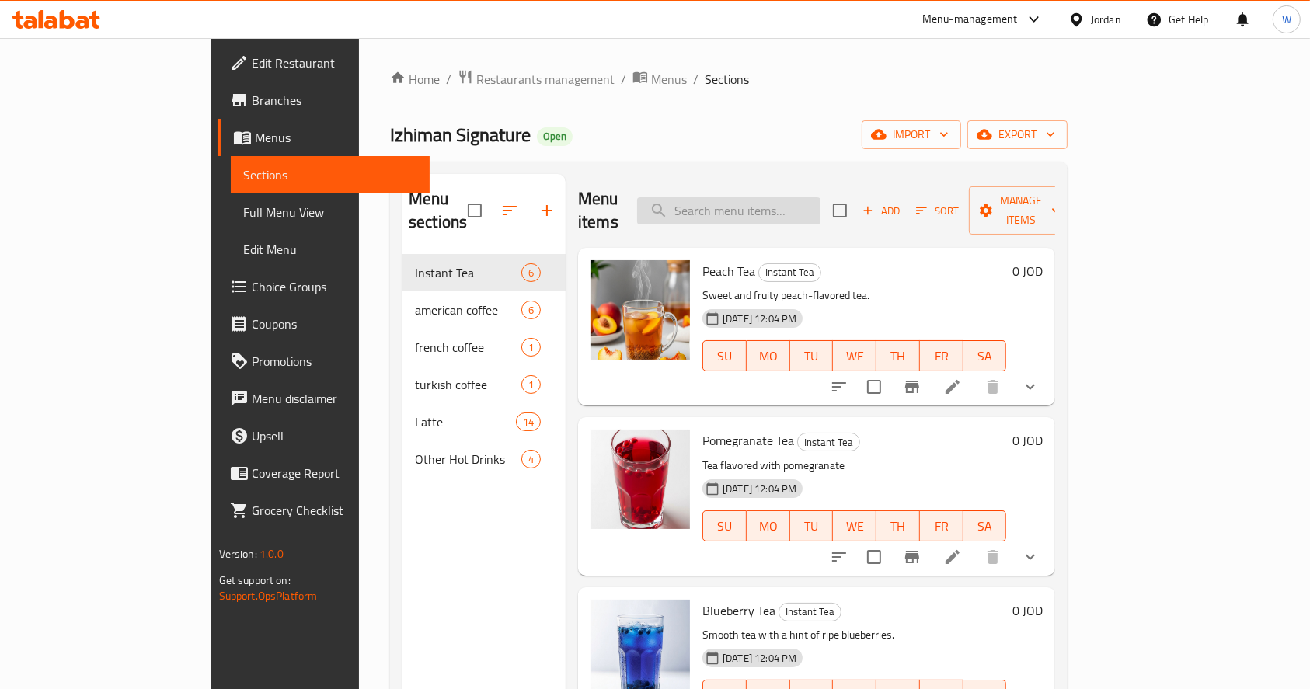
click at [789, 197] on input "search" at bounding box center [728, 210] width 183 height 27
paste input "Plain"
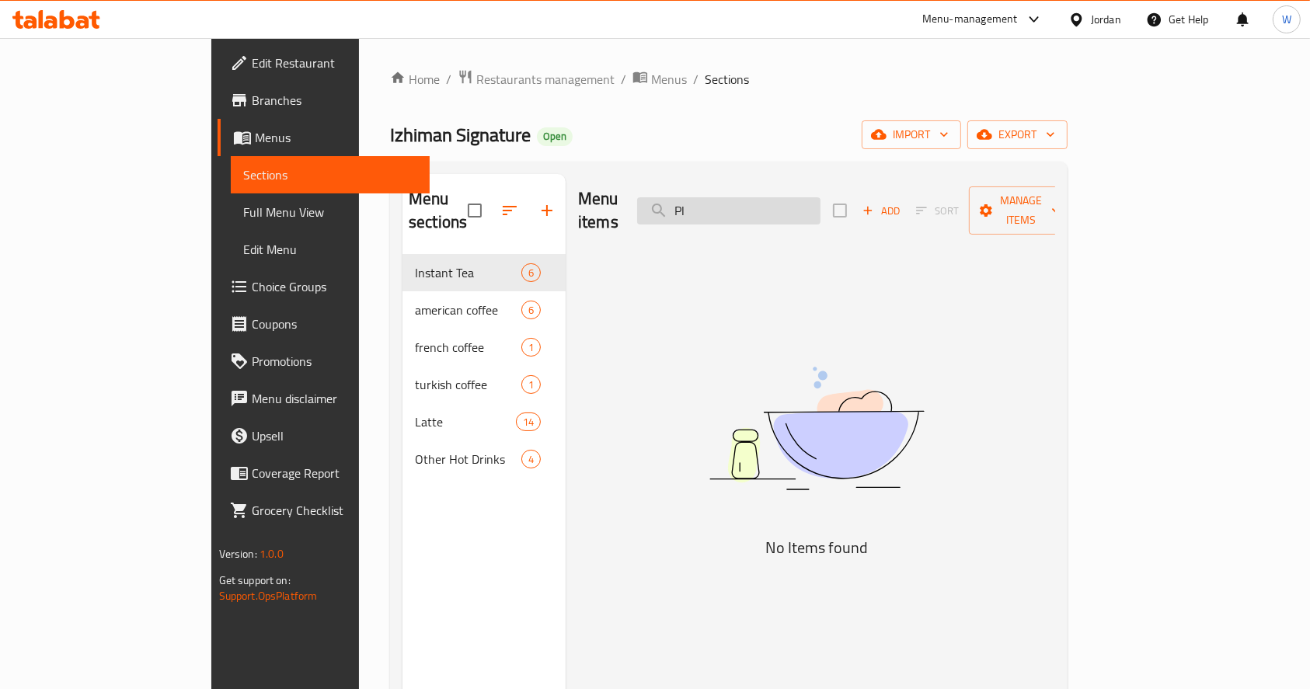
type input "P"
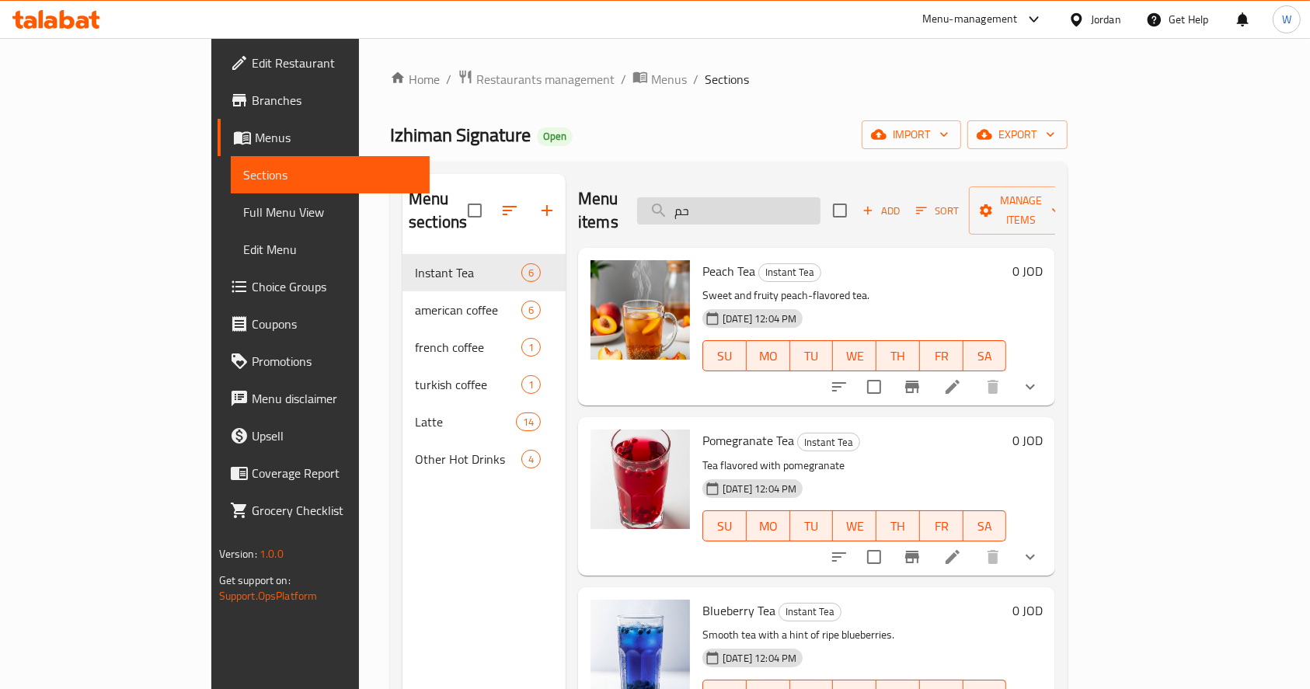
type input "ح"
click at [798, 146] on div "Izhiman Signature Open import export" at bounding box center [728, 134] width 677 height 29
click at [743, 145] on div "Izhiman Signature Open import export" at bounding box center [728, 134] width 677 height 29
click at [211, 619] on div "Edit Restaurant Branches Menus Sections Full Menu View Edit Menu Choice Groups …" at bounding box center [320, 382] width 219 height 689
click at [719, 126] on div "Izhiman Signature Open import export" at bounding box center [728, 134] width 677 height 29
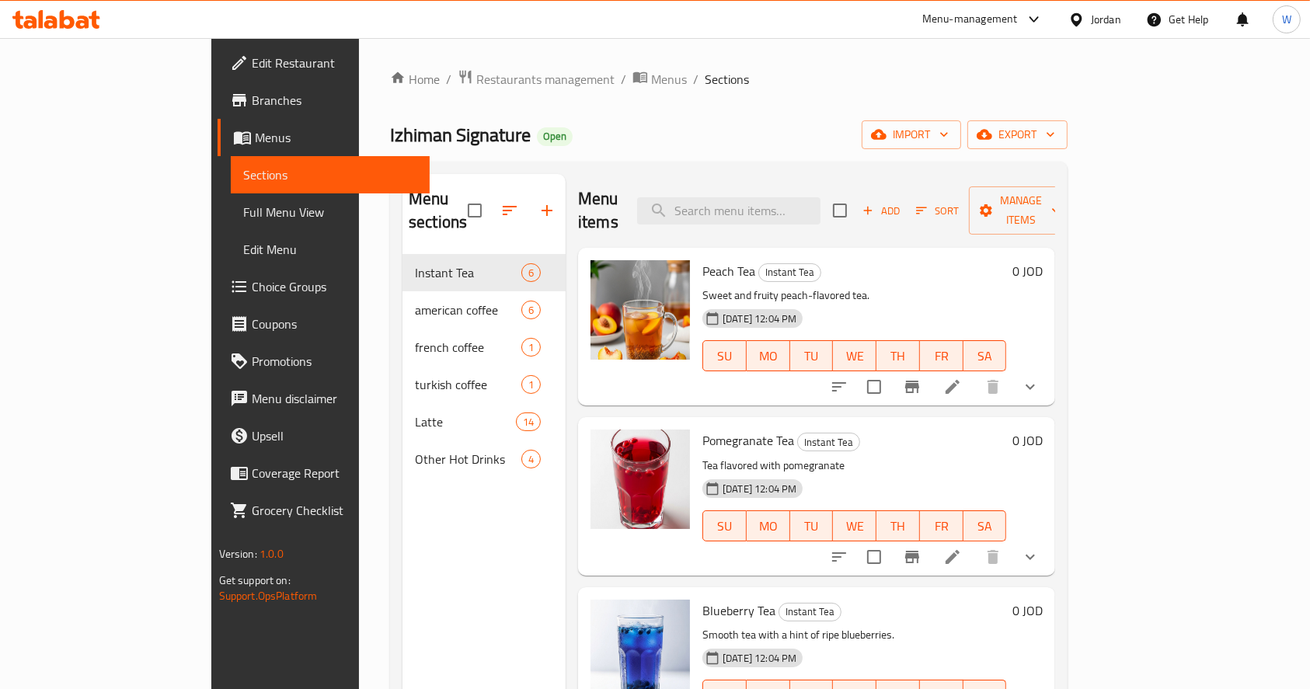
click at [1098, 421] on div "Home / Restaurants management / Menus / Sections Izhiman Signature Open import …" at bounding box center [729, 472] width 740 height 869
click at [883, 68] on div "Home / Restaurants management / Menus / Sections Izhiman Signature Open import …" at bounding box center [729, 472] width 740 height 869
click at [211, 657] on div "Edit Restaurant Branches Menus Sections Full Menu View Edit Menu Choice Groups …" at bounding box center [320, 382] width 219 height 689
click at [874, 97] on div "Home / Restaurants management / Menus / Sections Izhiman Signature Open import …" at bounding box center [728, 472] width 677 height 806
click at [437, 66] on div "Home / Restaurants management / Menus / Sections Izhiman Signature Open import …" at bounding box center [729, 472] width 740 height 869
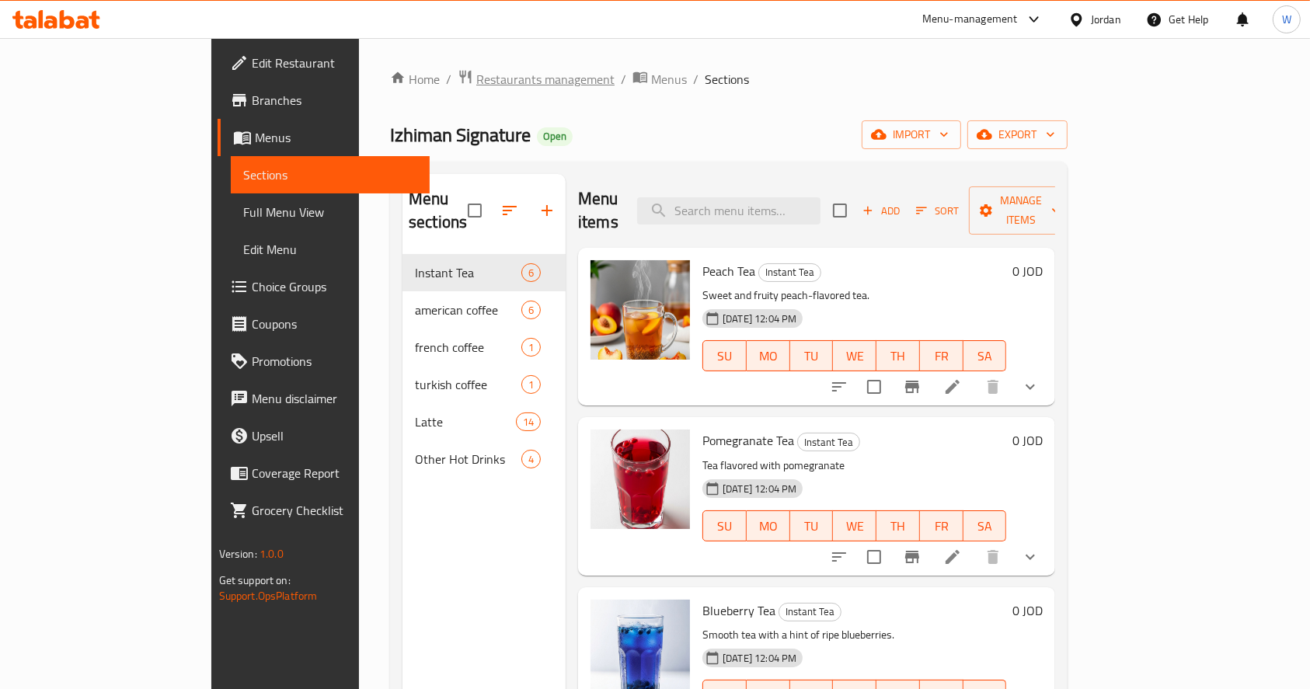
click at [476, 78] on span "Restaurants management" at bounding box center [545, 79] width 138 height 19
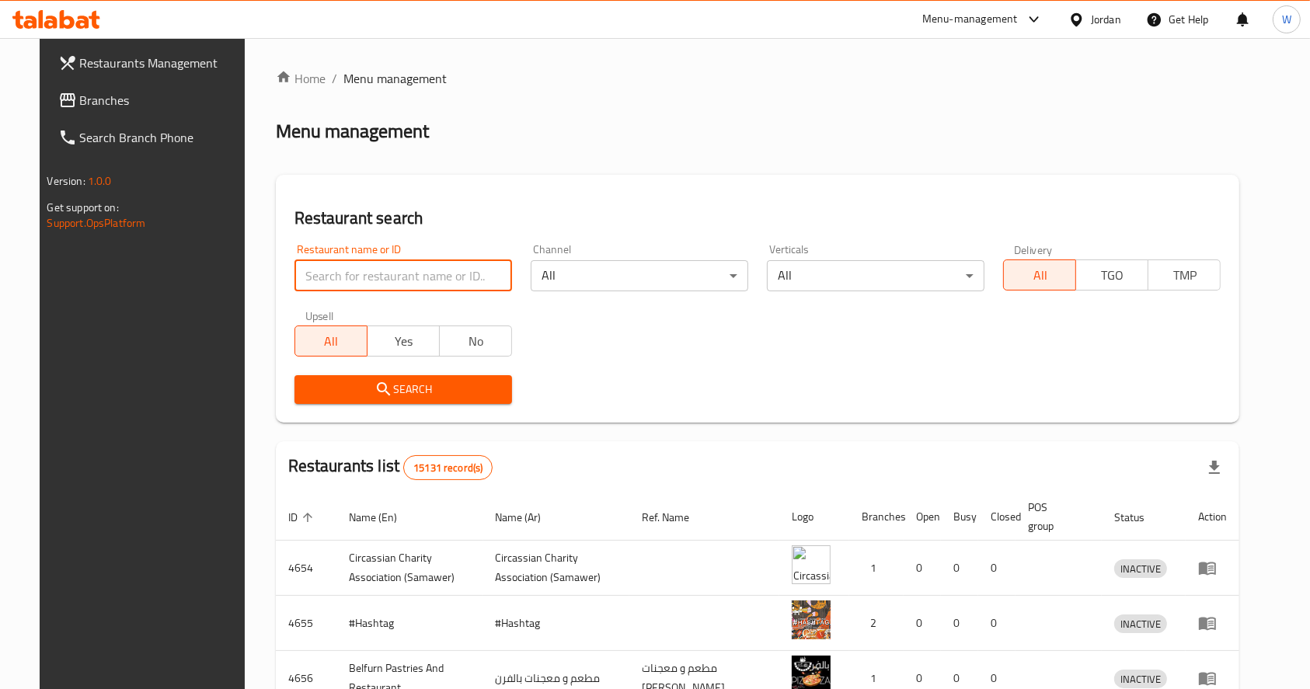
click at [350, 280] on input "search" at bounding box center [403, 275] width 218 height 31
type input "l"
type input "مارون"
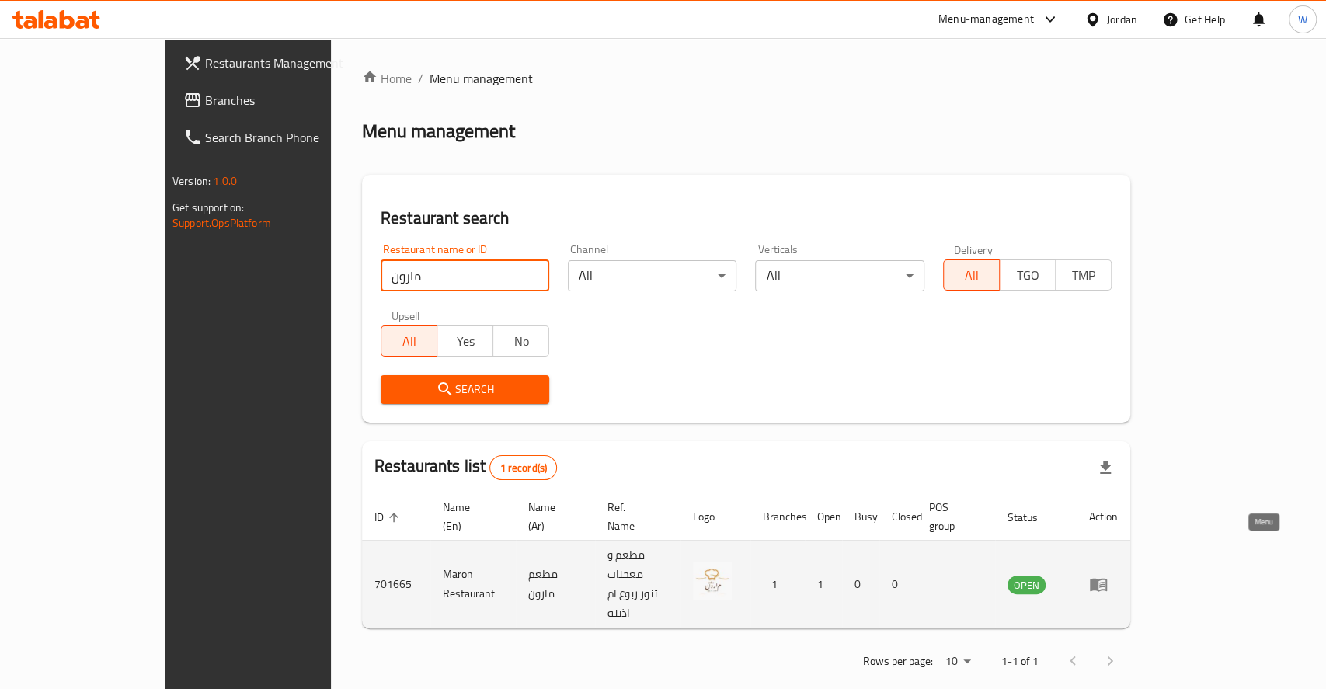
click at [1118, 575] on link "enhanced table" at bounding box center [1103, 584] width 29 height 19
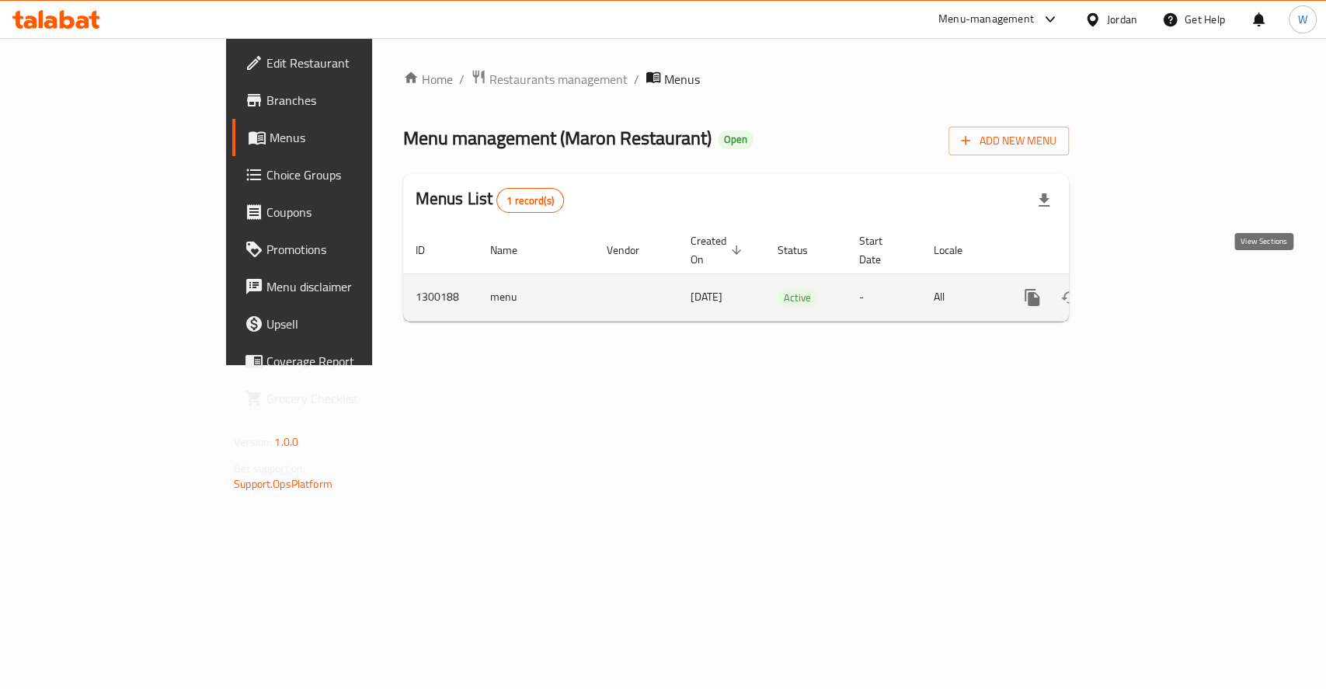
click at [1154, 288] on icon "enhanced table" at bounding box center [1144, 297] width 19 height 19
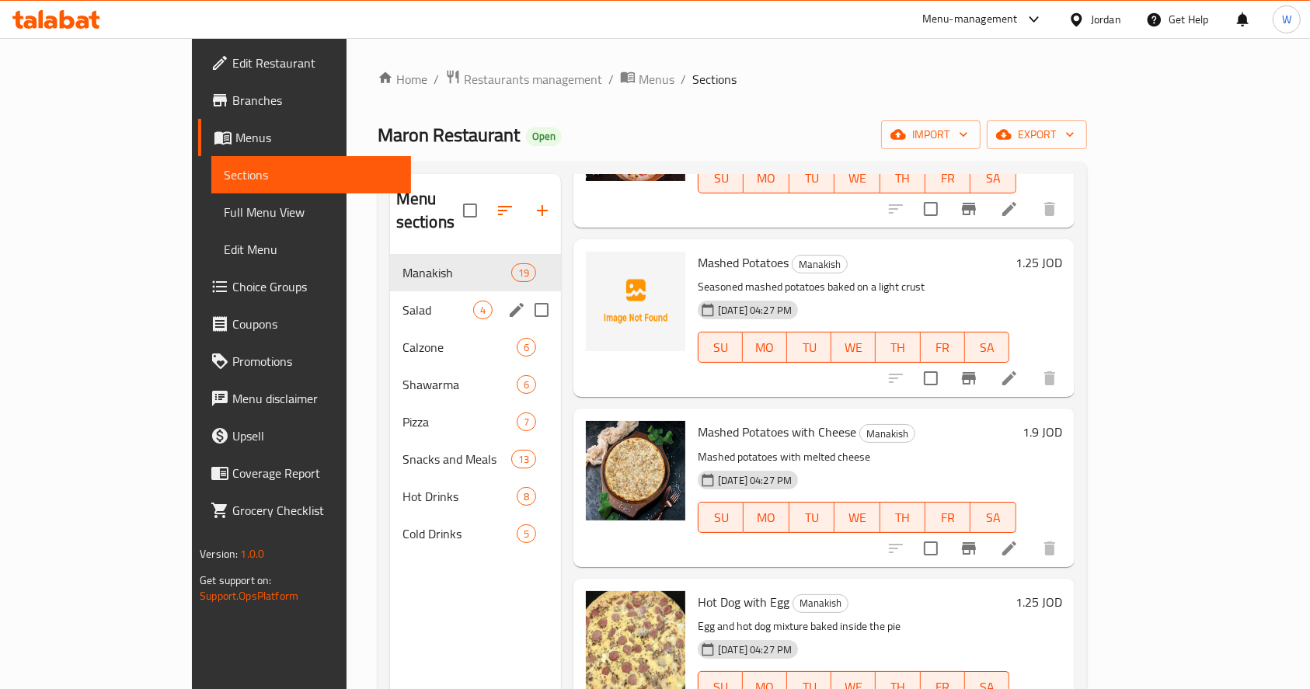
click at [390, 298] on div "Salad 4" at bounding box center [475, 309] width 171 height 37
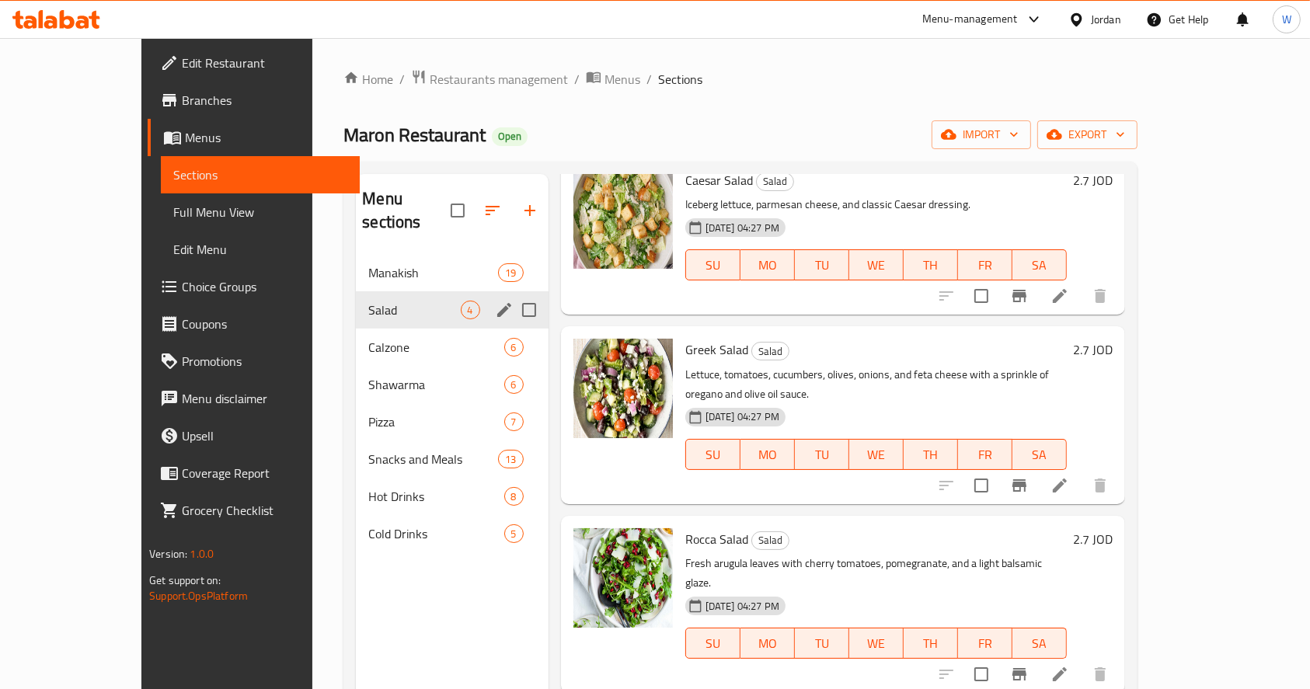
scroll to position [28, 0]
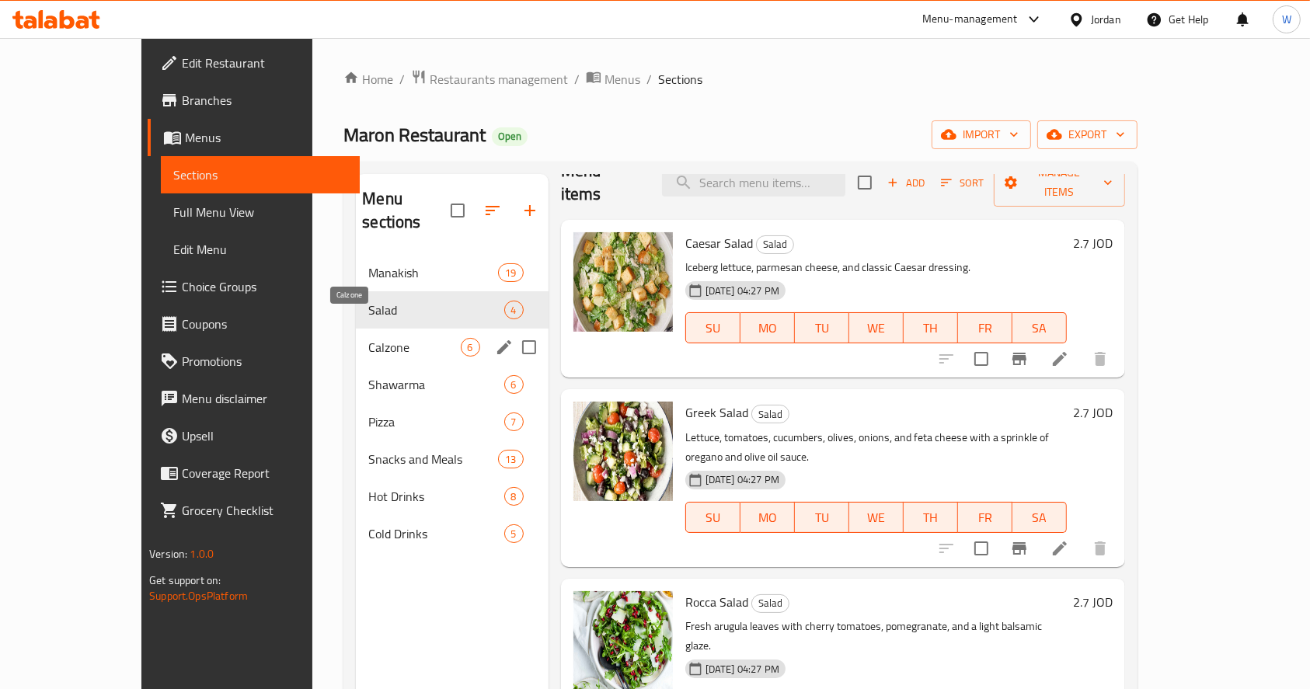
click at [368, 338] on span "Calzone" at bounding box center [414, 347] width 92 height 19
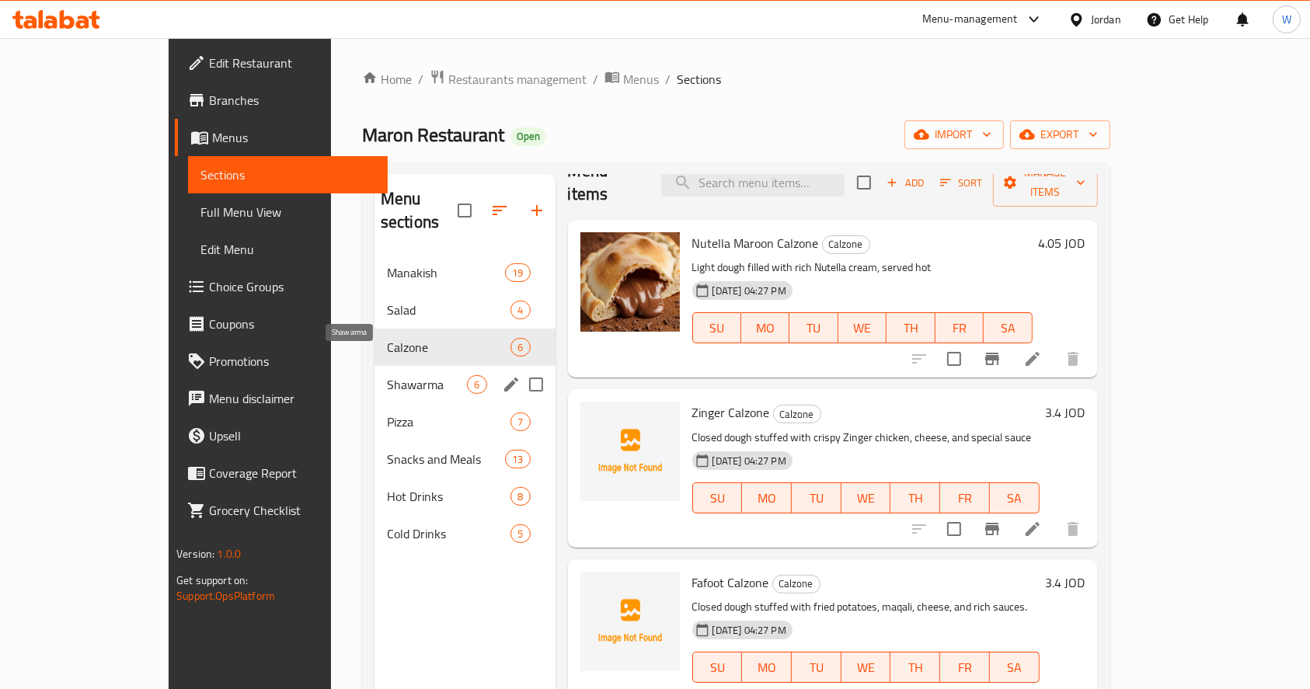
click at [387, 375] on span "Shawarma" at bounding box center [427, 384] width 81 height 19
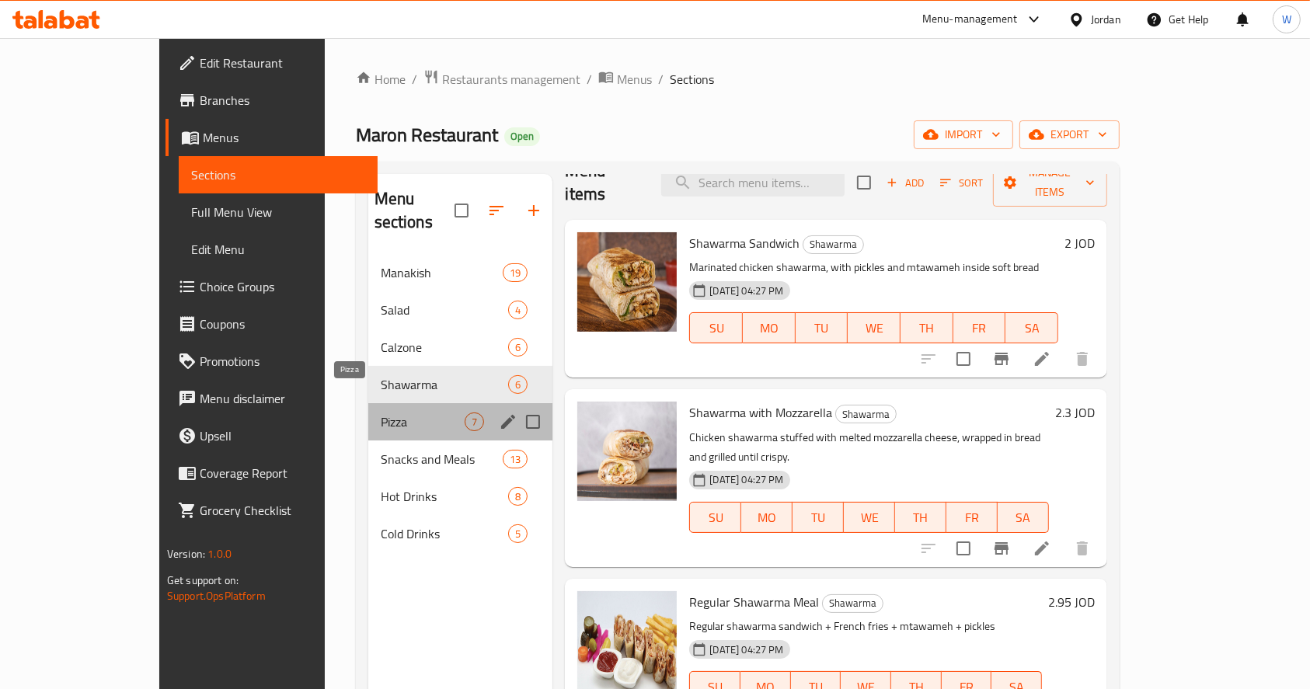
click at [381, 413] on span "Pizza" at bounding box center [423, 422] width 85 height 19
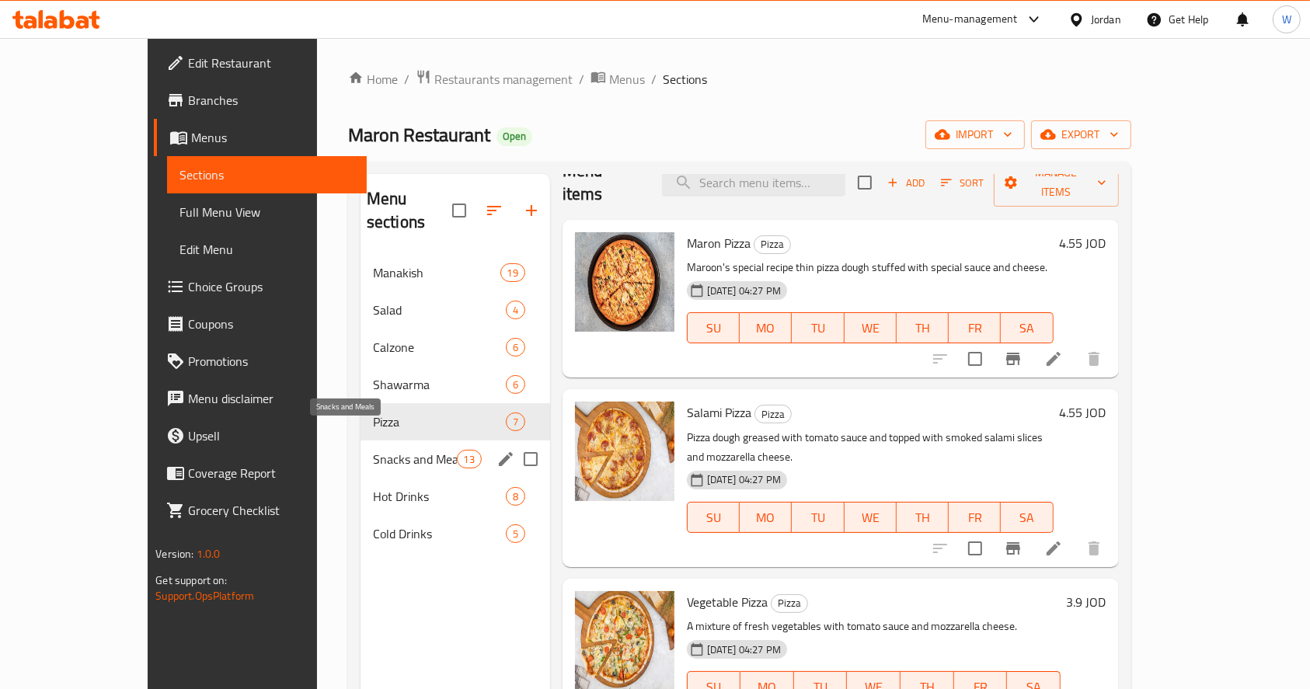
click at [373, 450] on span "Snacks and Meals" at bounding box center [415, 459] width 84 height 19
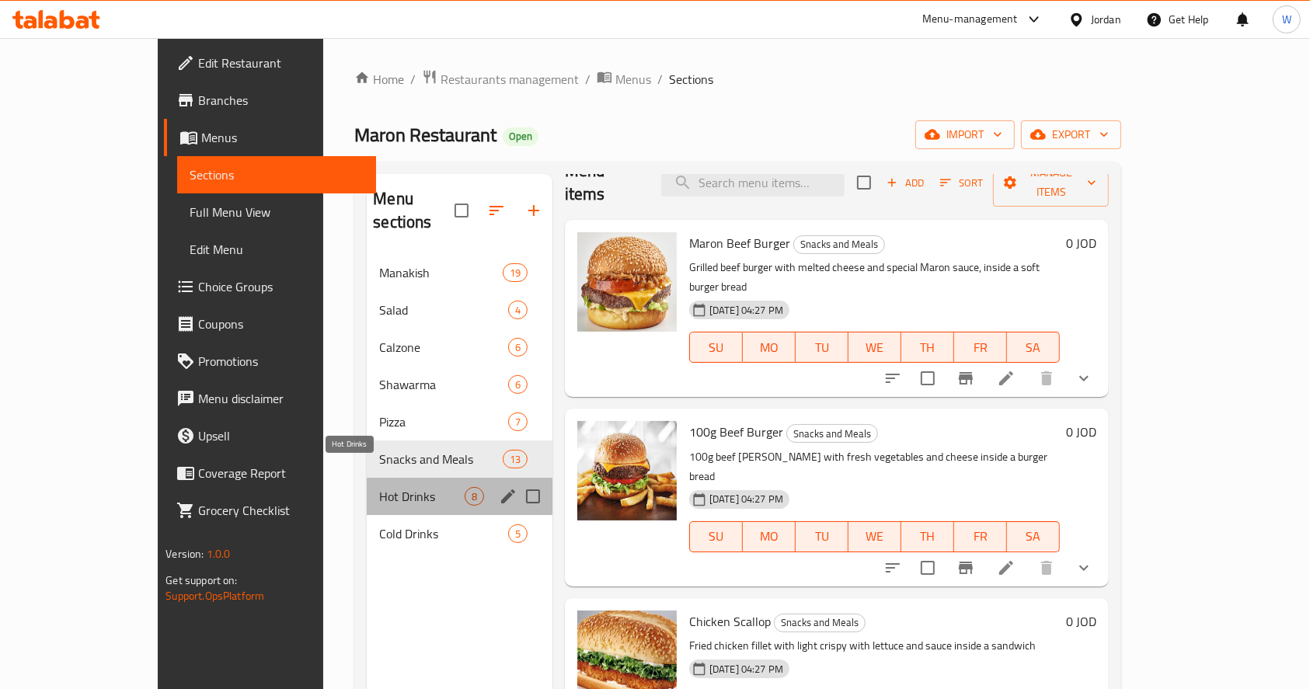
click at [379, 487] on span "Hot Drinks" at bounding box center [421, 496] width 85 height 19
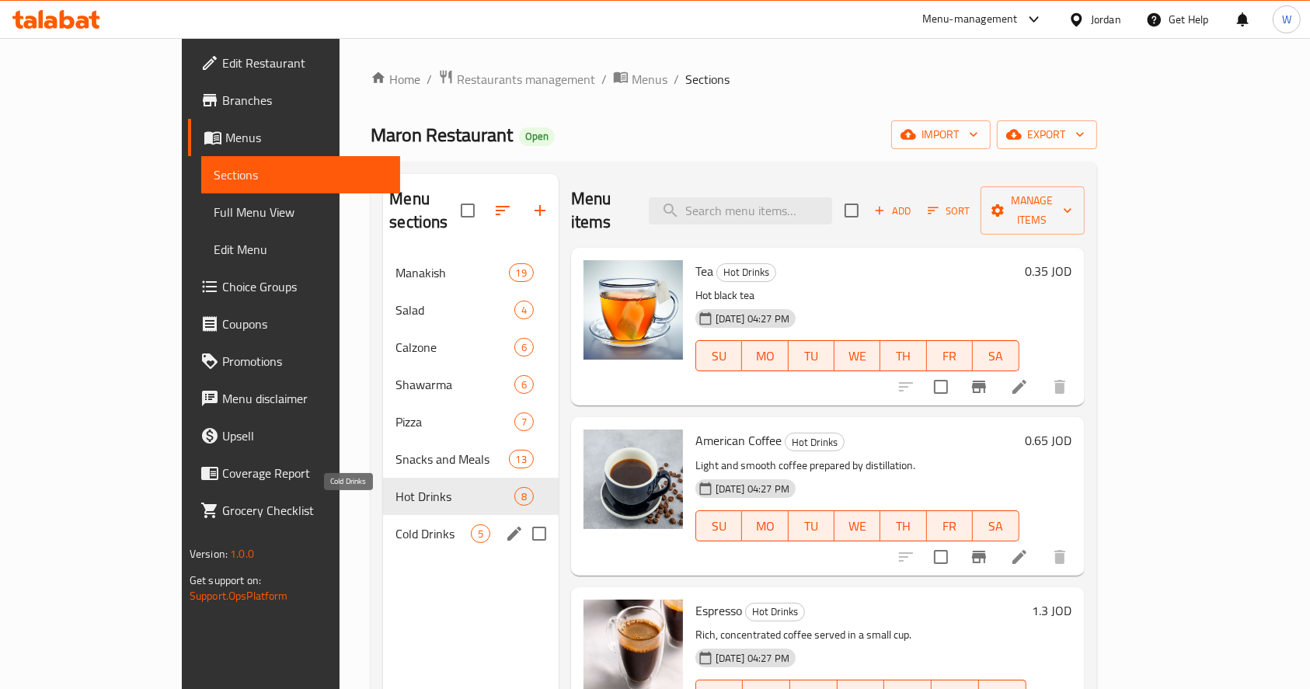
click at [383, 520] on div "Cold Drinks 5" at bounding box center [471, 533] width 176 height 37
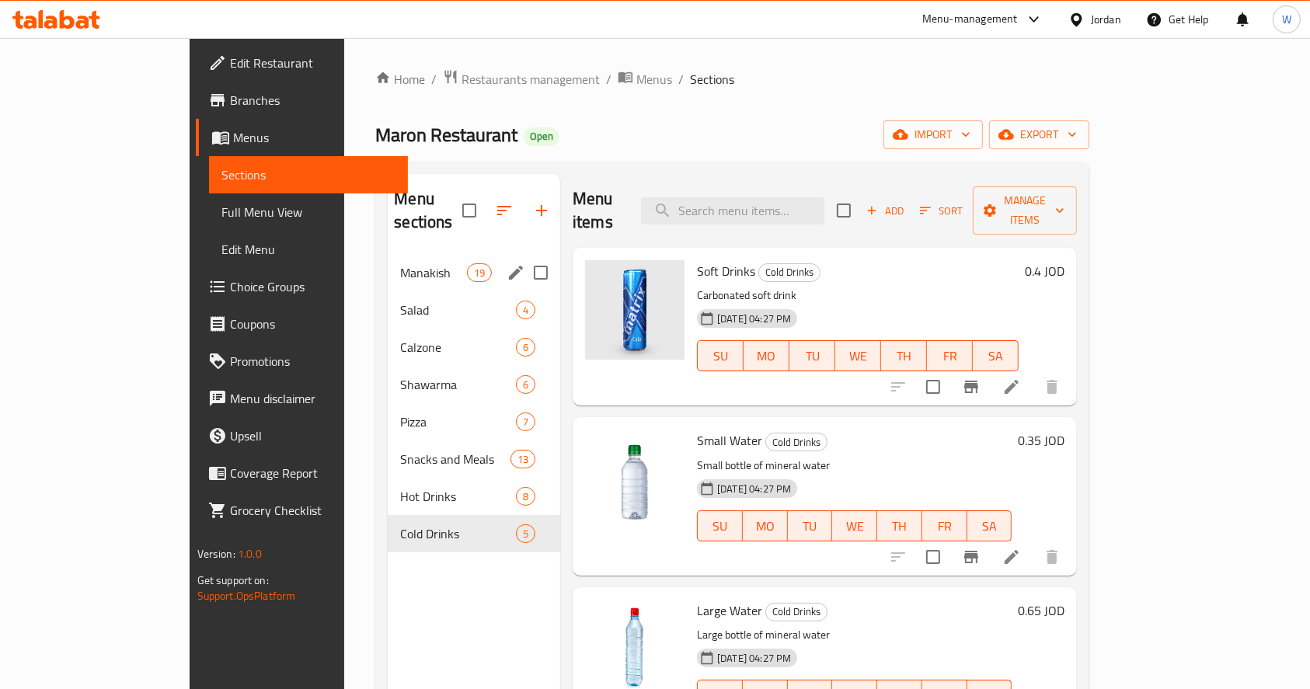
click at [388, 264] on div "Manakish 19" at bounding box center [474, 272] width 172 height 37
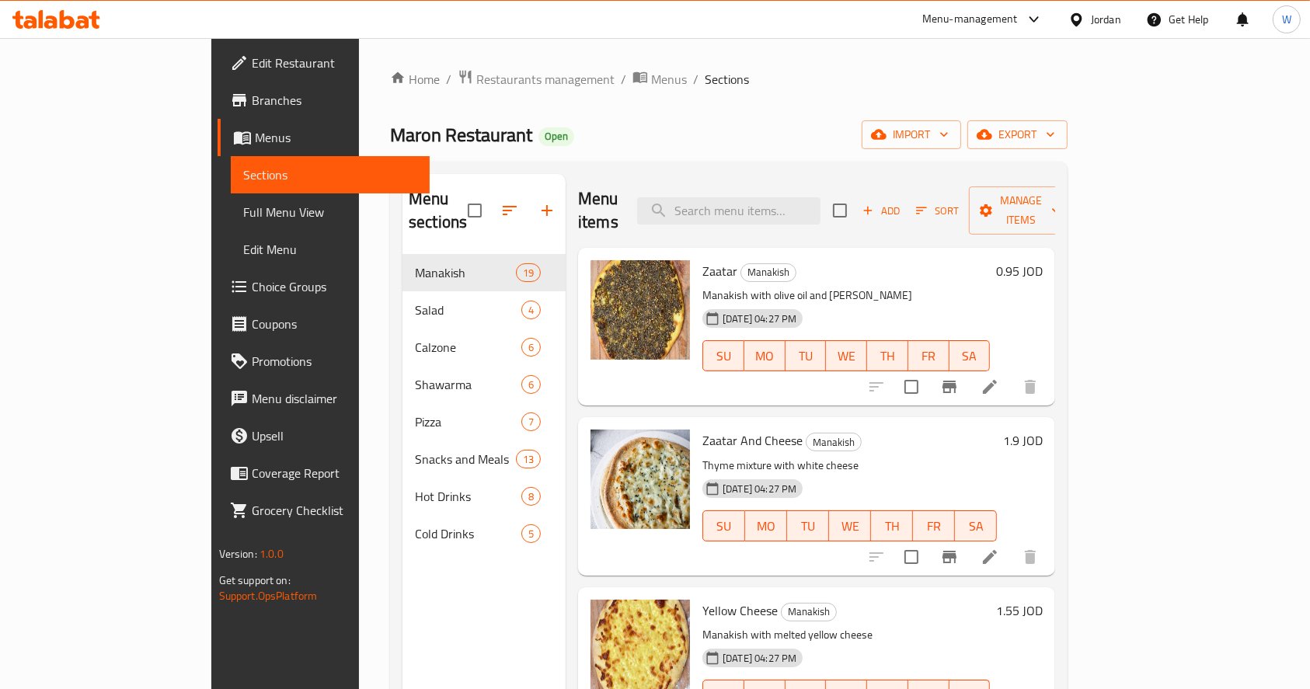
click at [252, 106] on span "Branches" at bounding box center [335, 100] width 166 height 19
